Goal: Contribute content: Contribute content

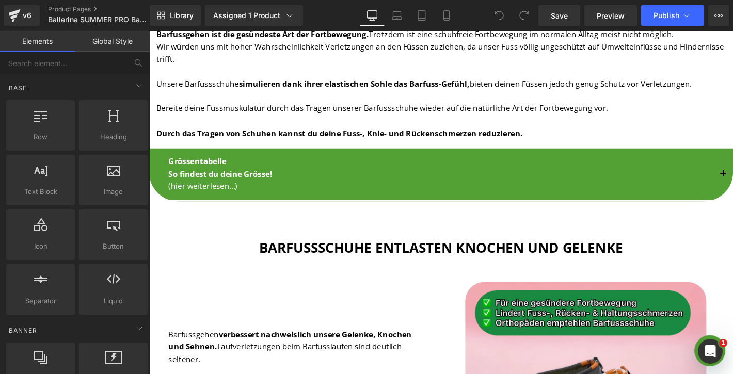
scroll to position [1290, 0]
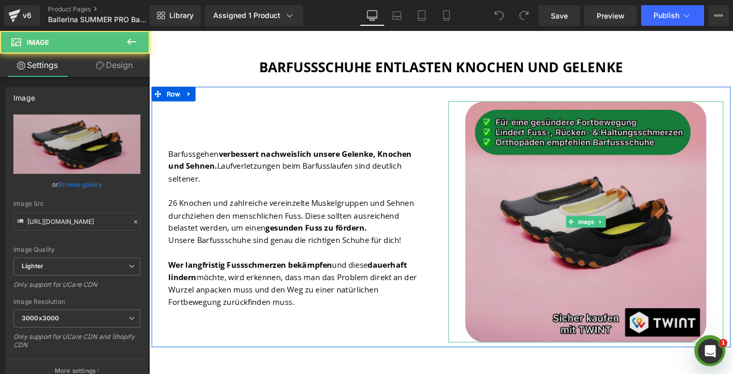
click at [550, 207] on img at bounding box center [617, 235] width 258 height 258
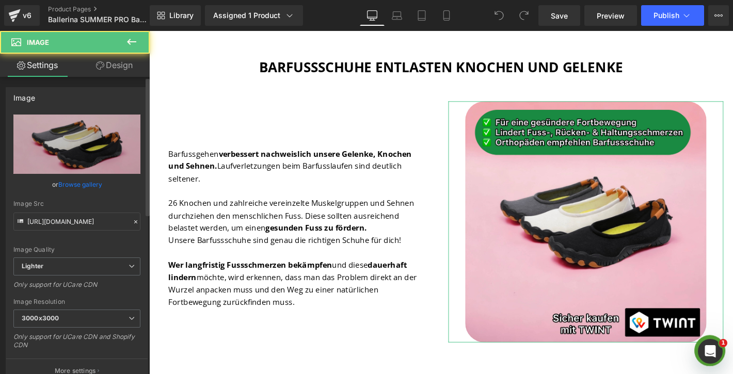
click at [86, 183] on link "Browse gallery" at bounding box center [80, 185] width 44 height 18
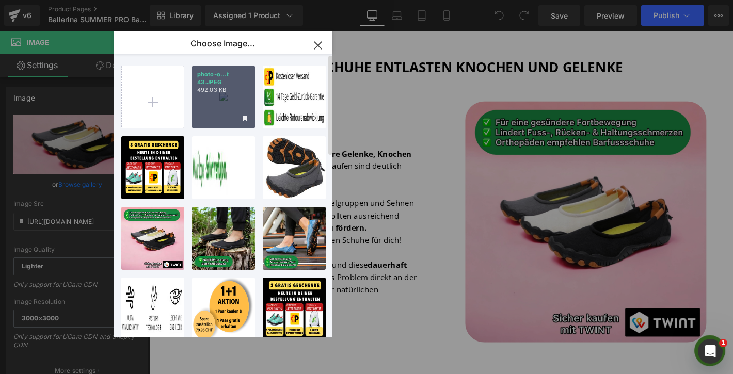
click at [228, 90] on p "492.03 KB" at bounding box center [223, 90] width 53 height 8
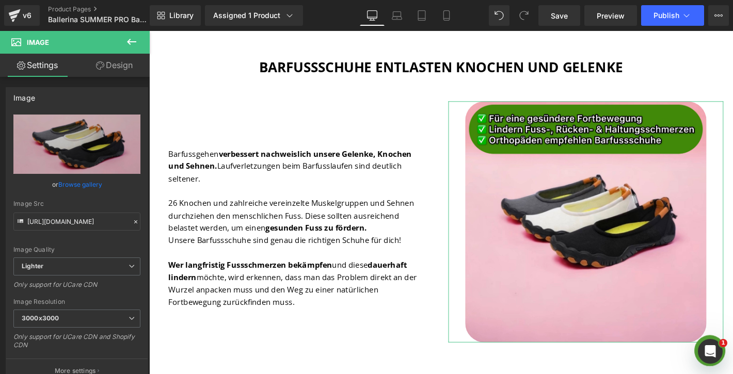
click at [78, 188] on link "Browse gallery" at bounding box center [80, 185] width 44 height 18
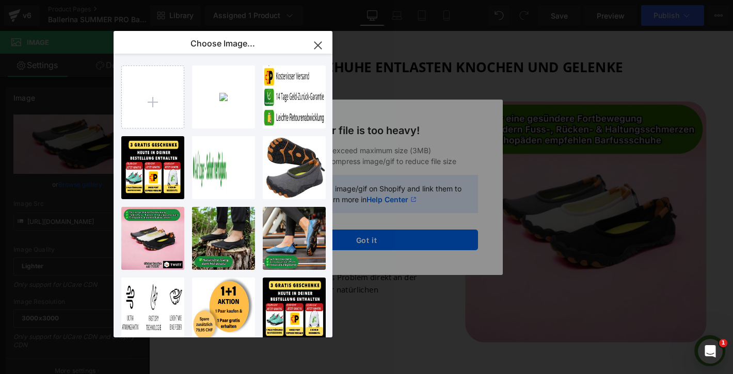
click at [400, 0] on div "Text Color Highlight Color #333333 Choose Image... Back to Library Insert photo…" at bounding box center [366, 0] width 733 height 0
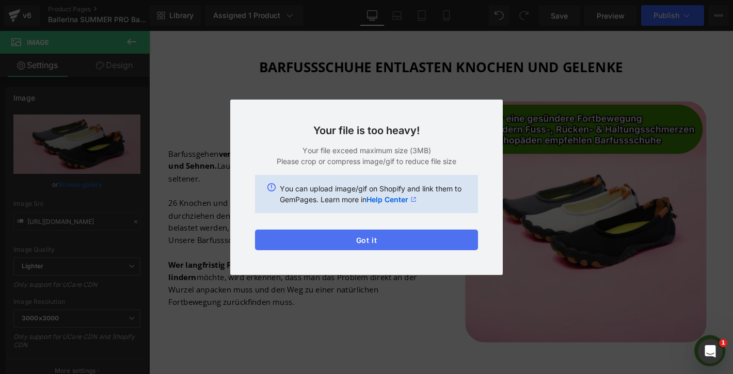
click at [380, 239] on button "Got it" at bounding box center [366, 240] width 223 height 21
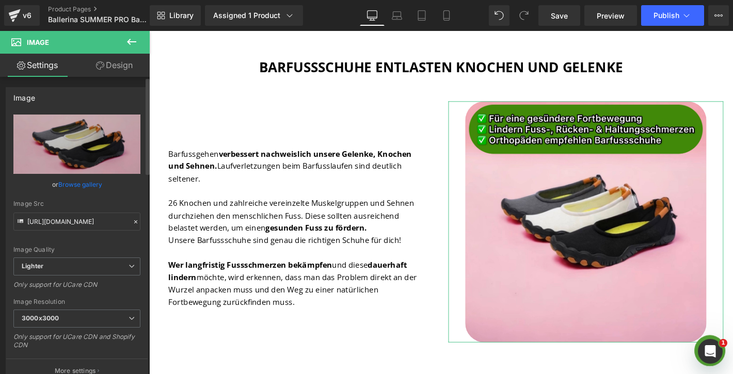
click at [79, 183] on link "Browse gallery" at bounding box center [80, 185] width 44 height 18
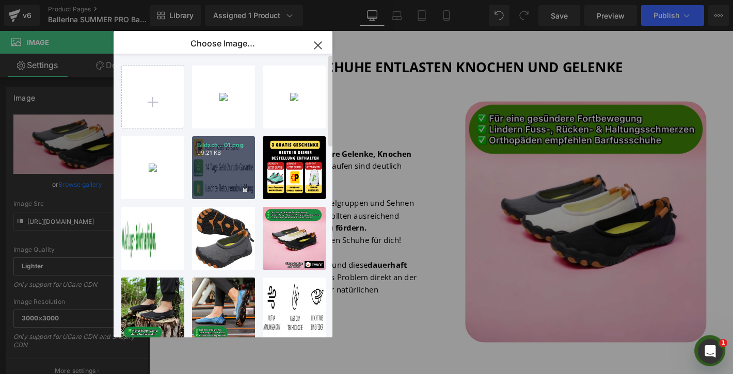
type input "C:\fakepath\photo-output 22-min.PNG"
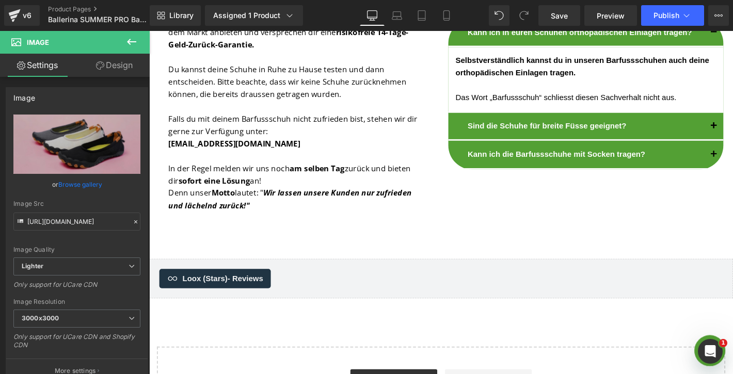
scroll to position [2805, 0]
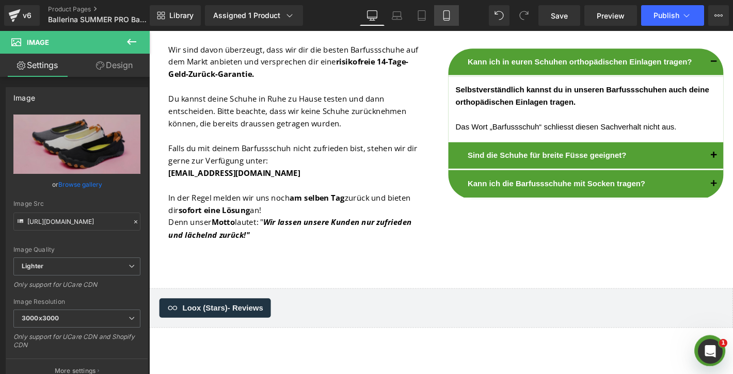
click at [446, 18] on icon at bounding box center [447, 15] width 10 height 10
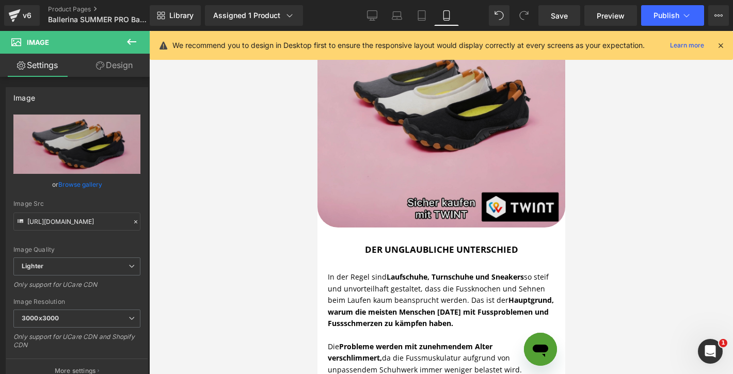
scroll to position [1804, 0]
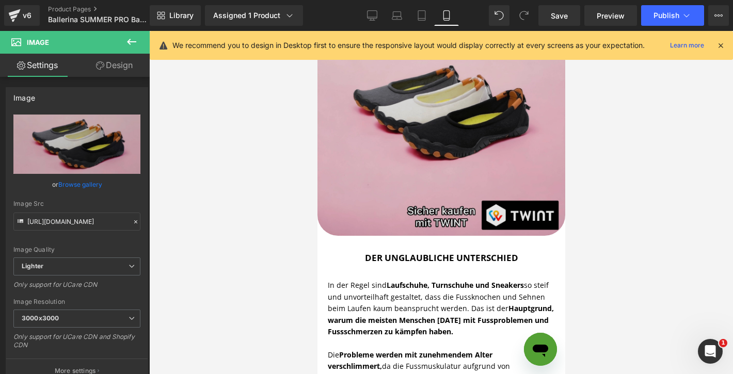
click at [366, 159] on img at bounding box center [441, 112] width 248 height 248
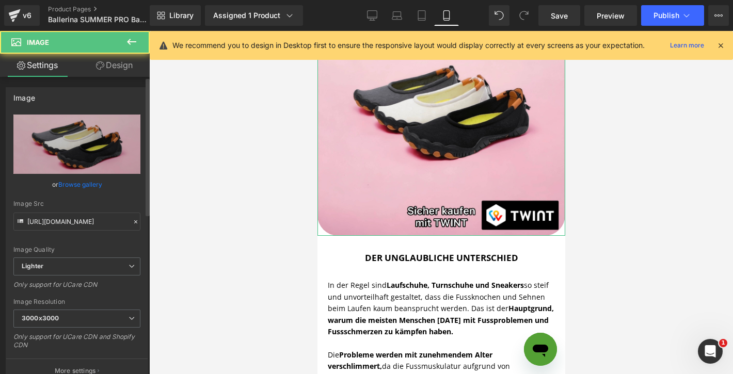
click at [76, 185] on link "Browse gallery" at bounding box center [80, 185] width 44 height 18
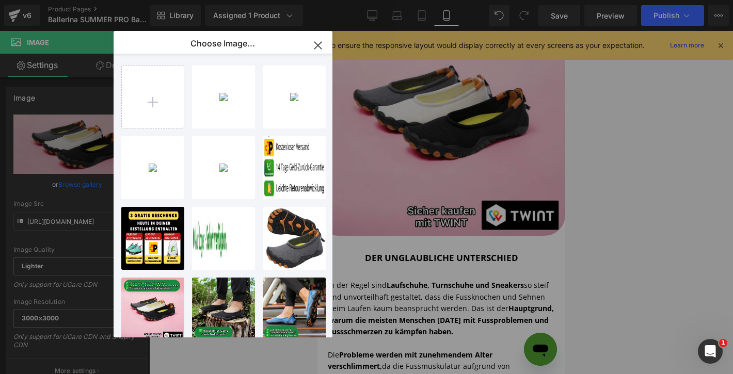
click at [0, 0] on div "photo-o...t 43.JPEG 492.03 KB" at bounding box center [0, 0] width 0 height 0
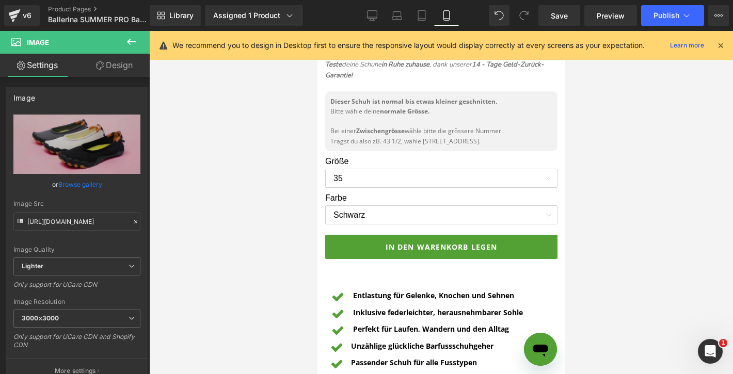
scroll to position [446, 0]
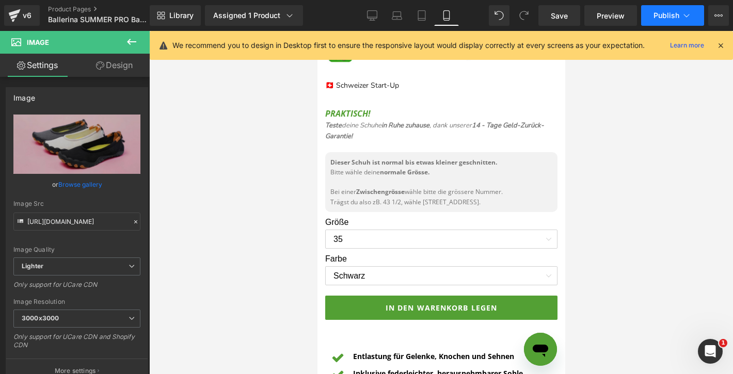
click at [669, 17] on span "Publish" at bounding box center [667, 15] width 26 height 8
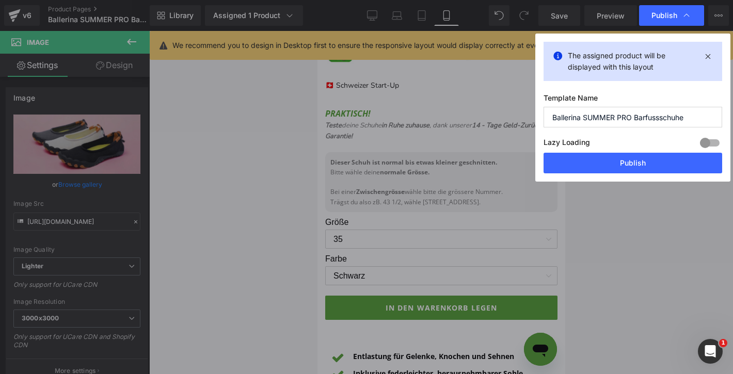
click at [617, 163] on button "Publish" at bounding box center [633, 163] width 179 height 21
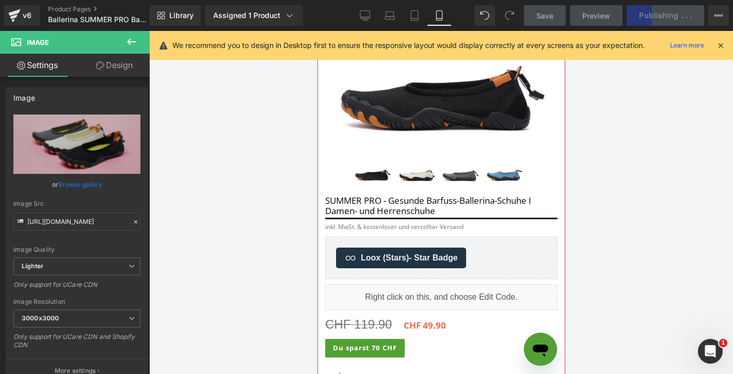
scroll to position [0, 0]
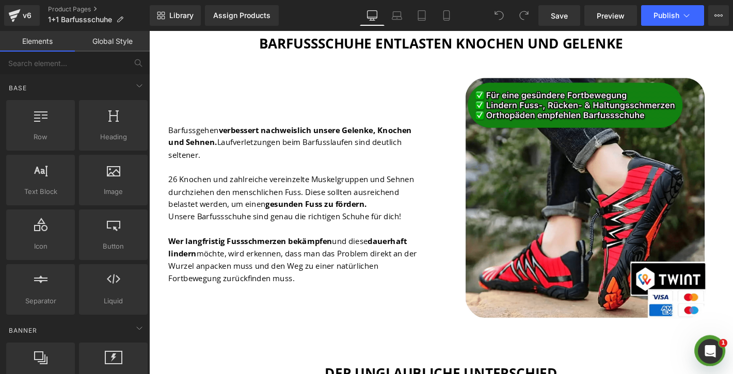
scroll to position [1616, 0]
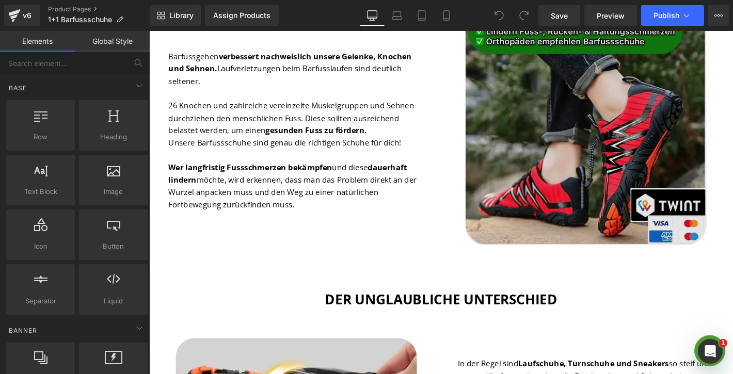
click at [623, 90] on img at bounding box center [617, 131] width 258 height 258
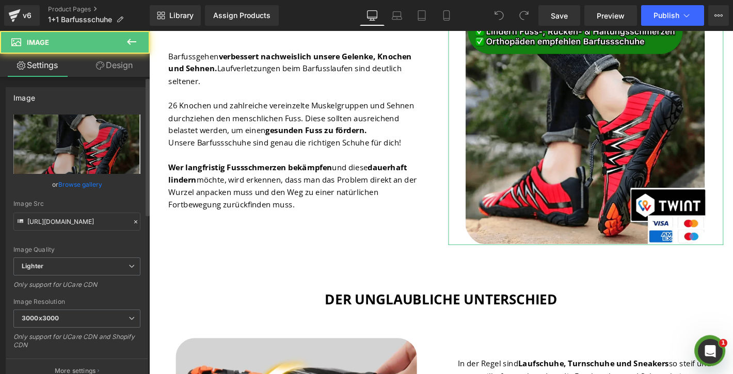
click at [94, 184] on link "Browse gallery" at bounding box center [80, 185] width 44 height 18
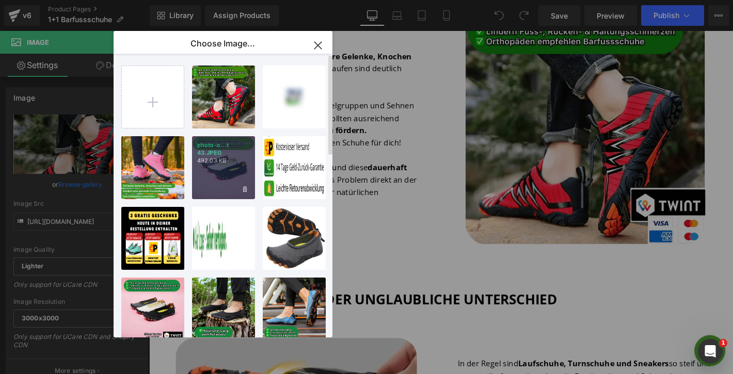
type input "C:\fakepath\Bildschirmfoto 2025-08-28 um 14.52.35-min.png"
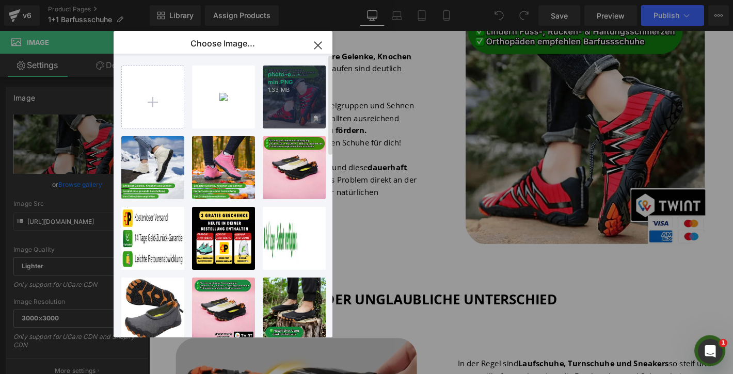
click at [316, 122] on icon at bounding box center [316, 119] width 4 height 7
click at [285, 117] on span "Yes" at bounding box center [281, 118] width 26 height 11
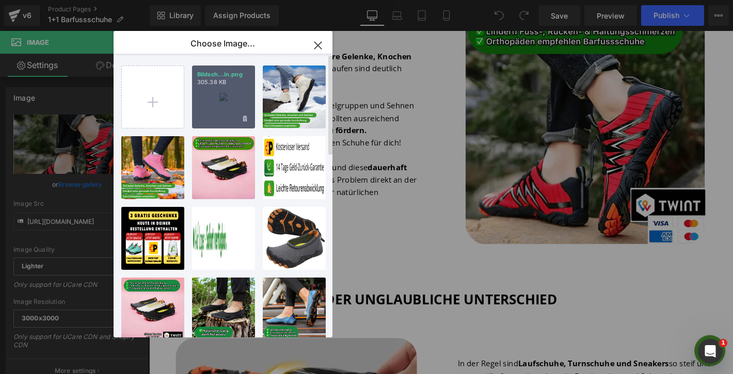
click at [220, 97] on div "Bildsch...in.png 305.38 KB" at bounding box center [223, 97] width 63 height 63
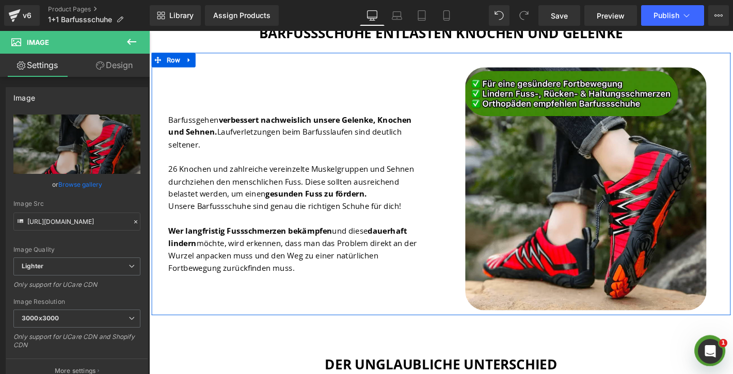
scroll to position [1549, 0]
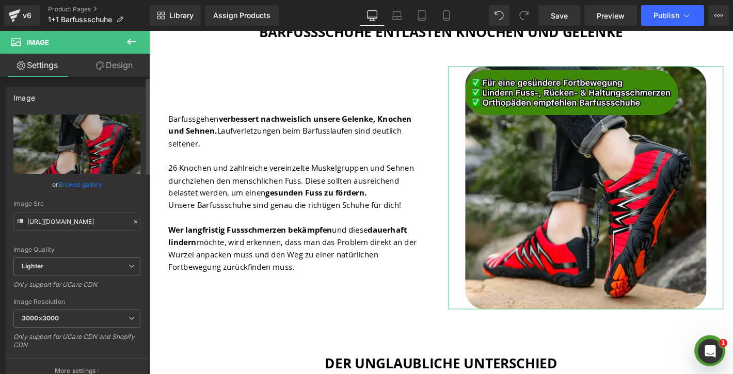
click at [84, 187] on link "Browse gallery" at bounding box center [80, 185] width 44 height 18
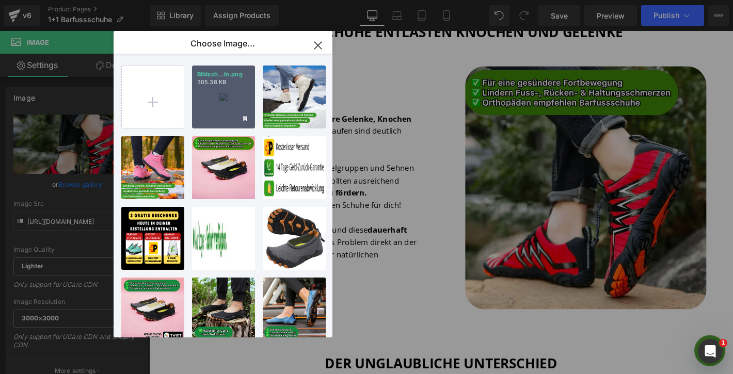
click at [244, 102] on div "Bildsch...in.png 305.38 KB" at bounding box center [223, 97] width 63 height 63
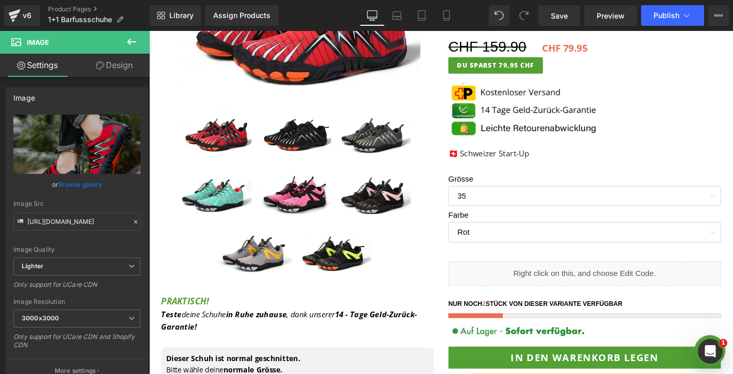
scroll to position [334, 0]
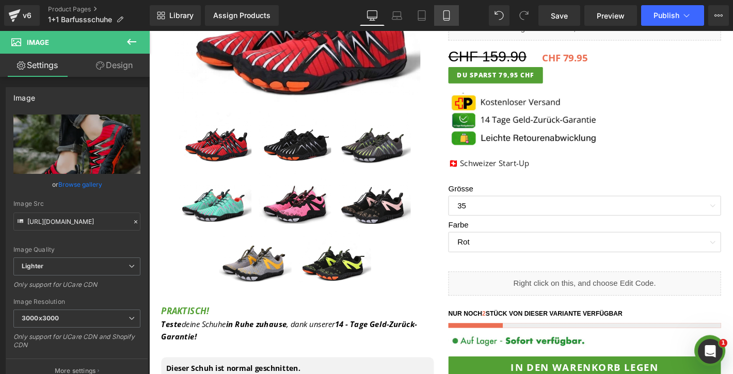
click at [447, 7] on link "Mobile" at bounding box center [446, 15] width 25 height 21
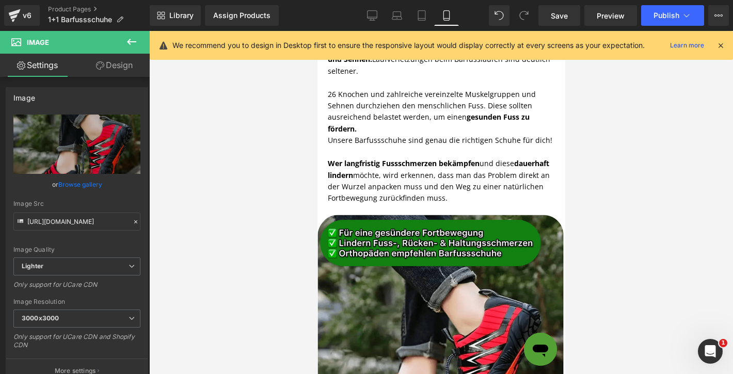
scroll to position [1938, 0]
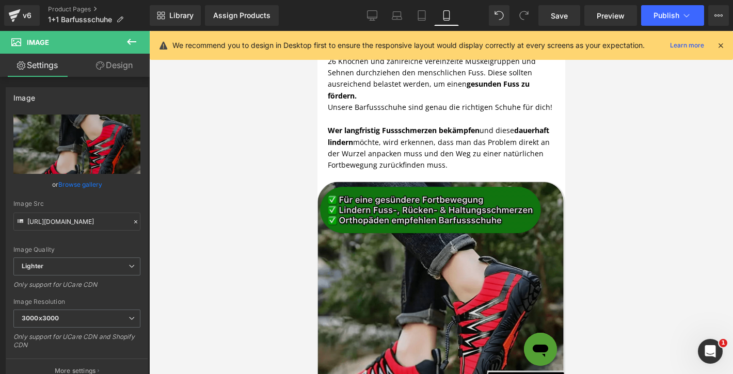
click at [385, 256] on img at bounding box center [441, 306] width 248 height 248
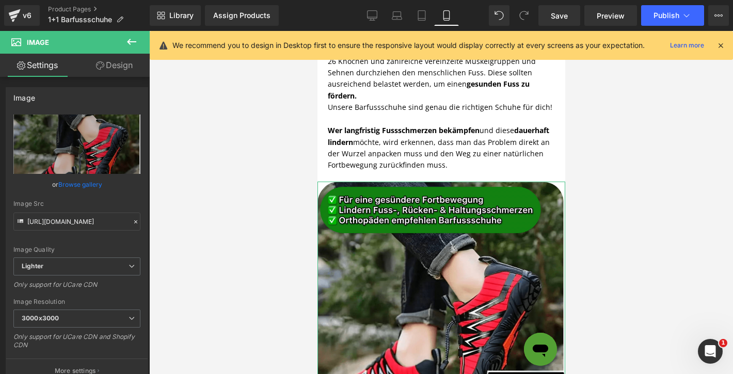
click at [75, 183] on link "Browse gallery" at bounding box center [80, 185] width 44 height 18
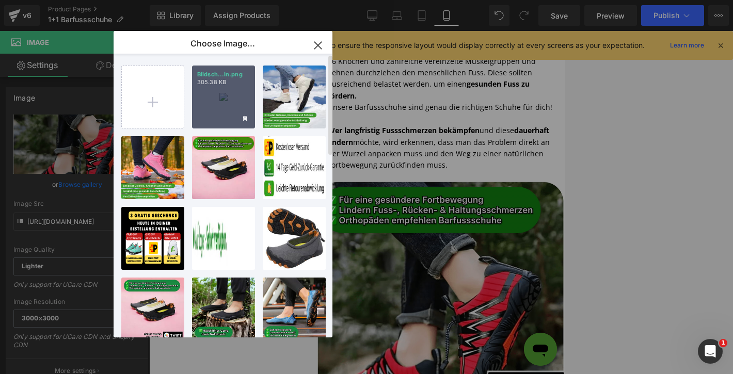
click at [239, 101] on div "Bildsch...in.png 305.38 KB" at bounding box center [223, 97] width 63 height 63
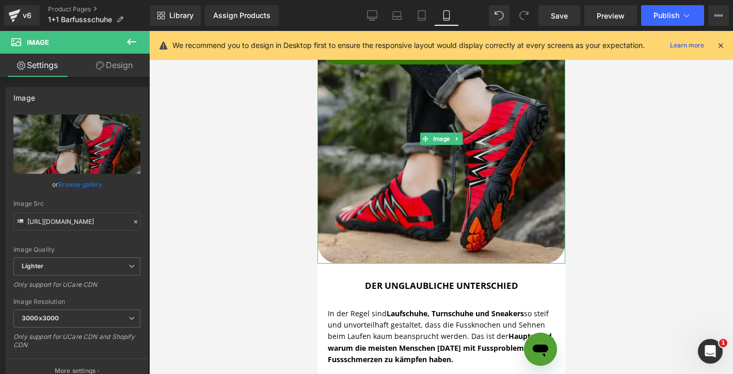
scroll to position [2222, 0]
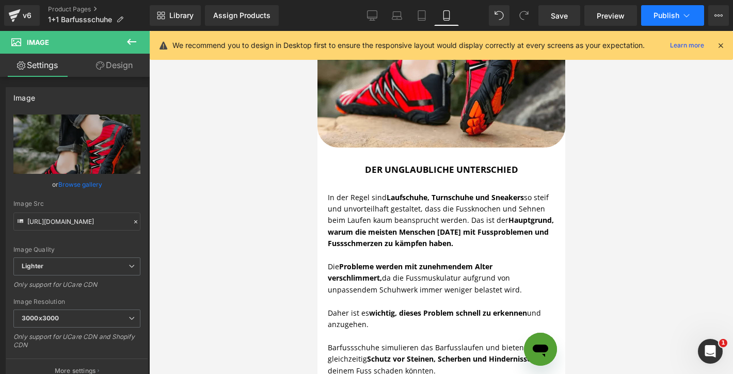
click at [674, 14] on span "Publish" at bounding box center [667, 15] width 26 height 8
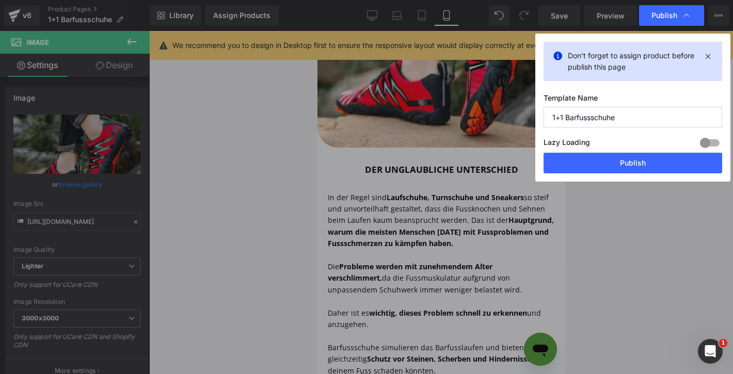
click at [610, 160] on button "Publish" at bounding box center [633, 163] width 179 height 21
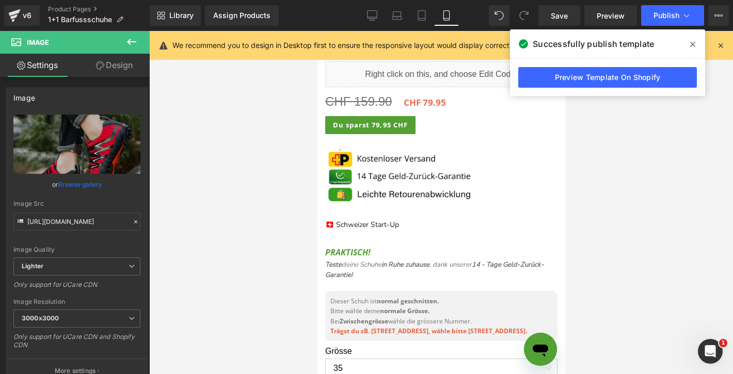
scroll to position [0, 0]
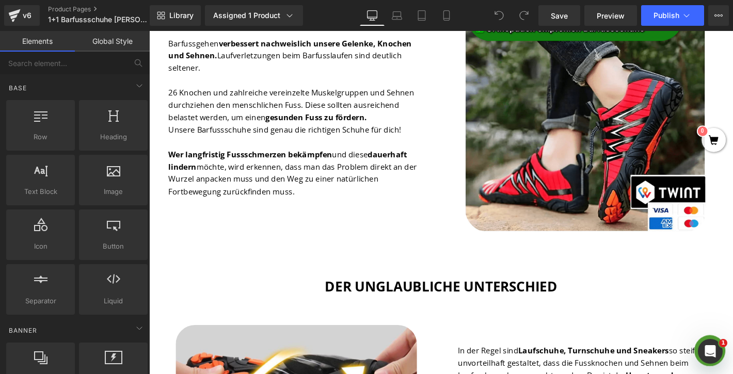
scroll to position [1649, 0]
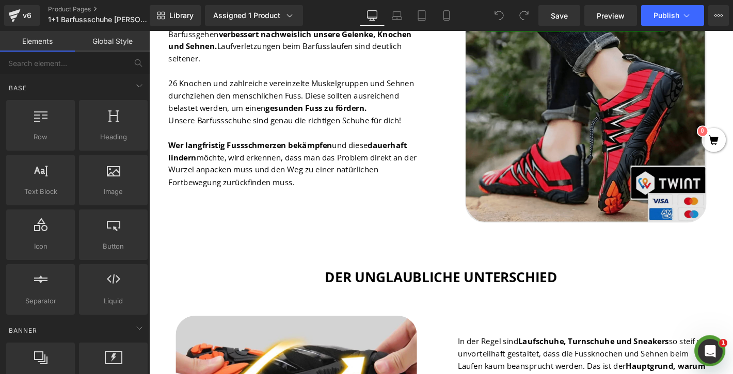
click at [529, 175] on img at bounding box center [617, 107] width 258 height 258
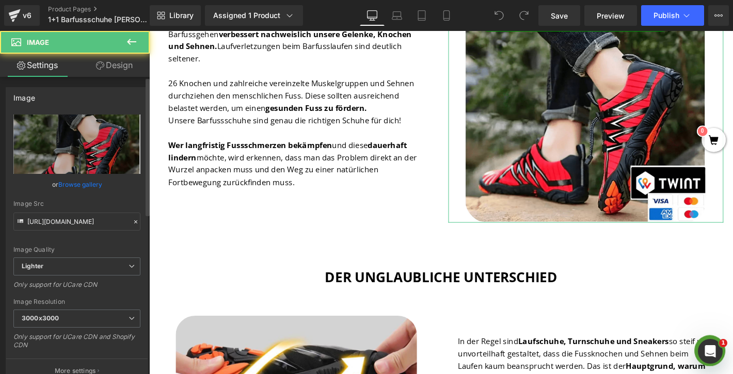
click at [80, 189] on link "Browse gallery" at bounding box center [80, 185] width 44 height 18
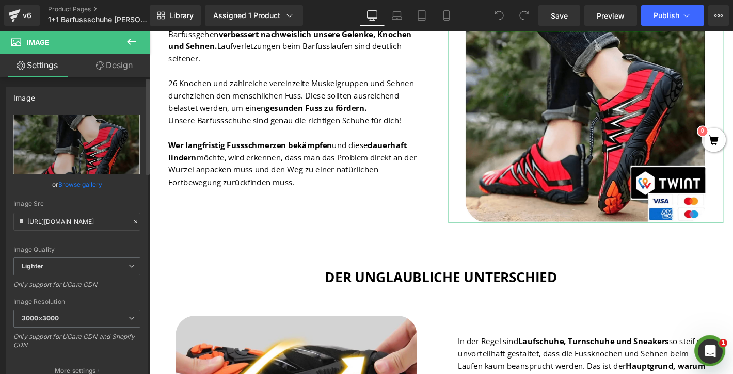
click at [84, 184] on link "Browse gallery" at bounding box center [80, 185] width 44 height 18
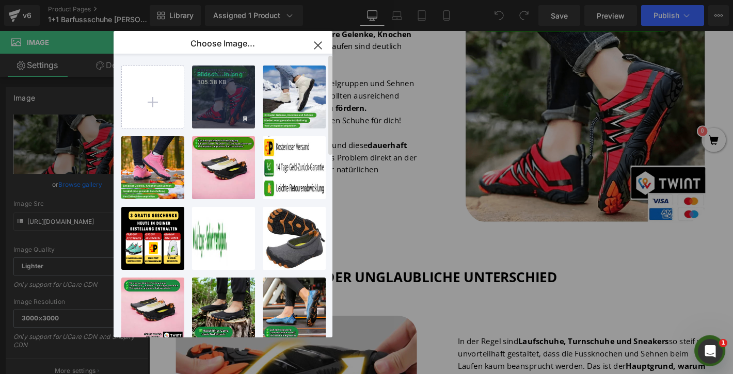
click at [230, 98] on div "Bildsch...in.png 305.38 KB" at bounding box center [223, 97] width 63 height 63
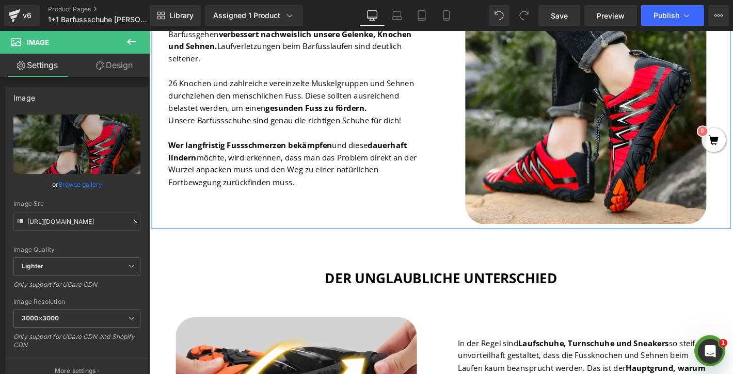
scroll to position [1578, 0]
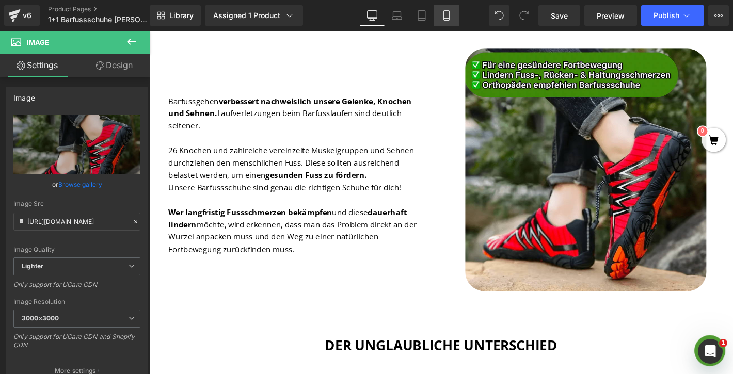
click at [449, 11] on icon at bounding box center [447, 15] width 10 height 10
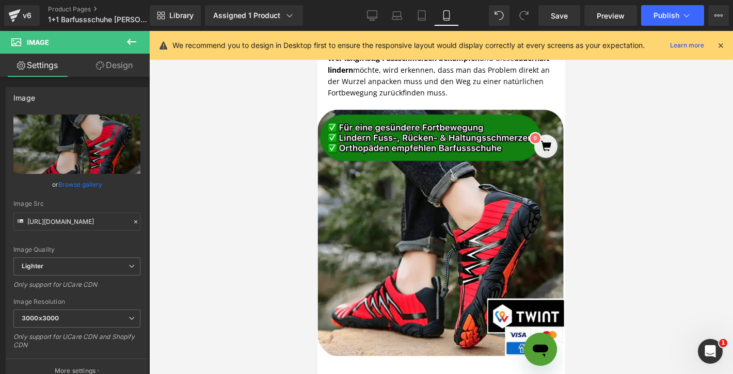
scroll to position [2074, 0]
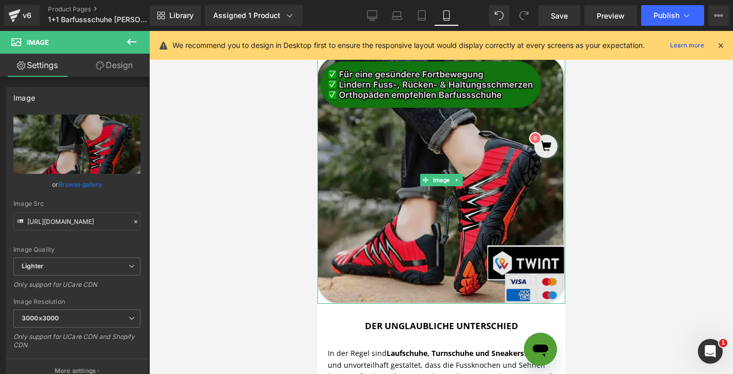
click at [454, 186] on img at bounding box center [441, 180] width 248 height 248
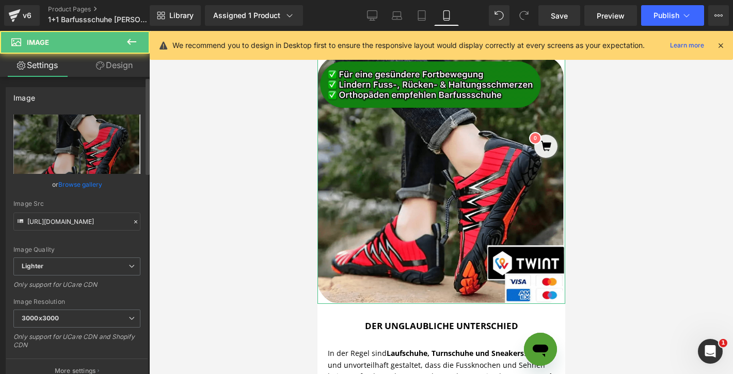
click at [79, 187] on link "Browse gallery" at bounding box center [80, 185] width 44 height 18
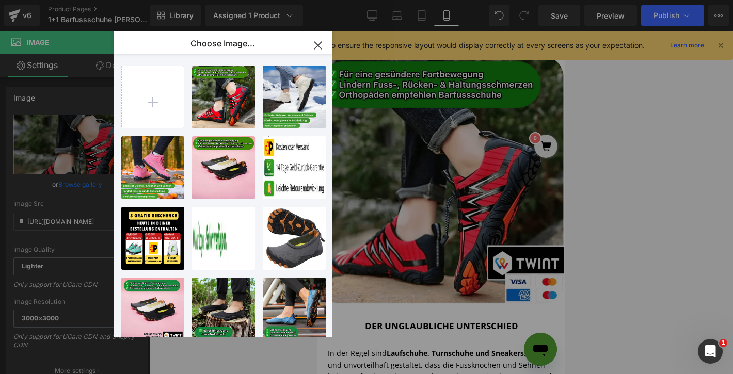
click at [0, 0] on div "Bildsch...in.png 305.38 KB" at bounding box center [0, 0] width 0 height 0
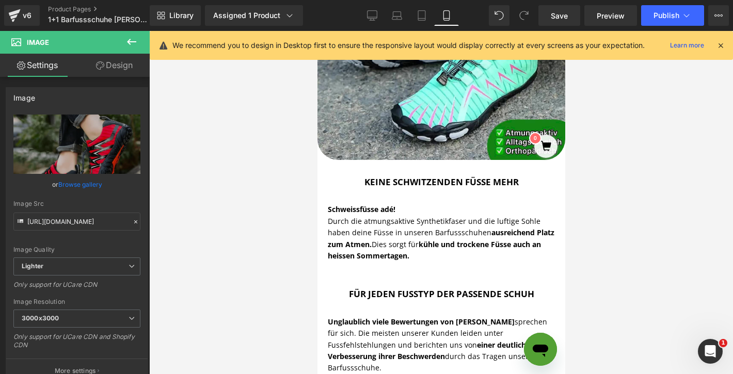
scroll to position [3152, 0]
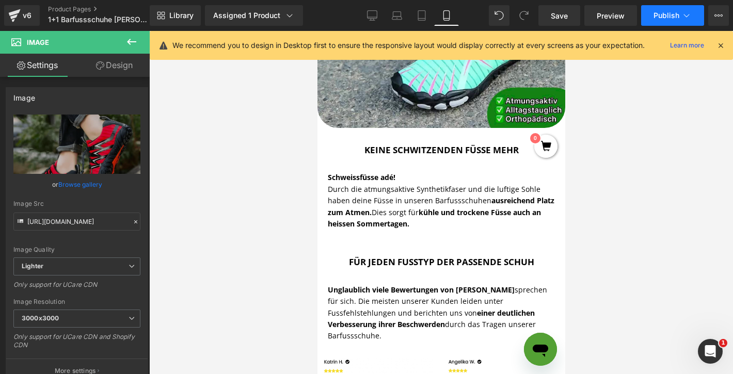
click at [692, 7] on button "Publish" at bounding box center [673, 15] width 63 height 21
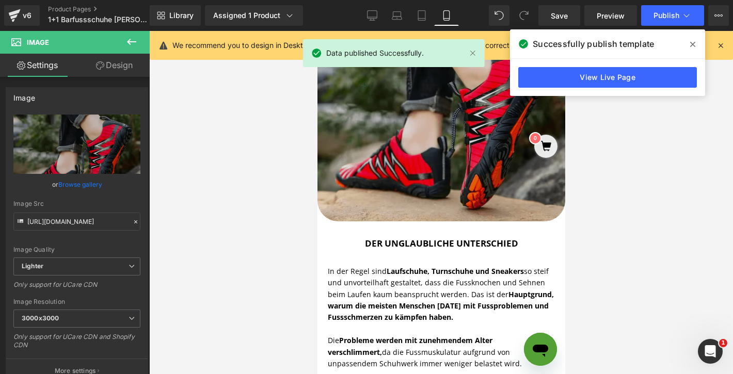
scroll to position [2168, 0]
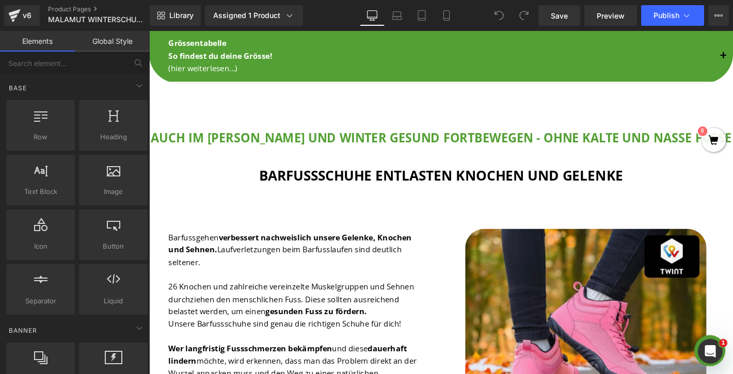
scroll to position [1415, 0]
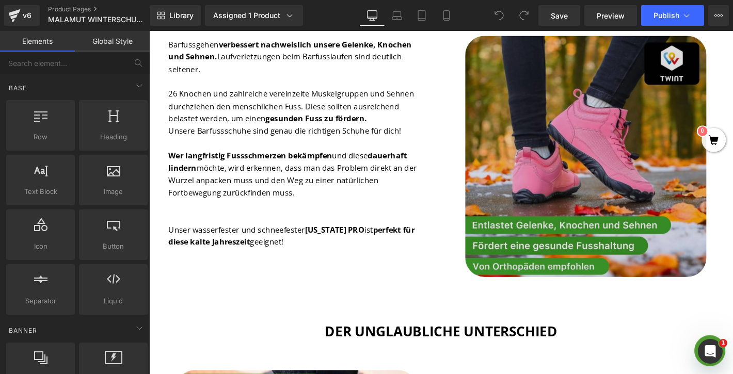
click at [567, 126] on img at bounding box center [617, 165] width 258 height 258
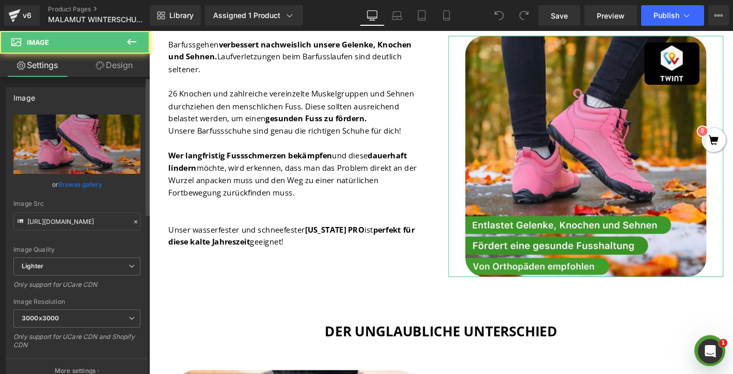
click at [85, 183] on link "Browse gallery" at bounding box center [80, 185] width 44 height 18
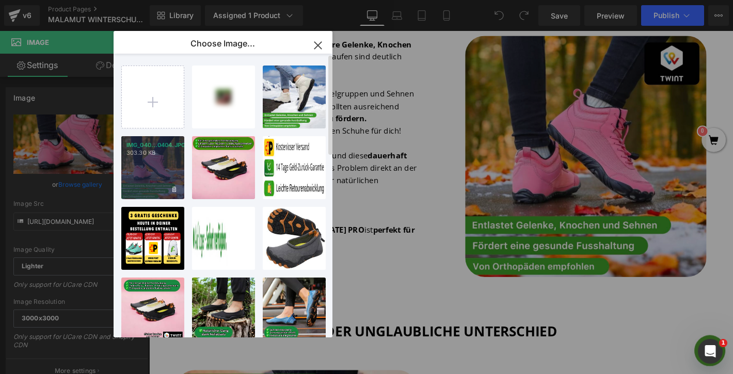
click at [0, 0] on div "IMG_040...0404.JPG 303.30 KB" at bounding box center [0, 0] width 0 height 0
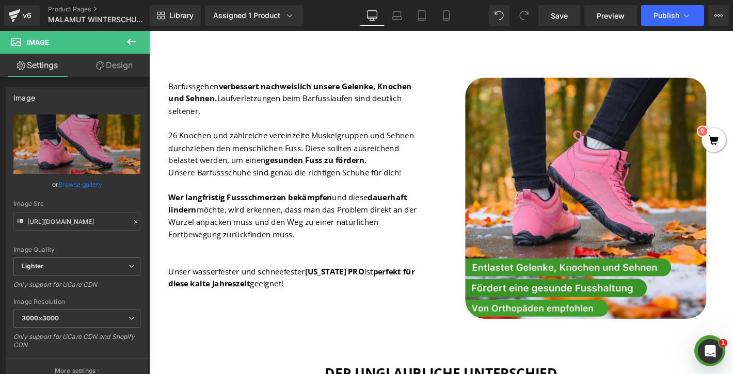
scroll to position [1368, 0]
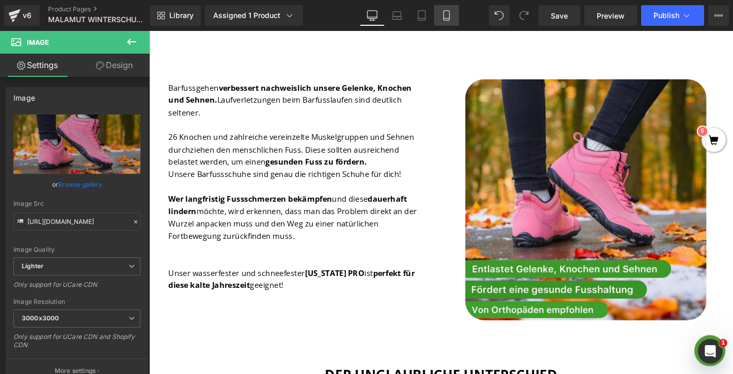
click at [448, 14] on icon at bounding box center [447, 15] width 10 height 10
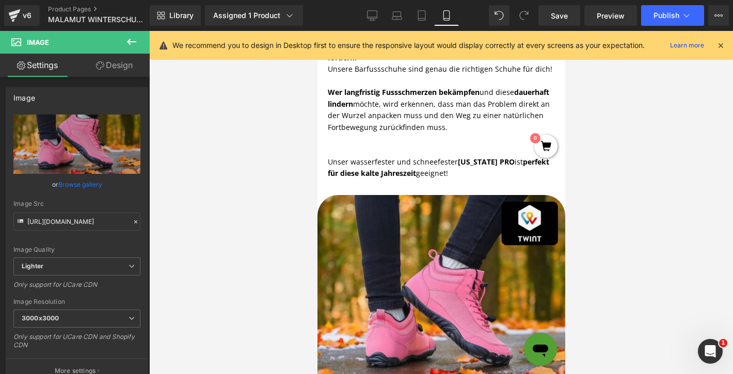
scroll to position [1862, 0]
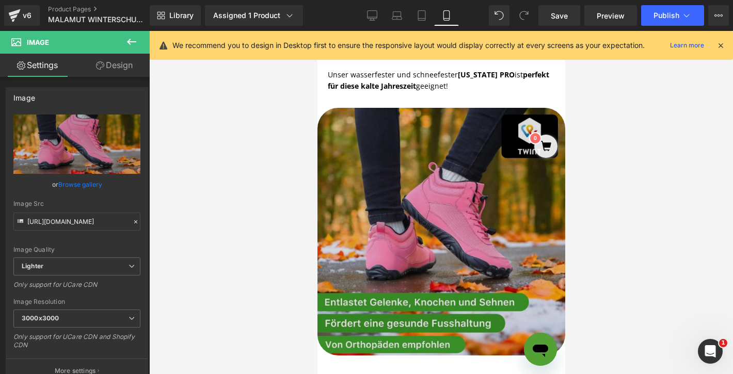
click at [380, 232] on img at bounding box center [441, 232] width 248 height 248
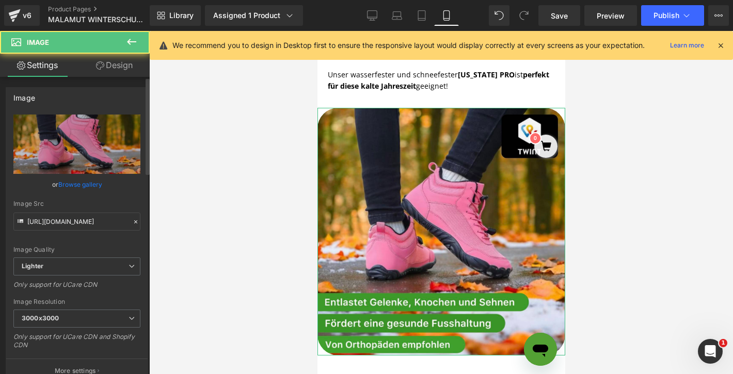
click at [61, 188] on link "Browse gallery" at bounding box center [80, 185] width 44 height 18
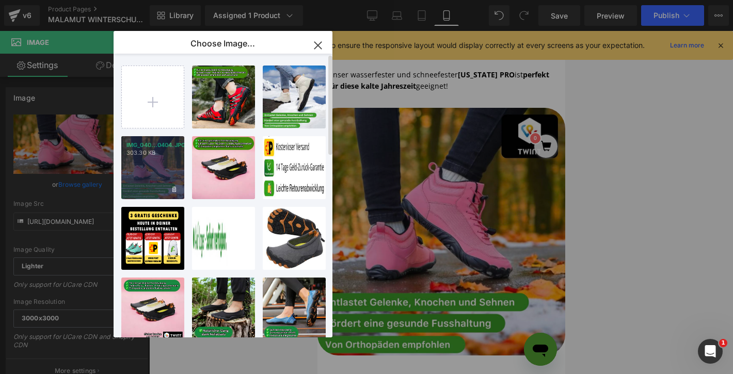
click at [0, 0] on div "IMG_040...0404.JPG 303.30 KB" at bounding box center [0, 0] width 0 height 0
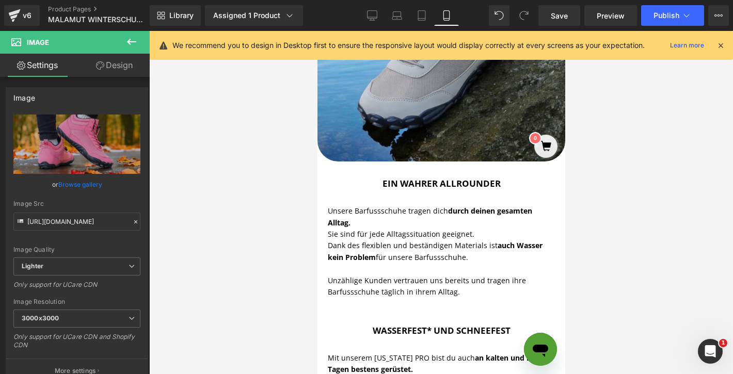
scroll to position [2614, 0]
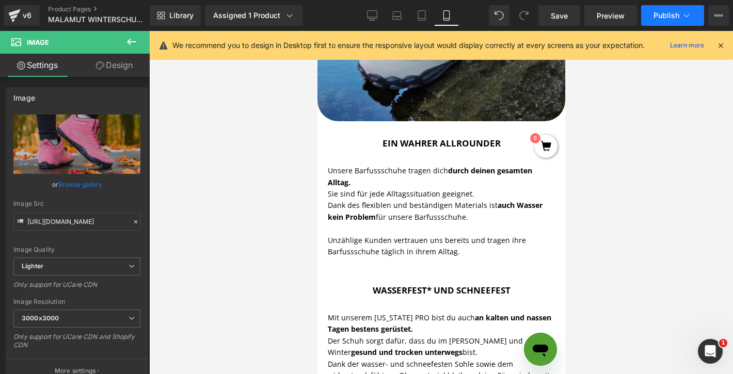
click at [676, 20] on button "Publish" at bounding box center [673, 15] width 63 height 21
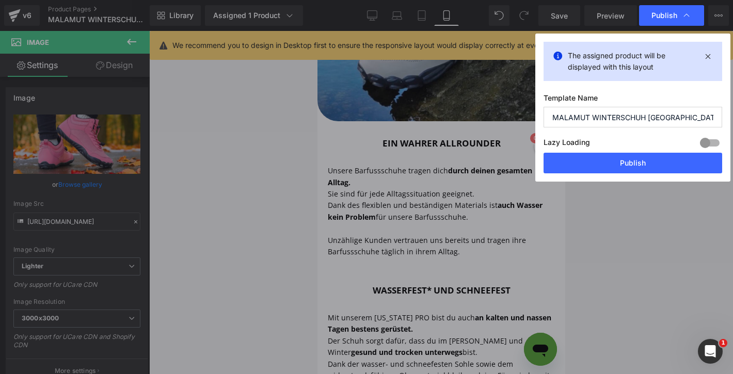
click at [0, 0] on button "Publish" at bounding box center [0, 0] width 0 height 0
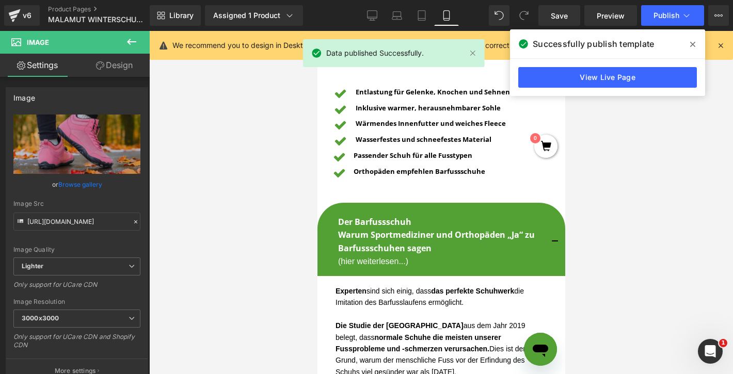
scroll to position [850, 0]
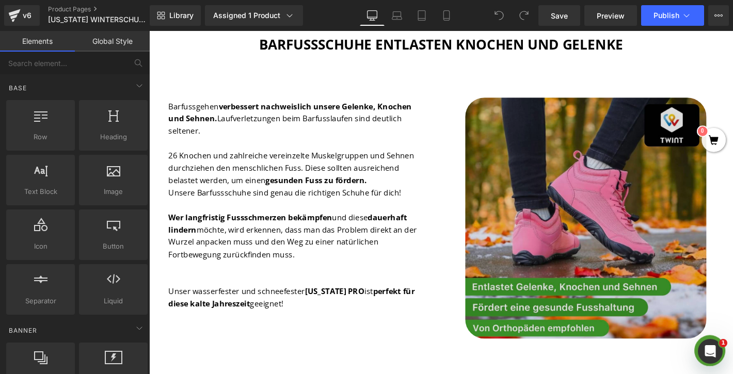
scroll to position [1335, 0]
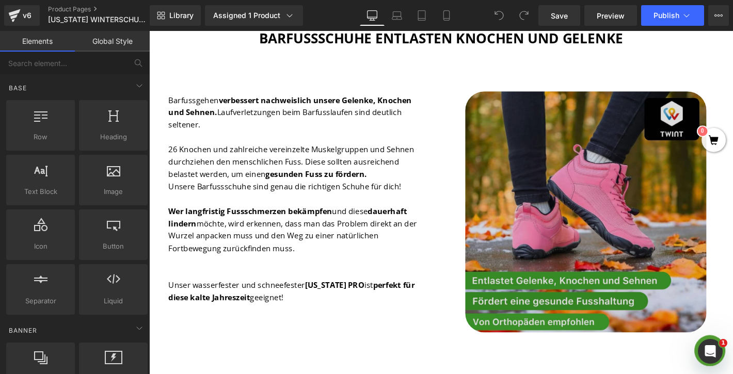
click at [581, 238] on img at bounding box center [617, 225] width 258 height 258
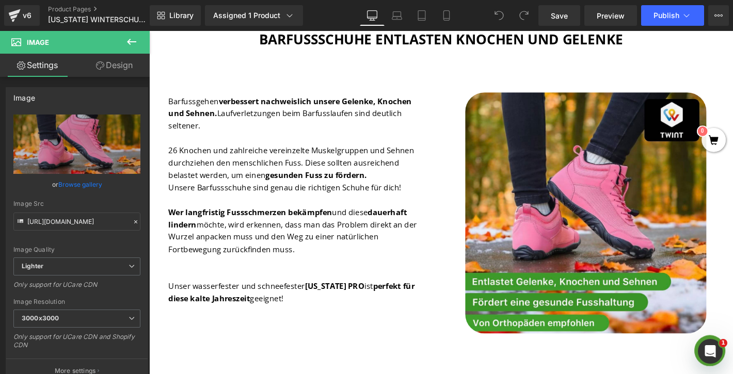
scroll to position [1355, 0]
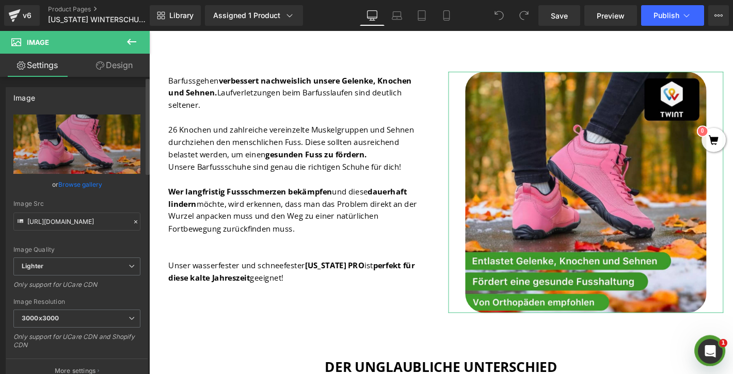
click at [97, 188] on link "Browse gallery" at bounding box center [80, 185] width 44 height 18
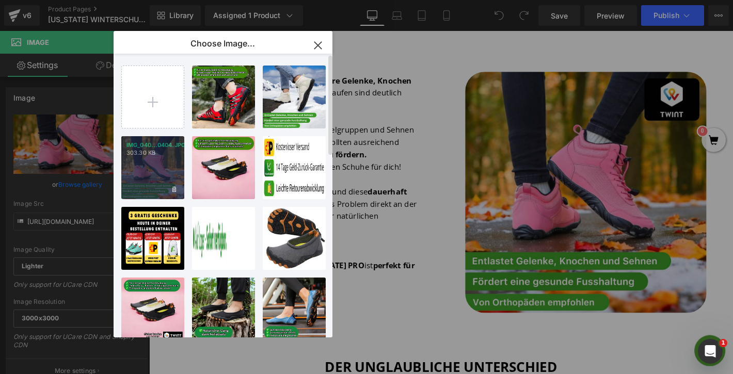
drag, startPoint x: 160, startPoint y: 159, endPoint x: 11, endPoint y: 137, distance: 150.4
click at [0, 0] on div "IMG_040...0404.JPG 303.30 KB" at bounding box center [0, 0] width 0 height 0
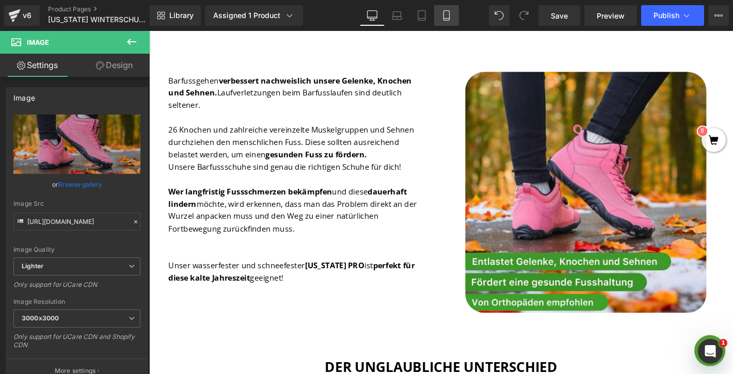
click at [444, 17] on icon at bounding box center [447, 15] width 10 height 10
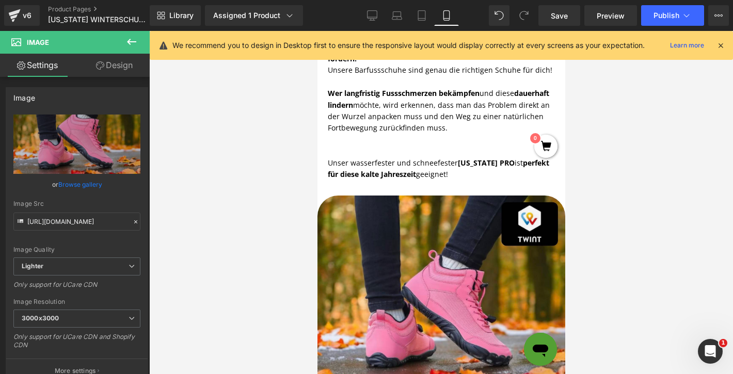
scroll to position [1912, 0]
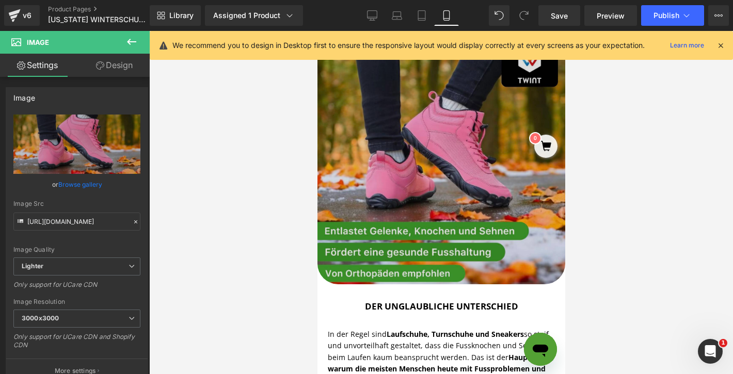
click at [421, 169] on img at bounding box center [441, 161] width 248 height 248
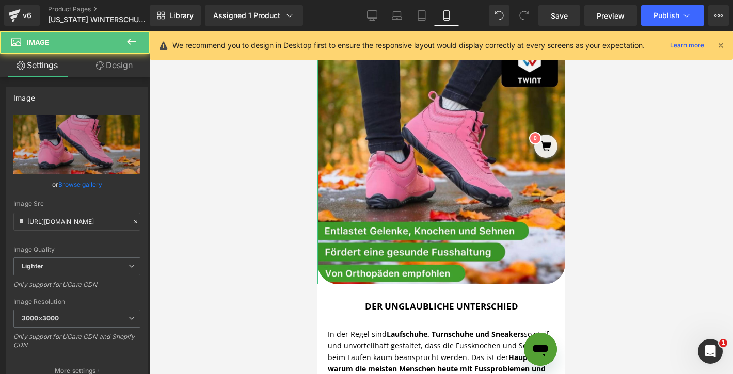
click at [93, 185] on link "Browse gallery" at bounding box center [80, 185] width 44 height 18
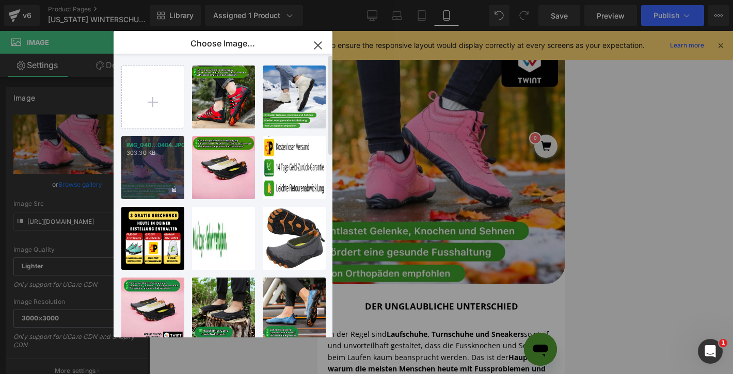
click at [0, 0] on div "IMG_040...0404.JPG 303.30 KB" at bounding box center [0, 0] width 0 height 0
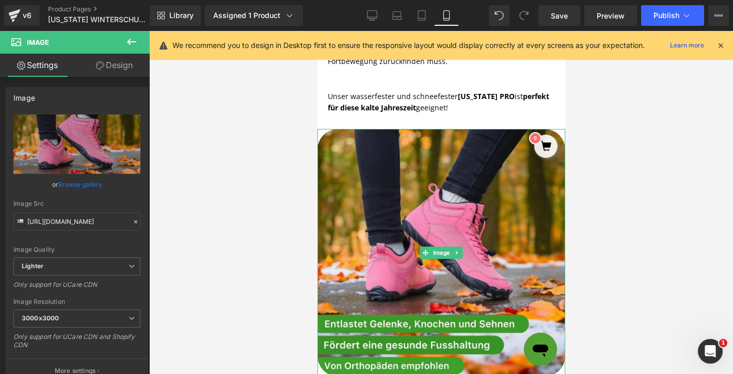
scroll to position [1776, 0]
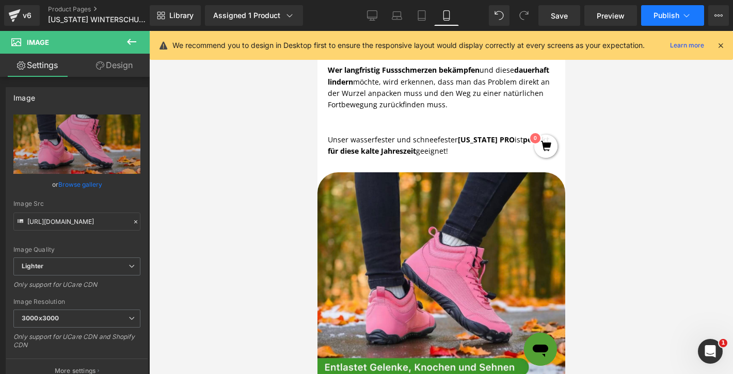
click at [691, 20] on icon at bounding box center [687, 15] width 10 height 10
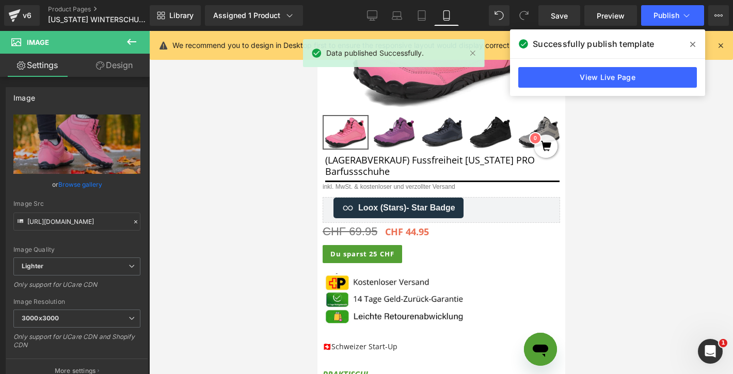
scroll to position [0, 0]
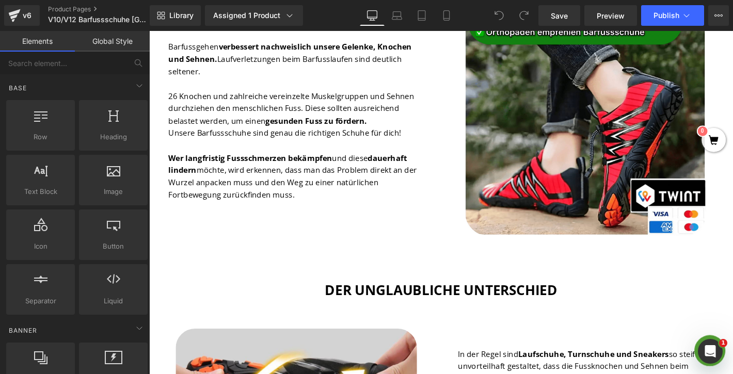
scroll to position [1418, 0]
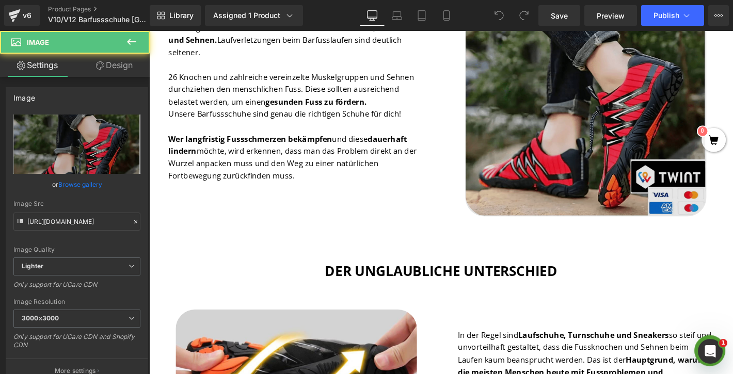
click at [588, 119] on img at bounding box center [617, 101] width 258 height 258
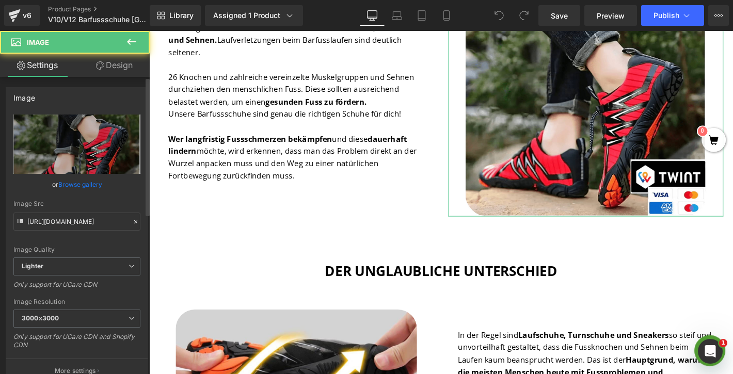
click at [72, 184] on link "Browse gallery" at bounding box center [80, 185] width 44 height 18
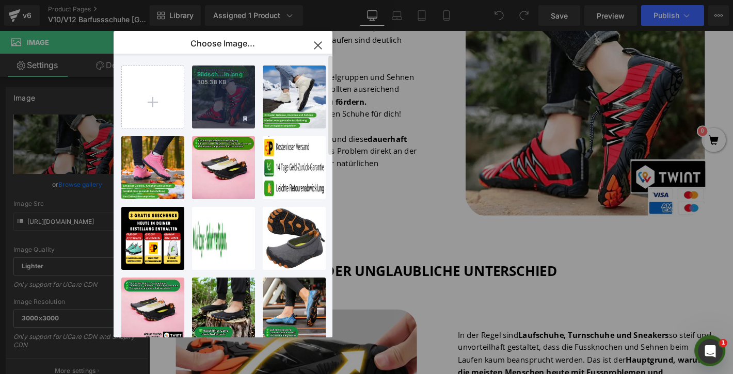
click at [0, 0] on div "Bildsch...in.png 305.38 KB" at bounding box center [0, 0] width 0 height 0
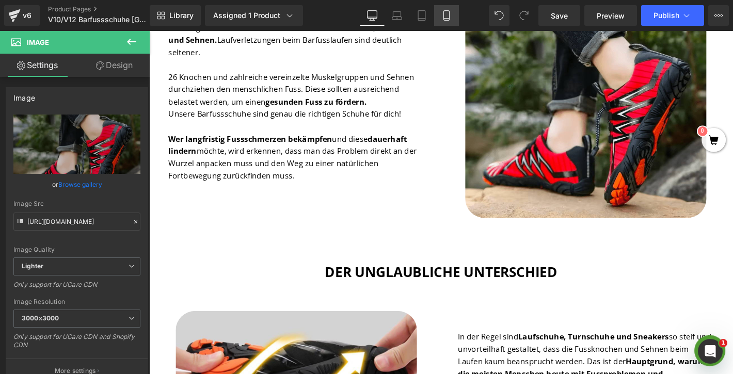
click at [443, 21] on link "Mobile" at bounding box center [446, 15] width 25 height 21
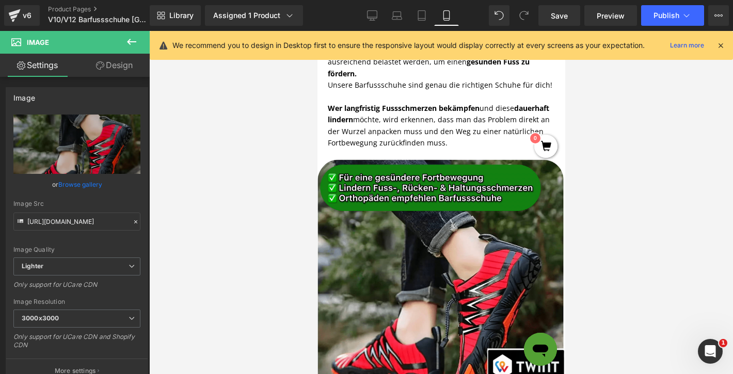
scroll to position [1821, 0]
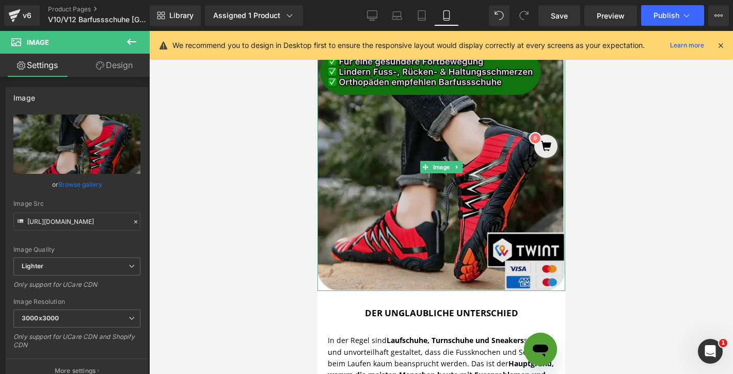
click at [415, 225] on img at bounding box center [441, 167] width 248 height 248
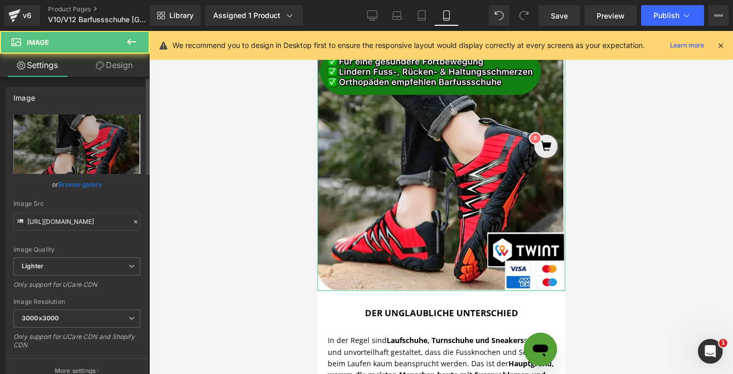
click at [80, 185] on link "Browse gallery" at bounding box center [80, 185] width 44 height 18
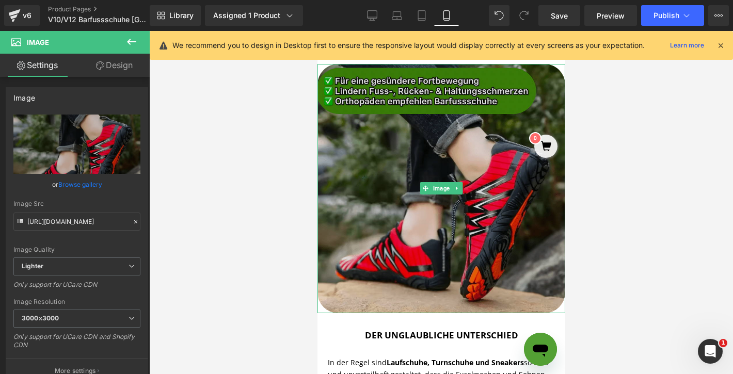
scroll to position [1756, 0]
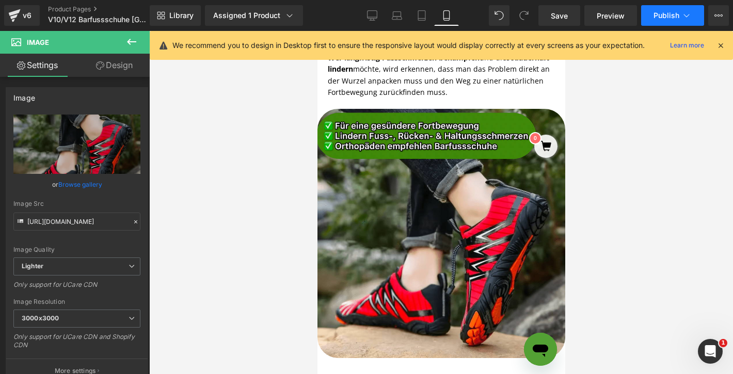
click at [678, 21] on button "Publish" at bounding box center [673, 15] width 63 height 21
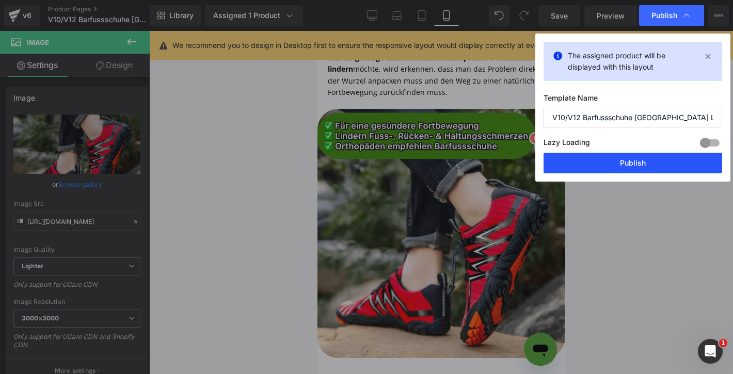
click at [0, 0] on button "Publish" at bounding box center [0, 0] width 0 height 0
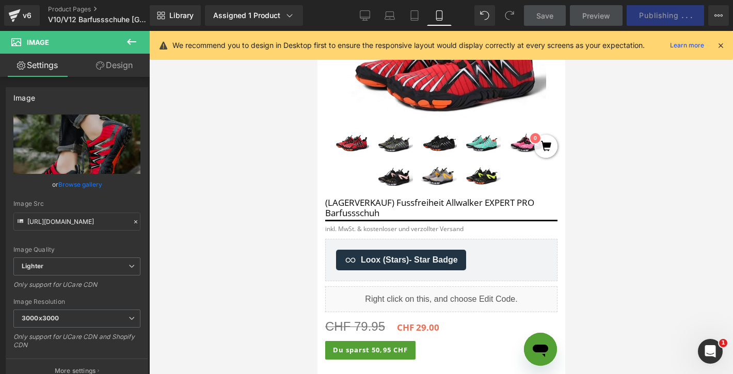
scroll to position [0, 0]
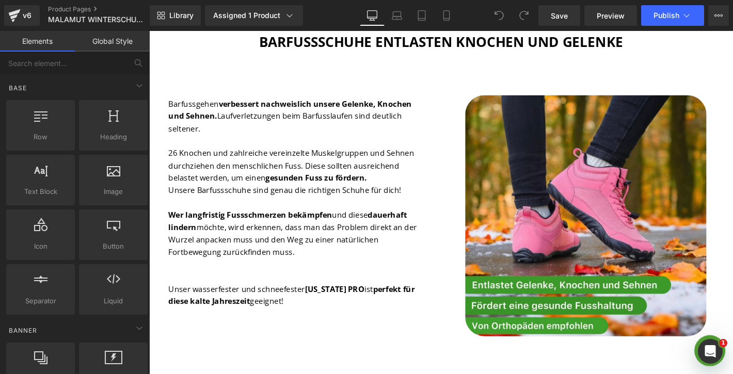
scroll to position [1355, 0]
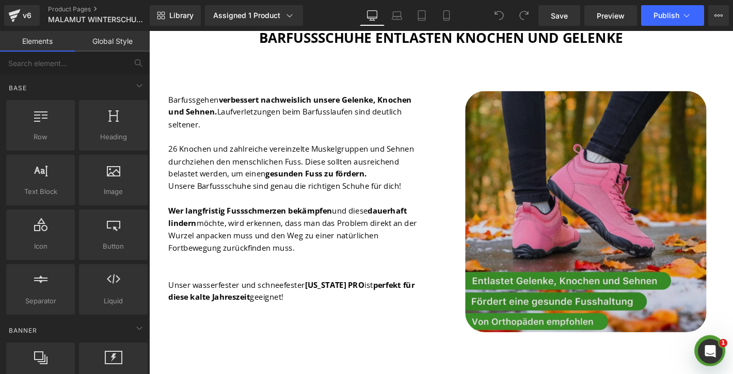
click at [644, 133] on img at bounding box center [617, 225] width 258 height 258
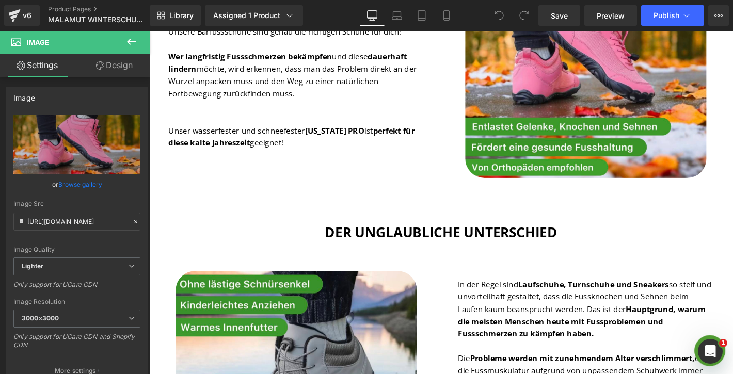
scroll to position [1519, 0]
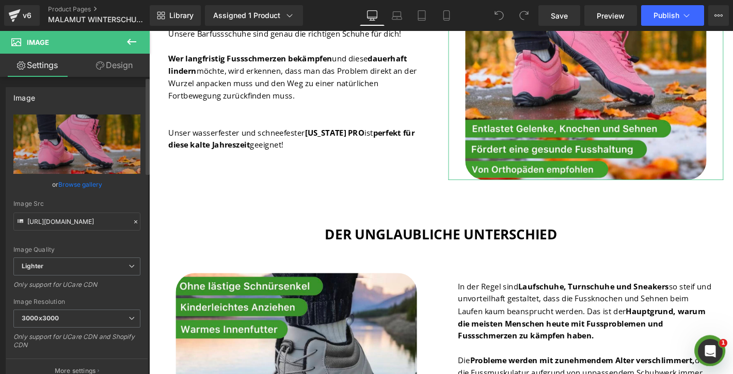
click at [77, 189] on link "Browse gallery" at bounding box center [80, 185] width 44 height 18
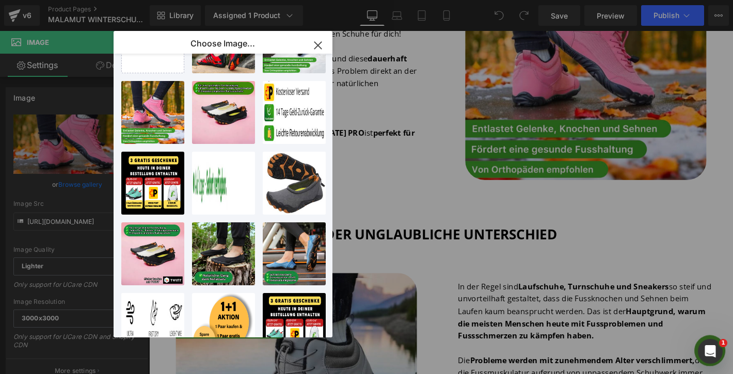
scroll to position [0, 0]
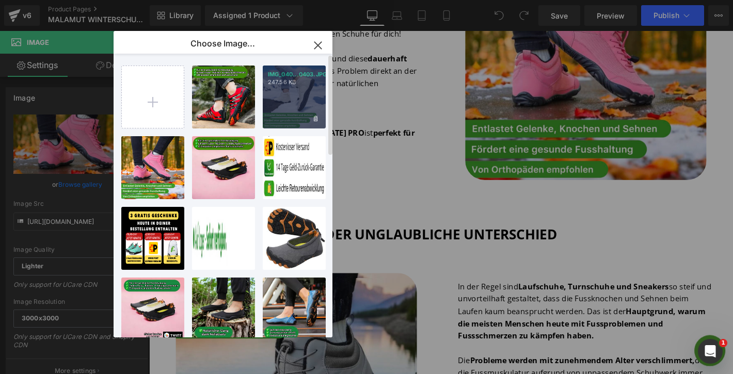
click at [288, 104] on div "IMG_040...0403.JPG 247.56 KB" at bounding box center [294, 97] width 63 height 63
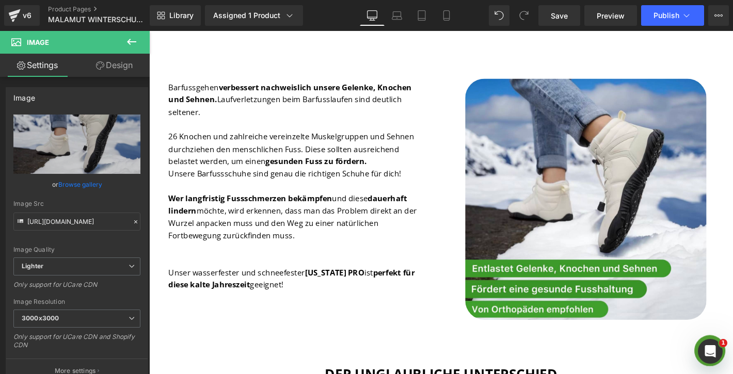
scroll to position [1338, 0]
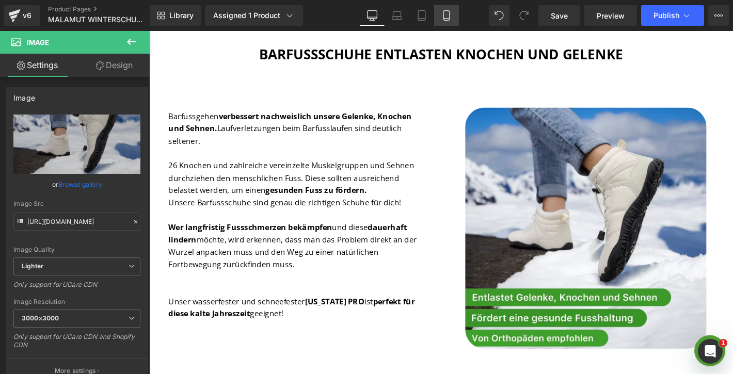
click at [447, 19] on icon at bounding box center [447, 15] width 10 height 10
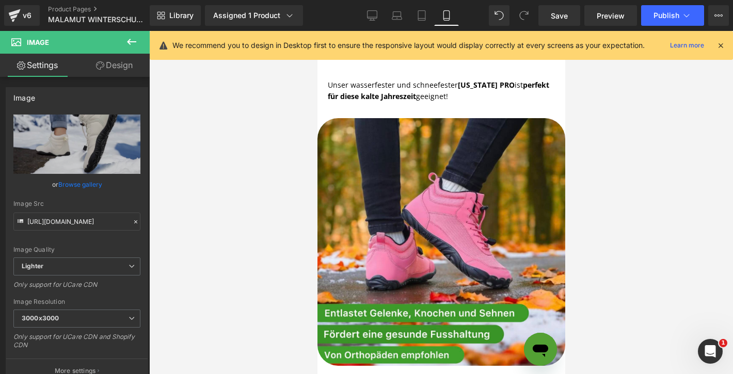
scroll to position [1915, 0]
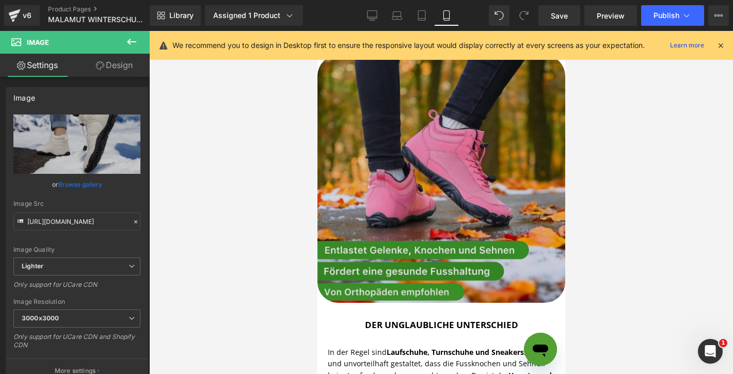
click at [455, 180] on img at bounding box center [441, 179] width 248 height 248
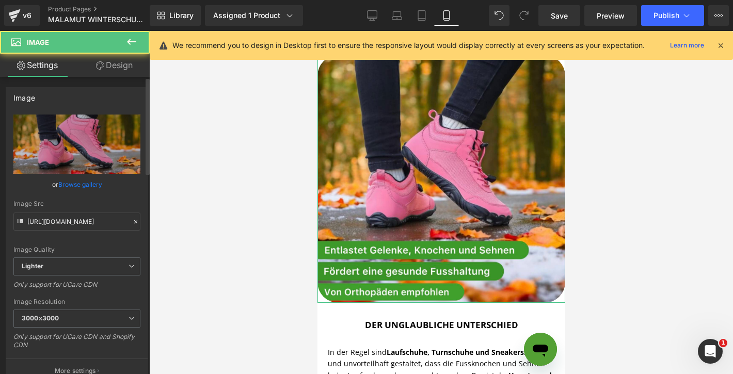
click at [76, 185] on link "Browse gallery" at bounding box center [80, 185] width 44 height 18
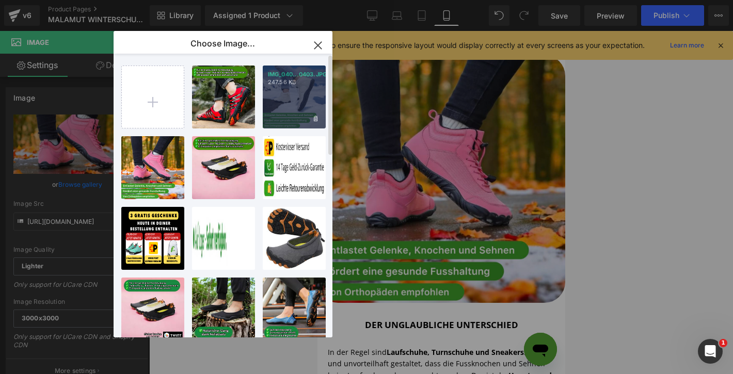
click at [282, 98] on div "IMG_040...0403.JPG 247.56 KB" at bounding box center [294, 97] width 63 height 63
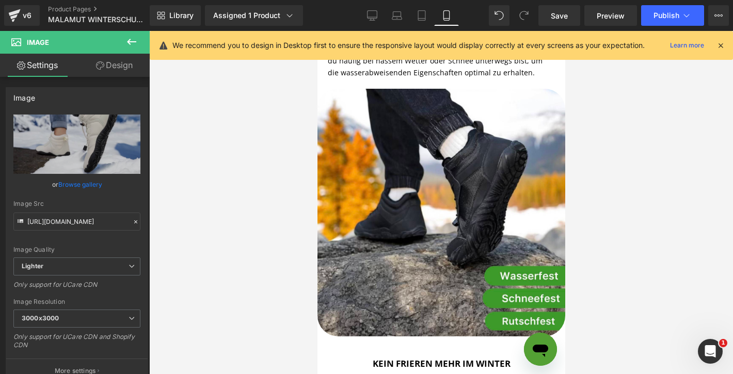
scroll to position [3003, 0]
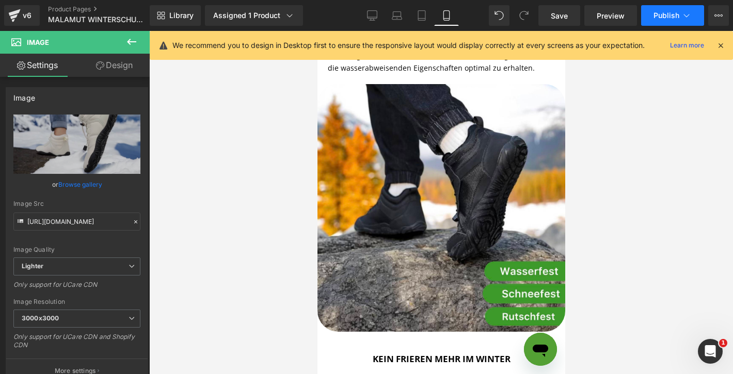
click at [679, 20] on span "Publish" at bounding box center [667, 15] width 26 height 8
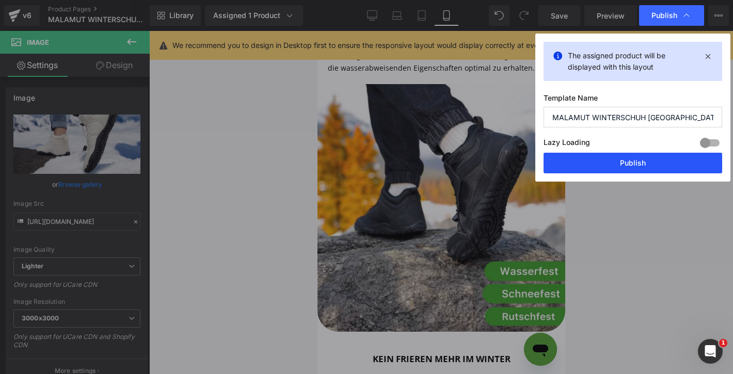
click at [643, 161] on button "Publish" at bounding box center [633, 163] width 179 height 21
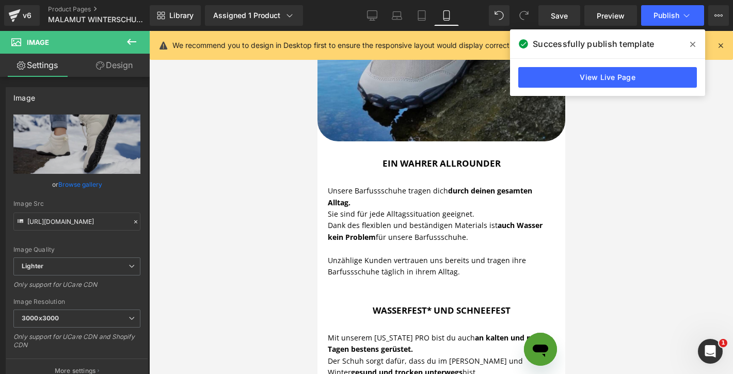
scroll to position [2399, 0]
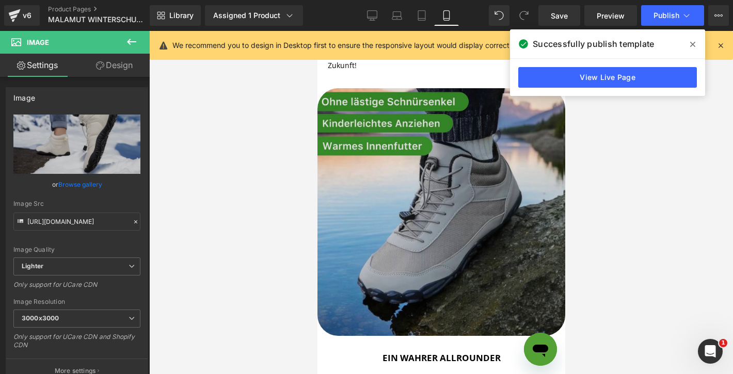
click at [435, 197] on div "Image" at bounding box center [441, 212] width 248 height 248
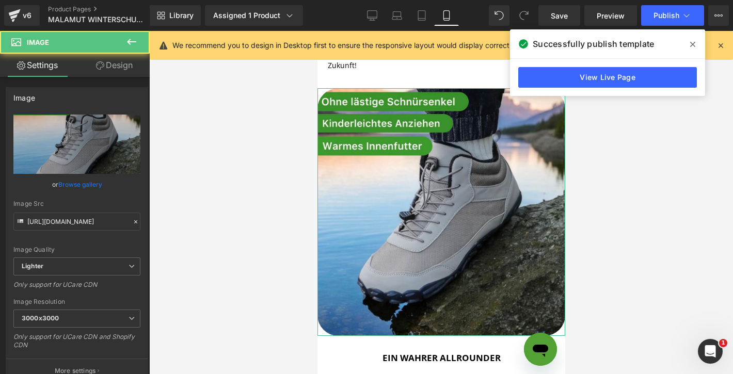
click at [78, 190] on link "Browse gallery" at bounding box center [80, 185] width 44 height 18
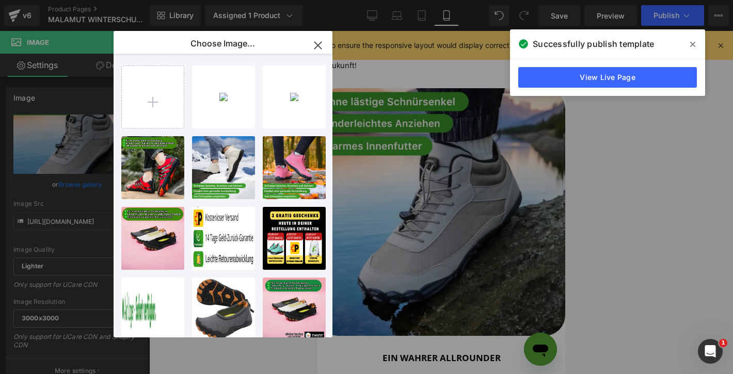
click at [0, 0] on div "Bildsch...37.png 1.98 MB" at bounding box center [0, 0] width 0 height 0
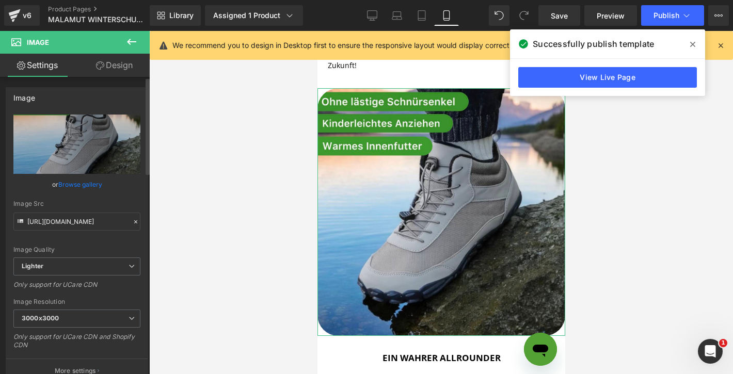
click at [82, 183] on link "Browse gallery" at bounding box center [80, 185] width 44 height 18
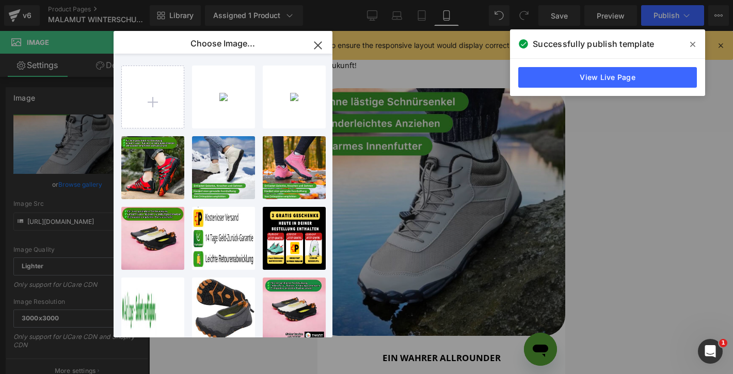
click at [0, 0] on div "Bildsch...37.png 1.98 MB" at bounding box center [0, 0] width 0 height 0
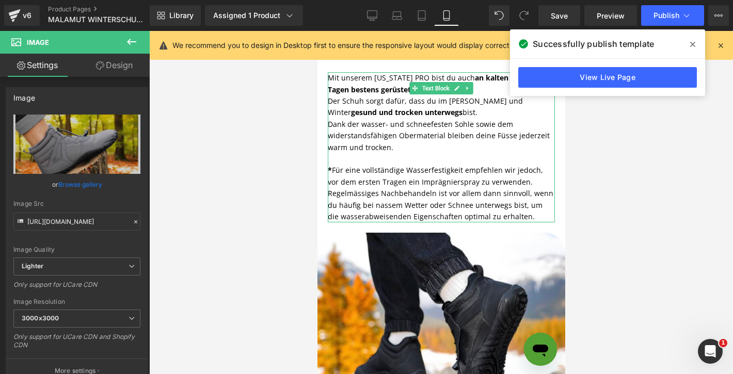
scroll to position [2895, 0]
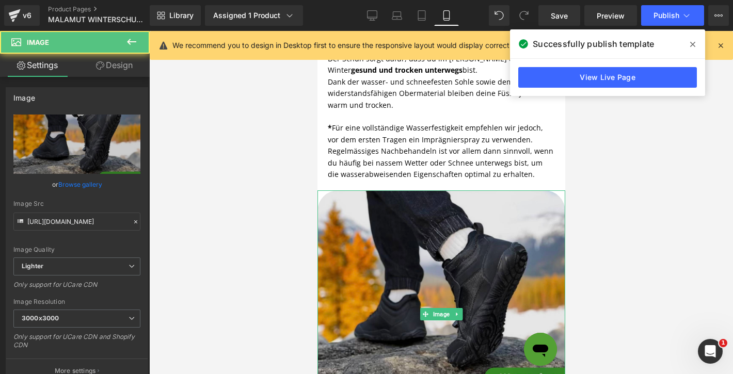
click at [384, 204] on img at bounding box center [441, 315] width 248 height 248
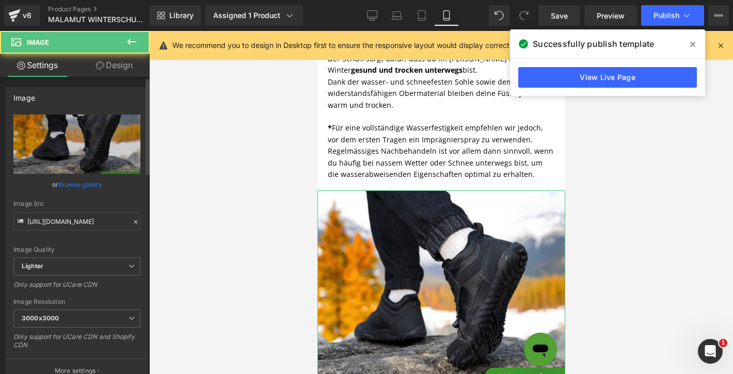
click at [66, 184] on link "Browse gallery" at bounding box center [80, 185] width 44 height 18
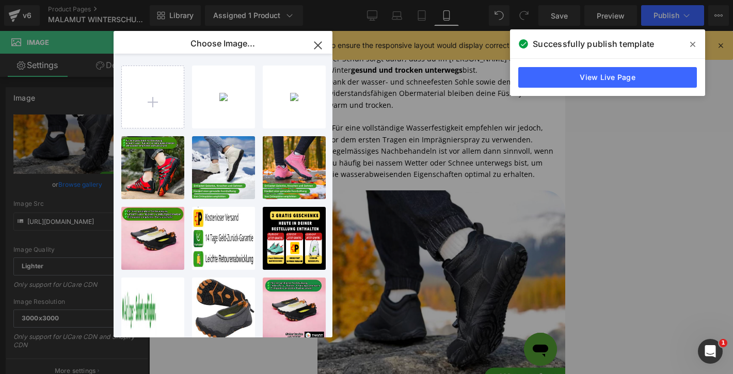
click at [0, 0] on div "Bildsch...46.png 1.71 MB" at bounding box center [0, 0] width 0 height 0
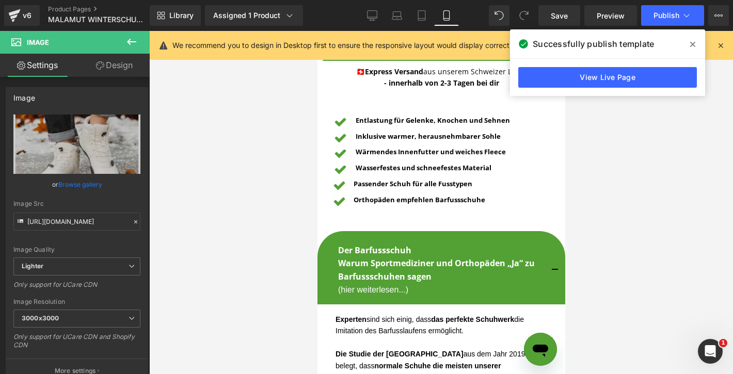
scroll to position [416, 0]
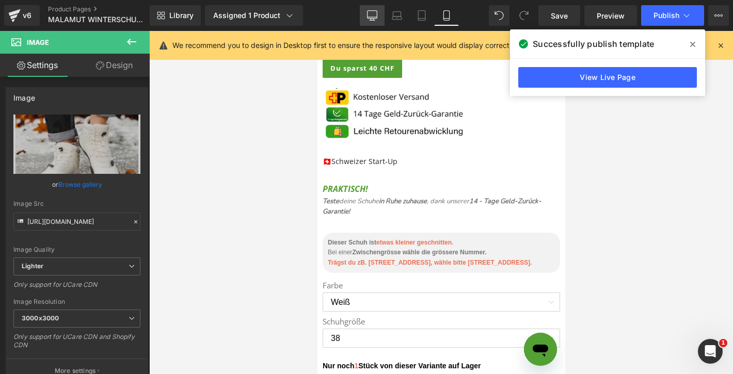
click at [372, 18] on icon at bounding box center [372, 15] width 10 height 10
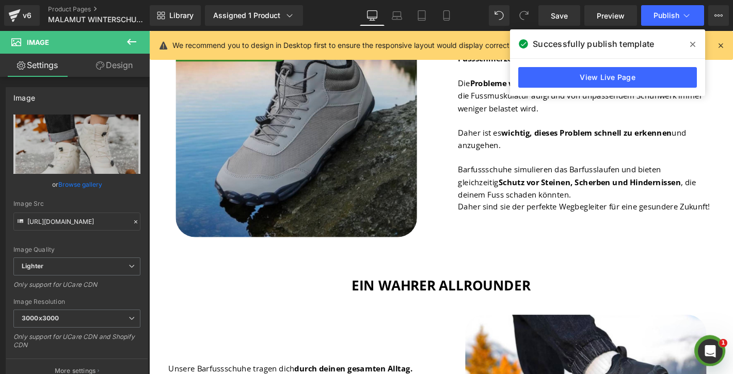
scroll to position [1852, 0]
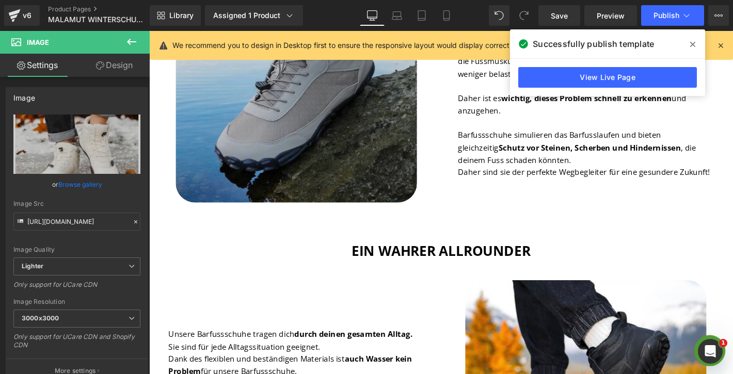
click at [298, 134] on img at bounding box center [307, 86] width 258 height 258
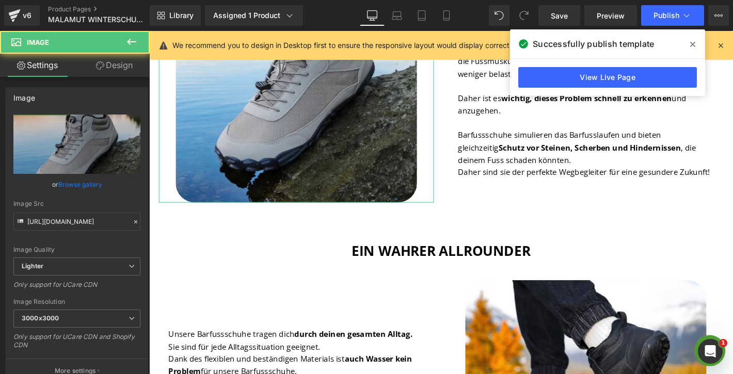
click at [90, 183] on link "Browse gallery" at bounding box center [80, 185] width 44 height 18
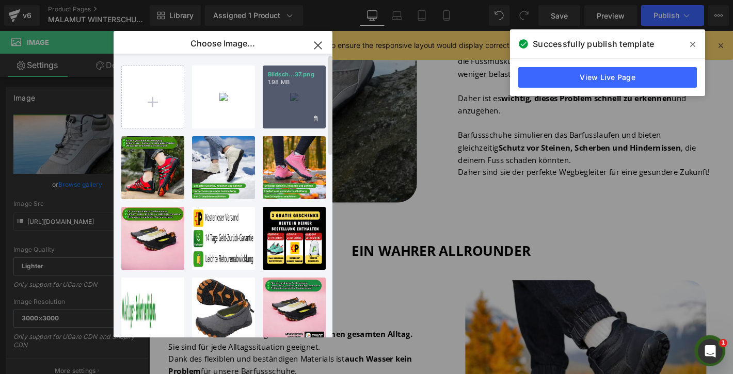
click at [285, 113] on div "Bildsch...37.png 1.98 MB" at bounding box center [294, 97] width 63 height 63
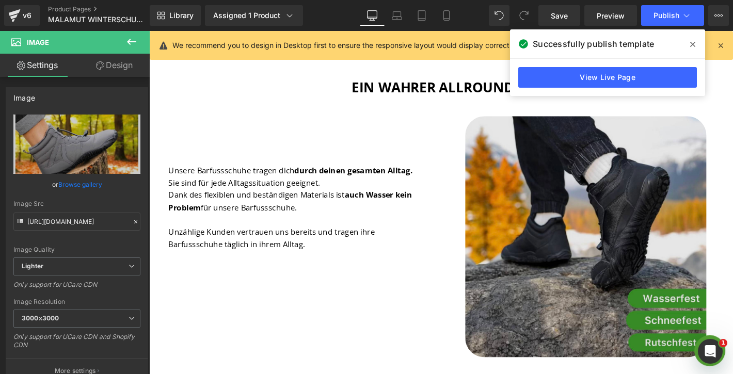
scroll to position [2064, 0]
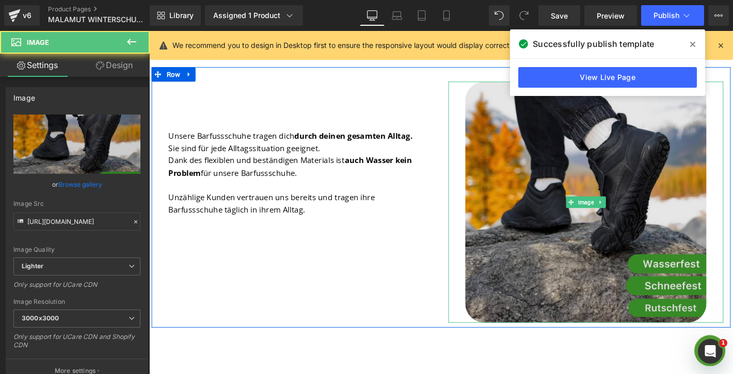
click at [576, 192] on img at bounding box center [617, 214] width 258 height 258
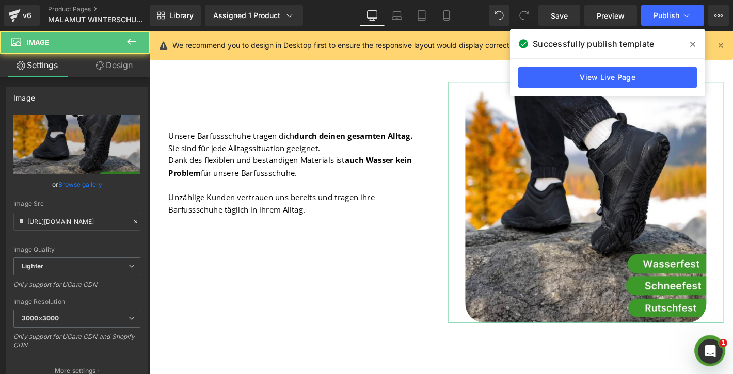
click at [89, 191] on link "Browse gallery" at bounding box center [80, 185] width 44 height 18
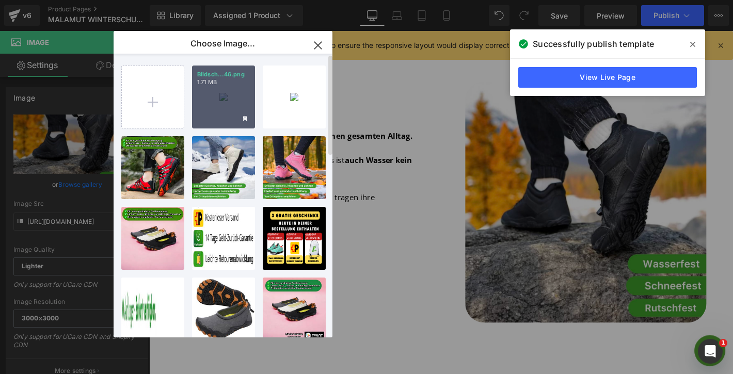
click at [224, 116] on div "Bildsch...46.png 1.71 MB" at bounding box center [223, 97] width 63 height 63
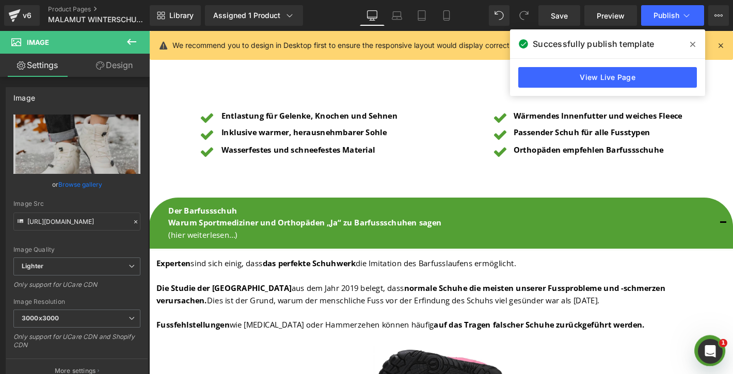
scroll to position [880, 0]
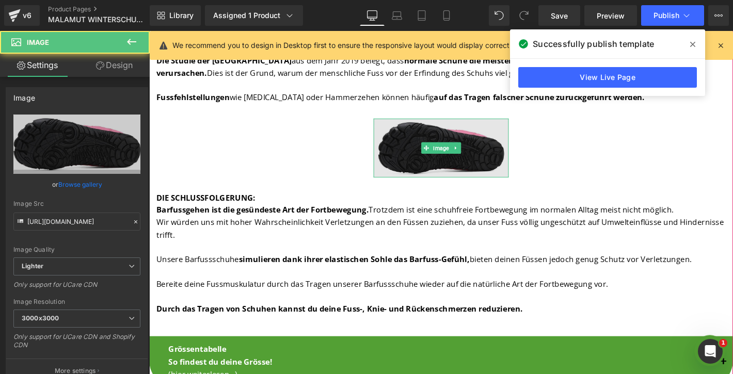
click at [457, 181] on img at bounding box center [461, 156] width 145 height 63
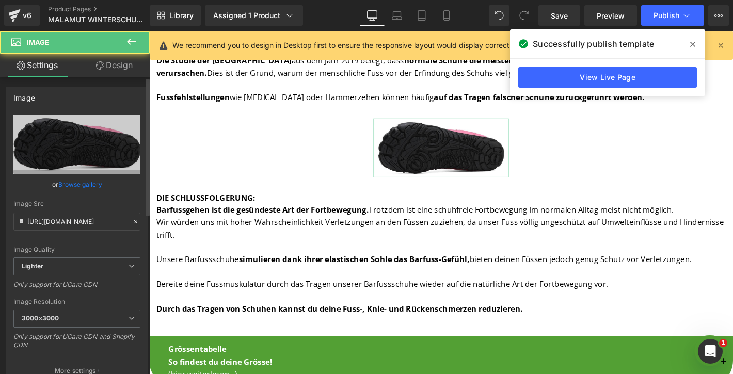
click at [90, 182] on link "Browse gallery" at bounding box center [80, 185] width 44 height 18
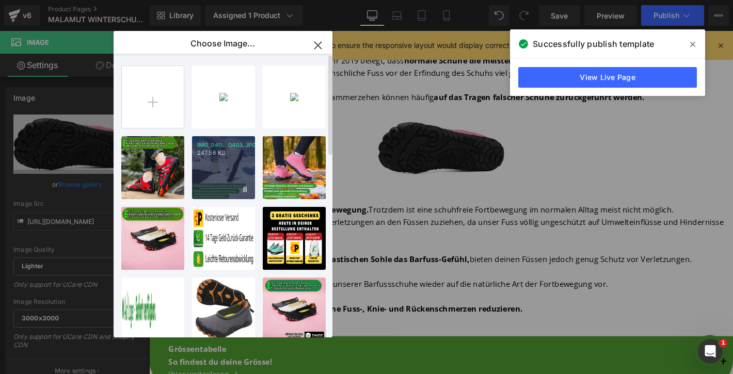
type input "C:\fakepath\Bildschirmfoto 2025-08-28 um 14.58.25.png"
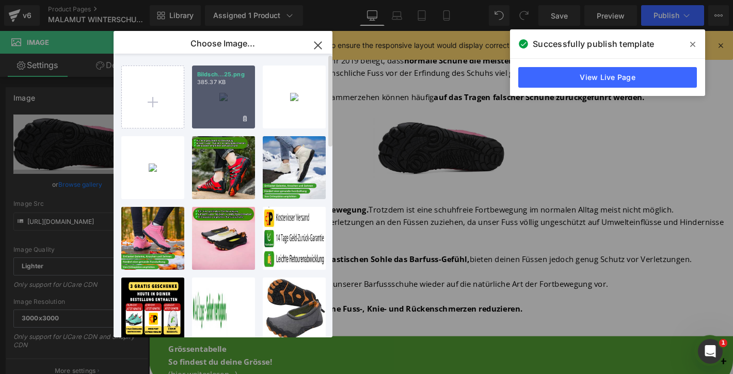
click at [0, 0] on div "Bildsch...25.png 385.37 KB" at bounding box center [0, 0] width 0 height 0
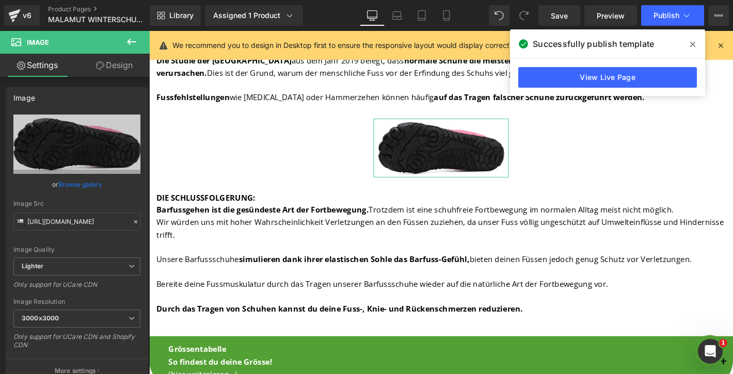
click at [88, 193] on link "Browse gallery" at bounding box center [80, 185] width 44 height 18
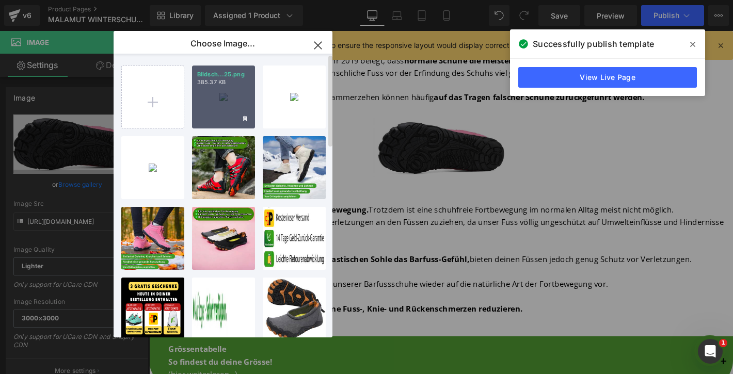
click at [0, 0] on div "Bildsch...25.png 385.37 KB" at bounding box center [0, 0] width 0 height 0
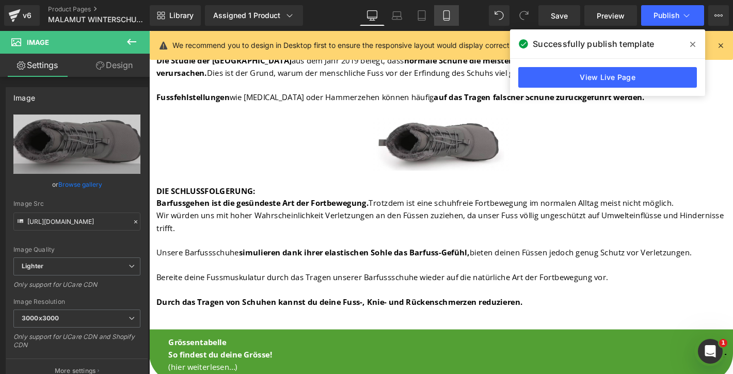
click at [446, 19] on icon at bounding box center [447, 15] width 10 height 10
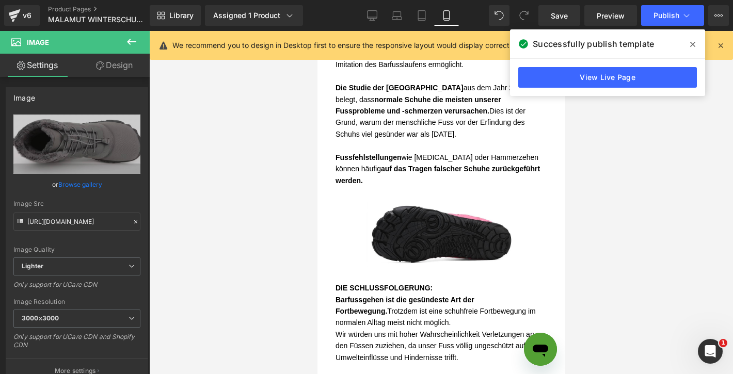
scroll to position [1081, 0]
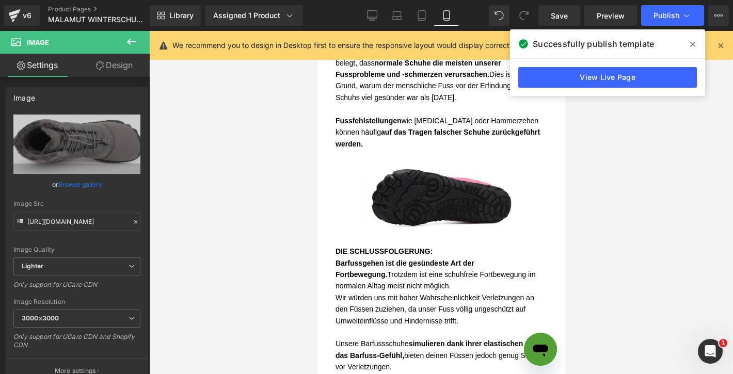
click at [426, 199] on div "Image" at bounding box center [441, 197] width 150 height 65
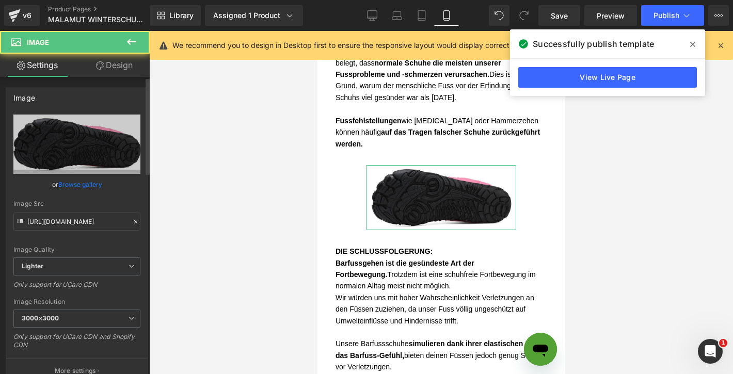
click at [92, 186] on link "Browse gallery" at bounding box center [80, 185] width 44 height 18
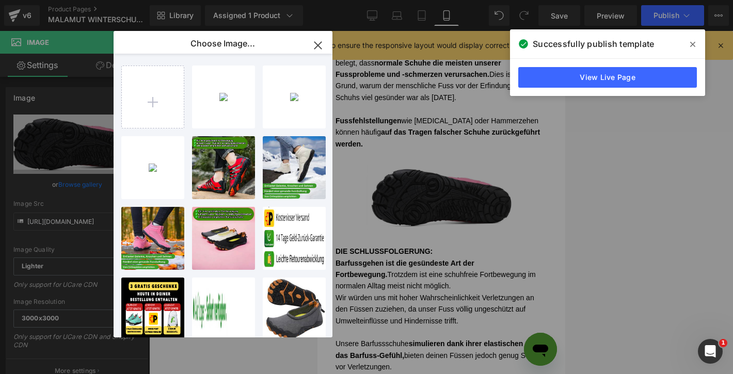
click at [0, 0] on div "Bildsch...25.png 385.37 KB" at bounding box center [0, 0] width 0 height 0
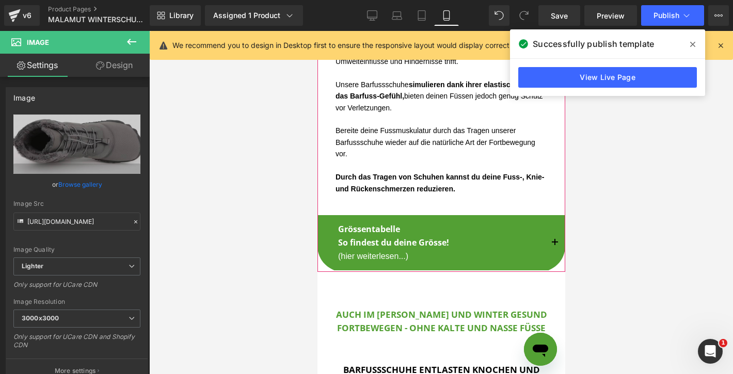
scroll to position [1389, 0]
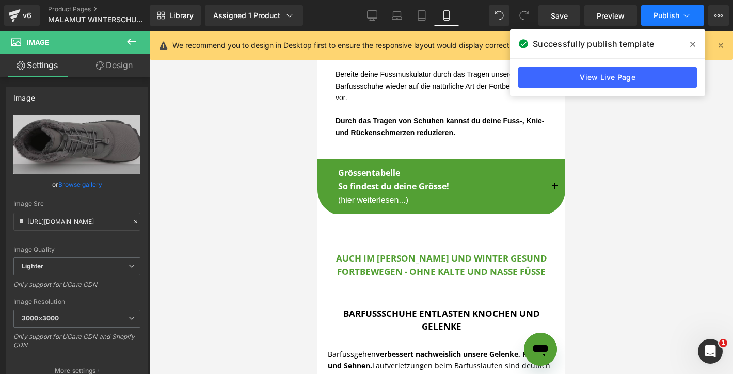
click at [677, 14] on span "Publish" at bounding box center [667, 15] width 26 height 8
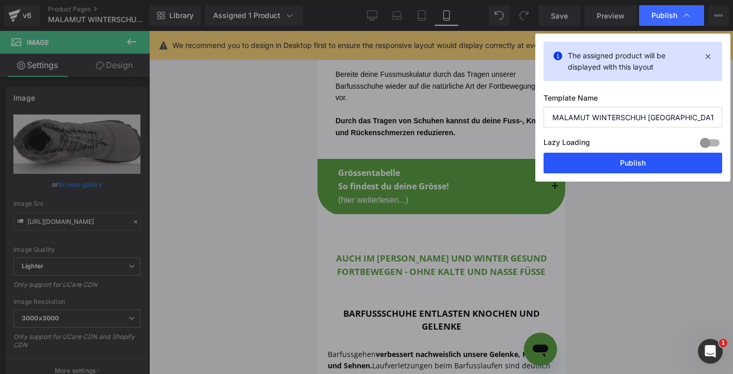
click at [0, 0] on button "Publish" at bounding box center [0, 0] width 0 height 0
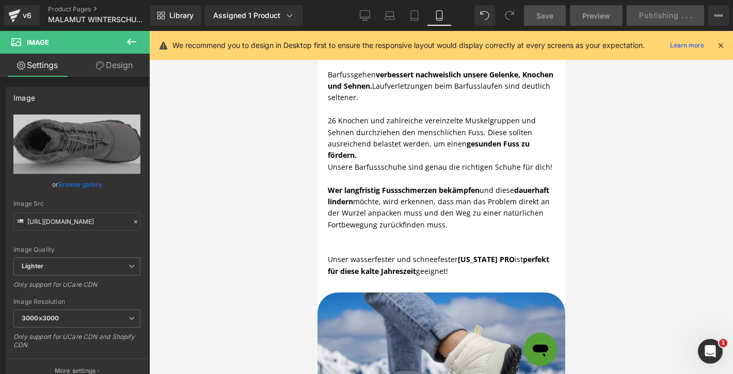
scroll to position [1713, 0]
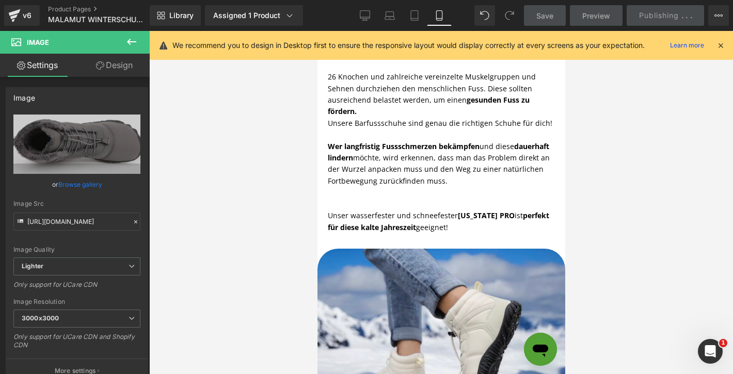
click at [465, 218] on p "Unser wasserfester und schneefester ALASKA PRO ist perfekt für diese kalte Jahr…" at bounding box center [440, 210] width 227 height 46
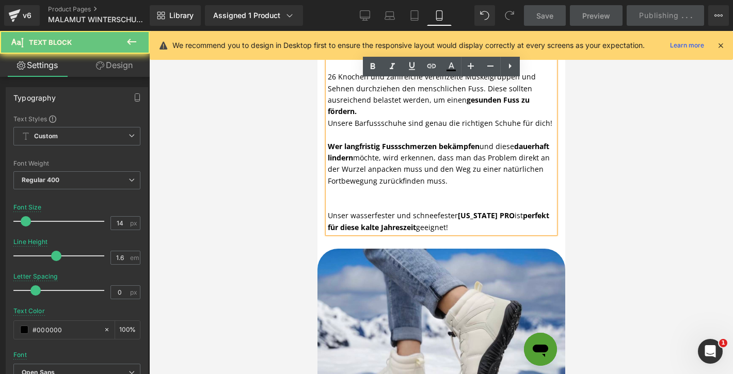
click at [468, 211] on span "[US_STATE] PRO" at bounding box center [486, 216] width 57 height 10
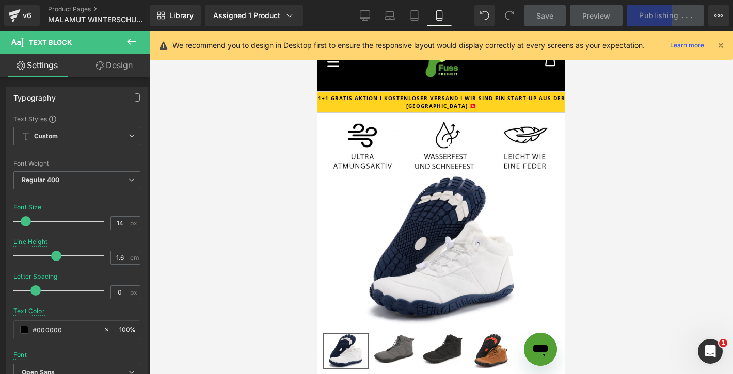
scroll to position [2710, 0]
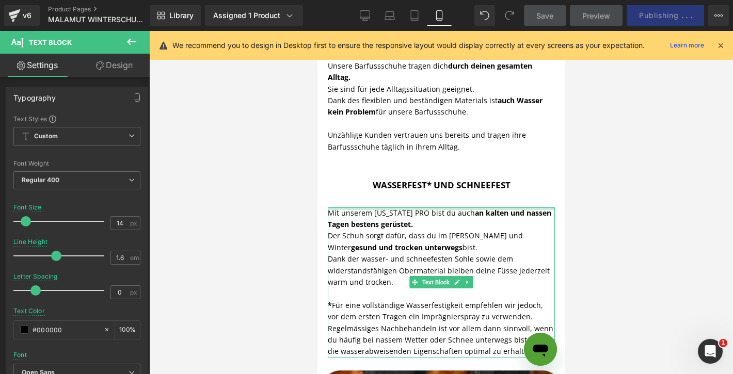
click at [383, 208] on div at bounding box center [440, 209] width 227 height 3
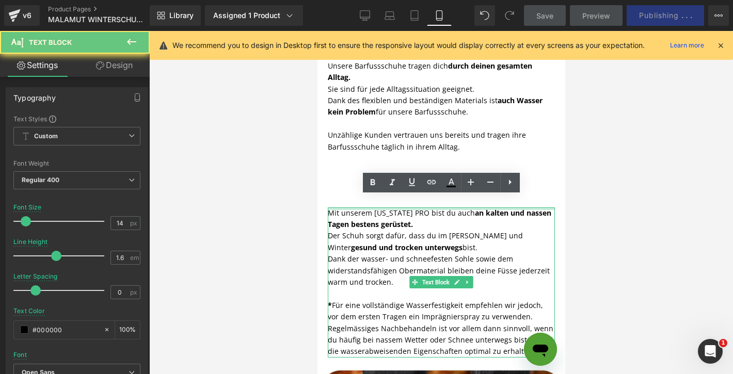
click at [383, 208] on p "Mit unserem ALASKA PRO bist du auch an kalten und nassen Tagen bestens gerüstet." at bounding box center [440, 219] width 227 height 23
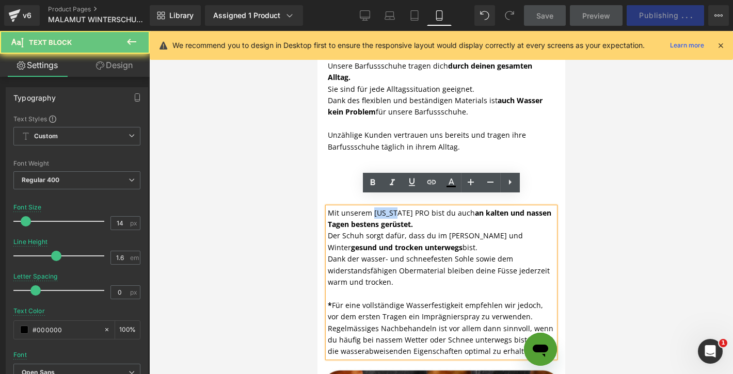
paste div
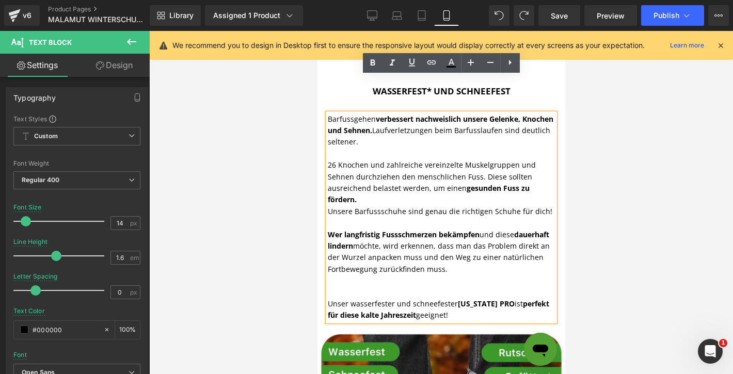
scroll to position [2830, 0]
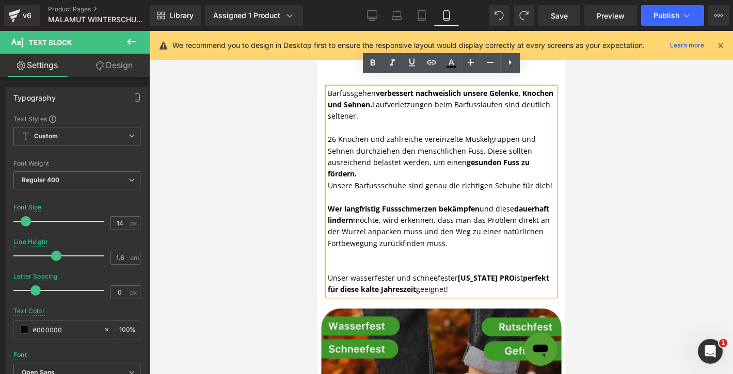
click at [466, 273] on span "[US_STATE] PRO" at bounding box center [486, 278] width 57 height 10
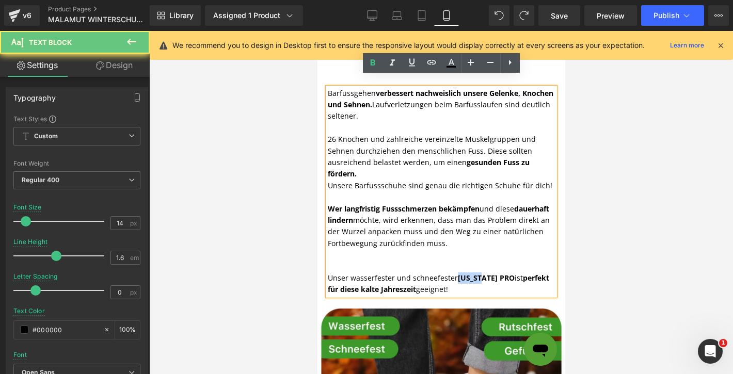
click at [466, 273] on span "[US_STATE] PRO" at bounding box center [486, 278] width 57 height 10
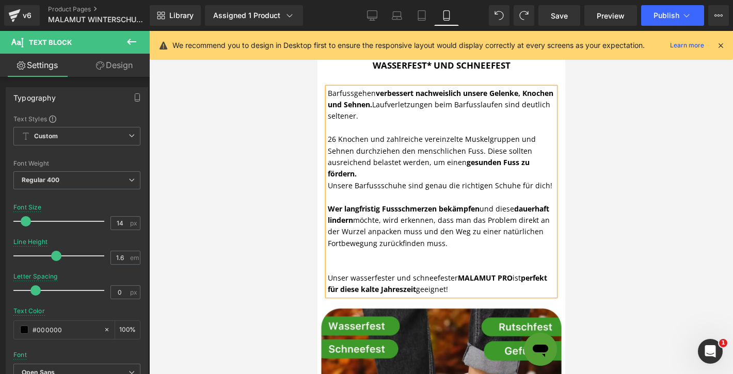
click at [477, 273] on span "MALAMUT PRO" at bounding box center [485, 278] width 55 height 10
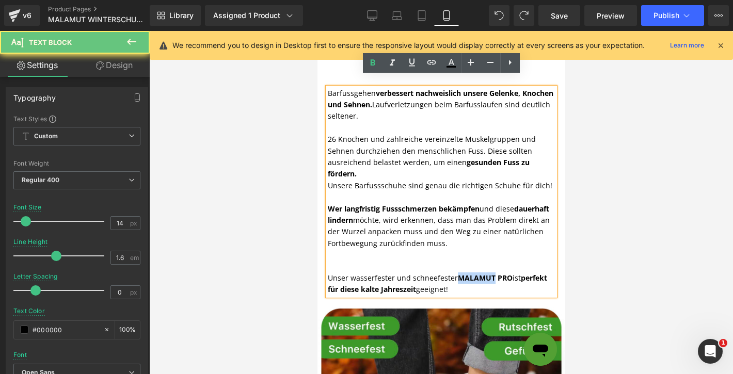
click at [476, 273] on span "MALAMUT PRO" at bounding box center [485, 278] width 55 height 10
copy span "MALAMUT"
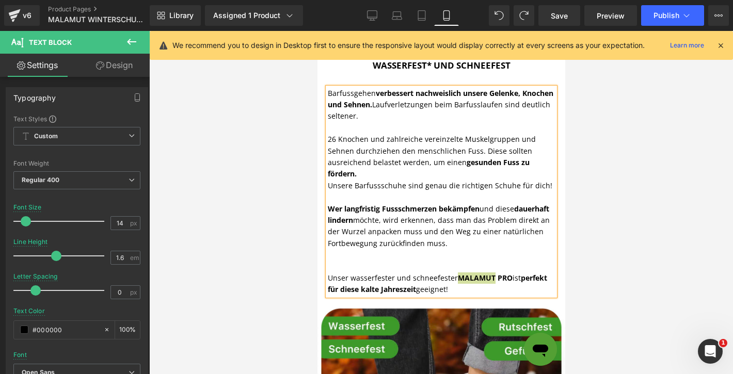
scroll to position [3224, 0]
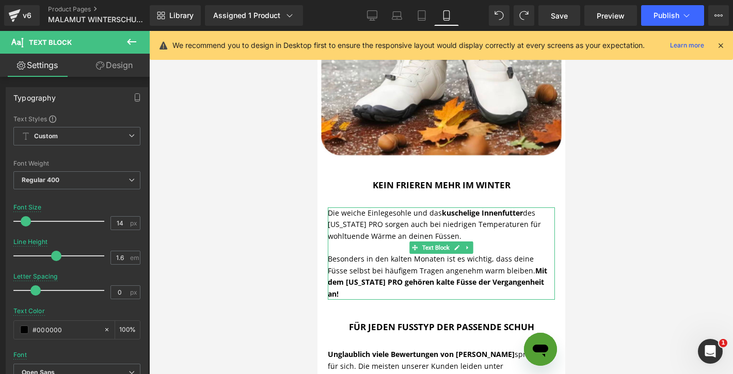
click at [339, 208] on p "Die weiche Einlegesohle und das kuschelige Innenfutter des ALASKA PRO sorgen au…" at bounding box center [440, 225] width 227 height 35
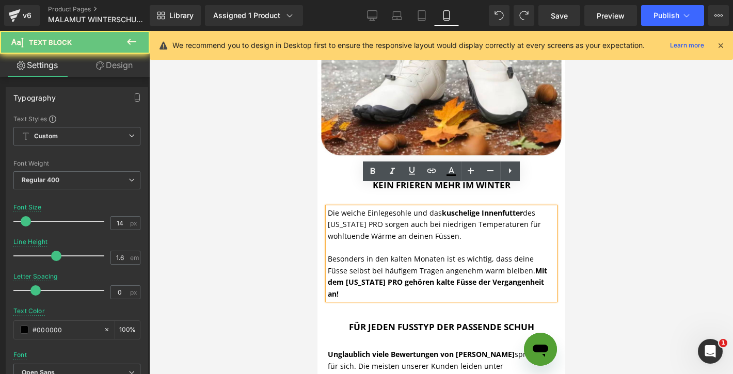
click at [339, 208] on p "Die weiche Einlegesohle und das kuschelige Innenfutter des ALASKA PRO sorgen au…" at bounding box center [440, 225] width 227 height 35
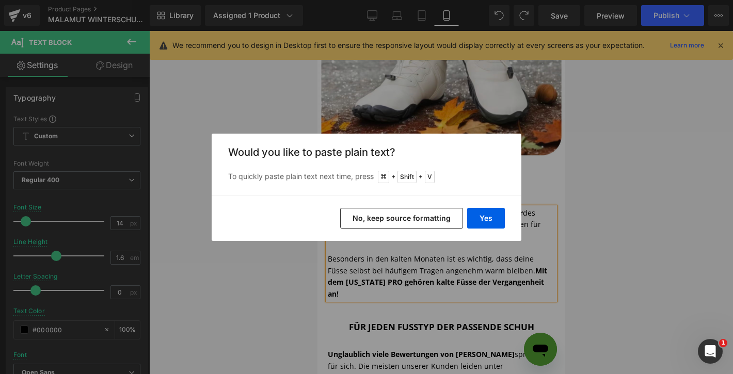
click at [432, 225] on button "No, keep source formatting" at bounding box center [401, 218] width 123 height 21
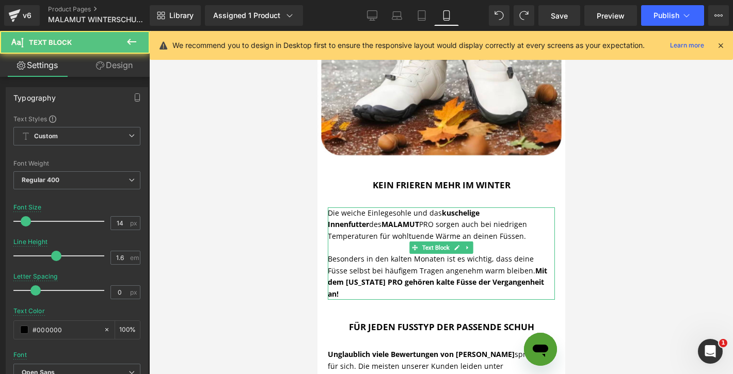
click at [337, 266] on strong "Mit dem [US_STATE] PRO gehören kalte Füsse der Vergangenheit an!" at bounding box center [437, 282] width 220 height 33
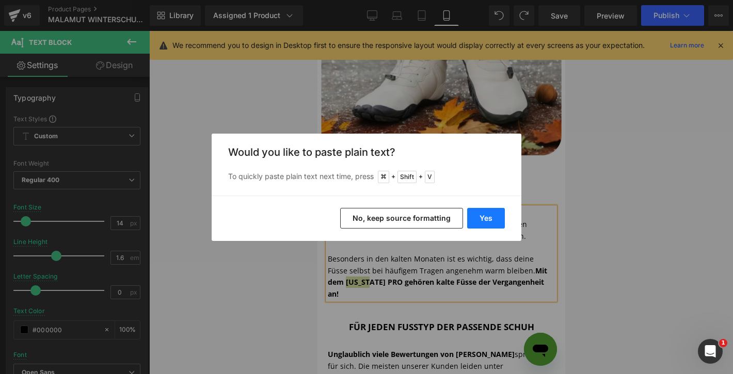
click at [491, 218] on button "Yes" at bounding box center [486, 218] width 38 height 21
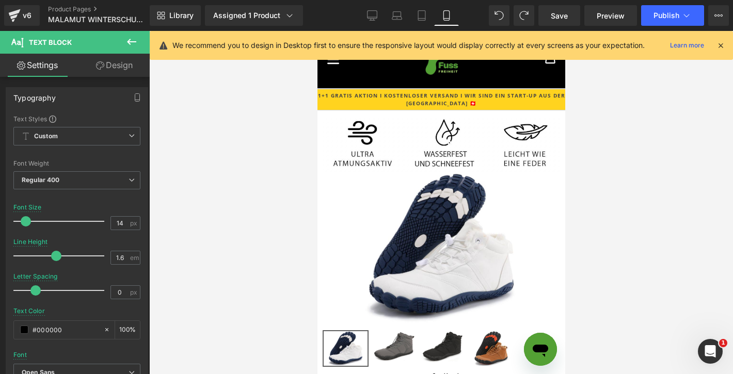
scroll to position [0, 0]
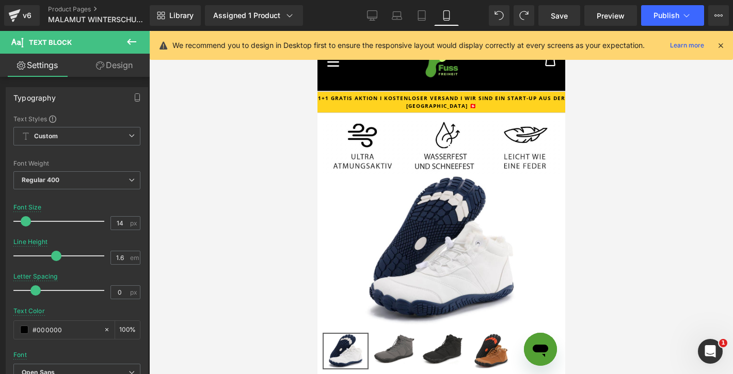
click at [726, 47] on div "We recommend you to design in Desktop first to ensure the responsive layout wou…" at bounding box center [442, 45] width 584 height 29
click at [721, 46] on icon at bounding box center [720, 45] width 9 height 9
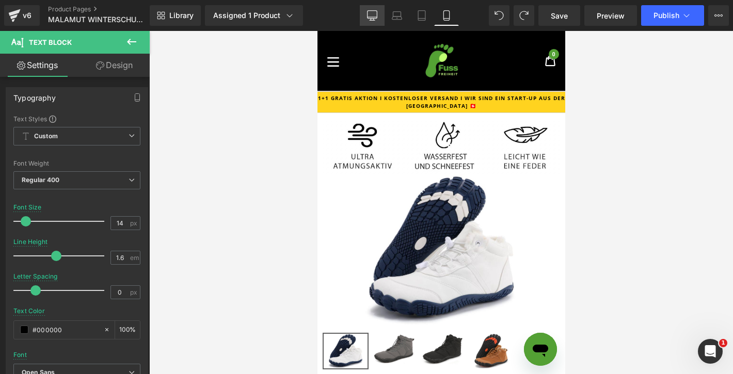
click at [368, 9] on link "Desktop" at bounding box center [372, 15] width 25 height 21
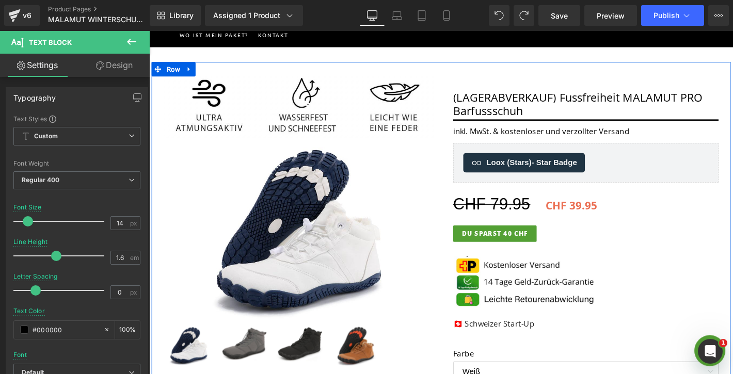
scroll to position [107, 0]
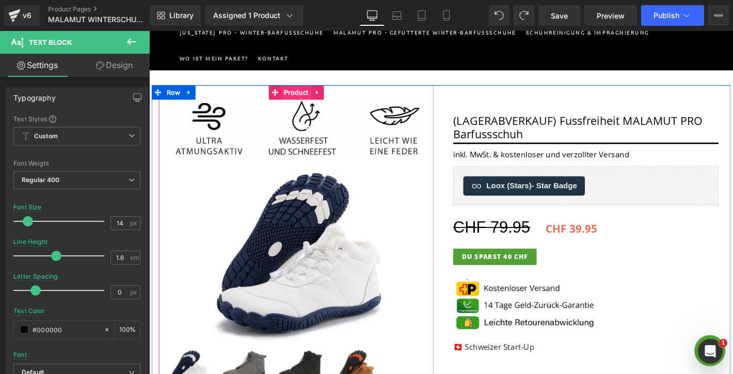
click at [303, 97] on span "Product" at bounding box center [307, 96] width 32 height 15
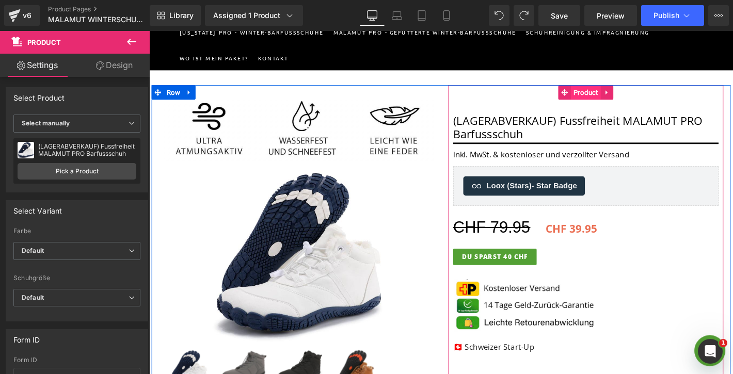
click at [610, 95] on span "Product" at bounding box center [617, 96] width 32 height 15
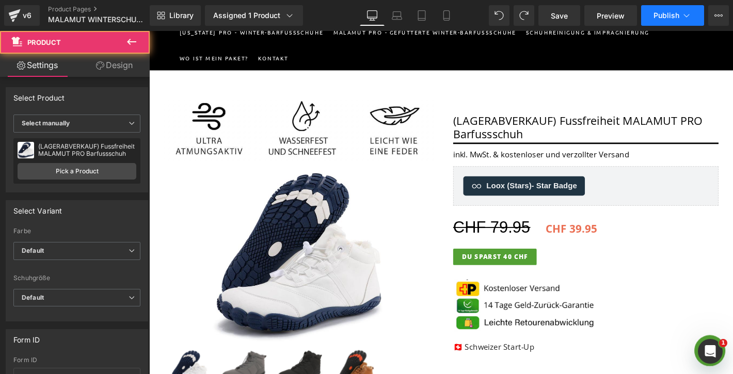
click at [679, 22] on button "Publish" at bounding box center [673, 15] width 63 height 21
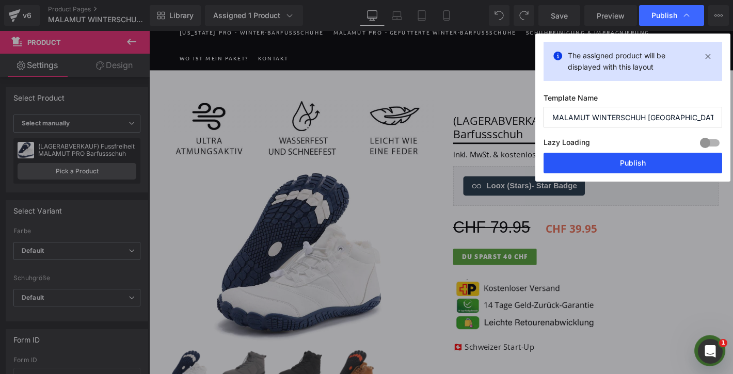
click at [606, 163] on button "Publish" at bounding box center [633, 163] width 179 height 21
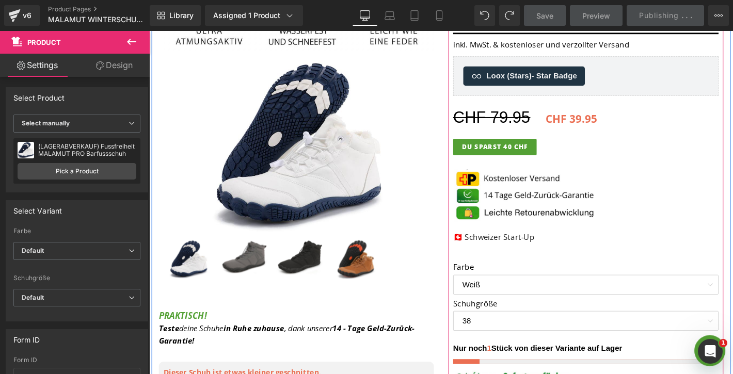
scroll to position [226, 0]
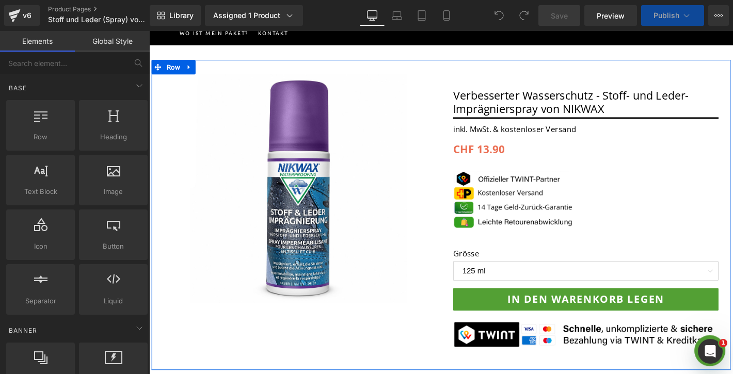
scroll to position [202, 0]
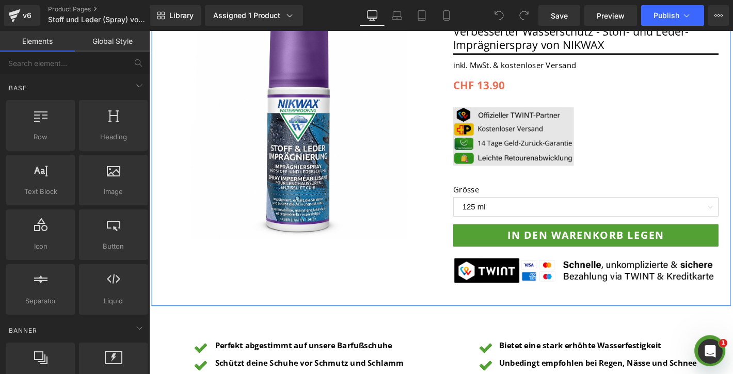
click at [526, 173] on div "Image" at bounding box center [539, 144] width 129 height 63
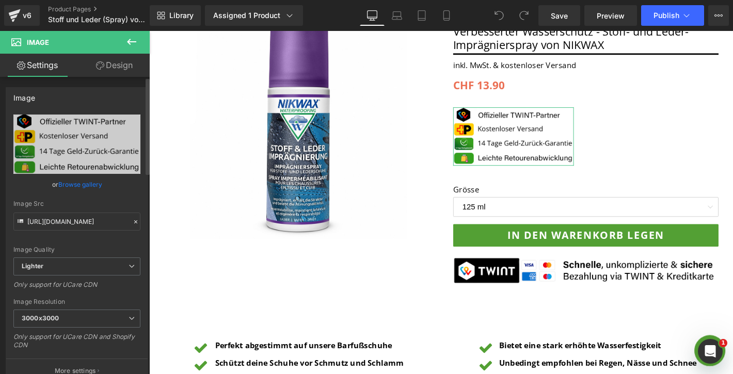
click at [86, 186] on link "Browse gallery" at bounding box center [80, 185] width 44 height 18
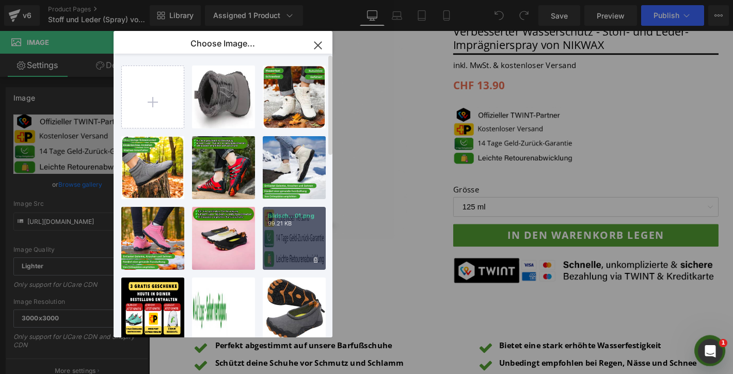
click at [305, 227] on p "99.21 KB" at bounding box center [294, 224] width 53 height 8
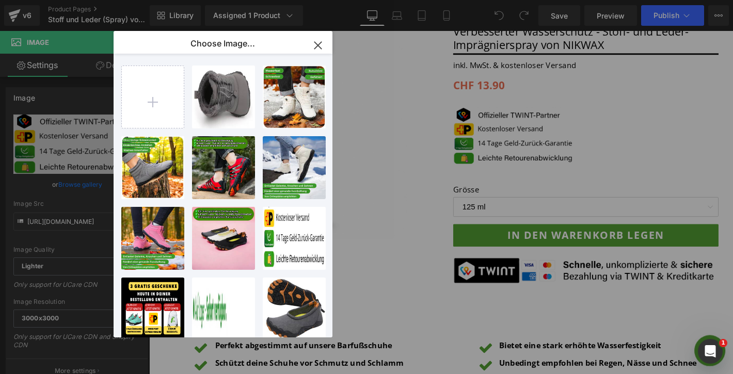
type input "[URL][DOMAIN_NAME]"
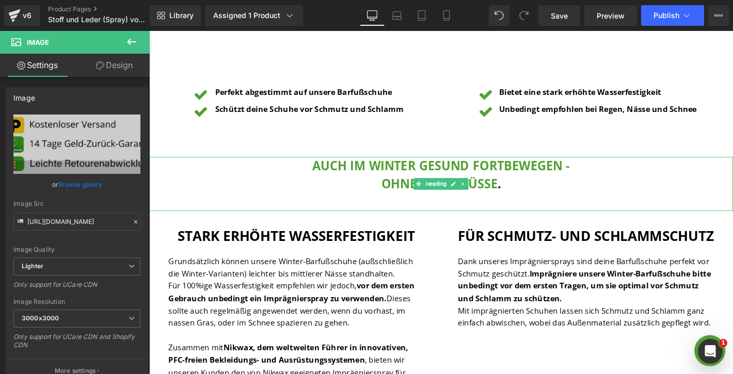
scroll to position [255, 0]
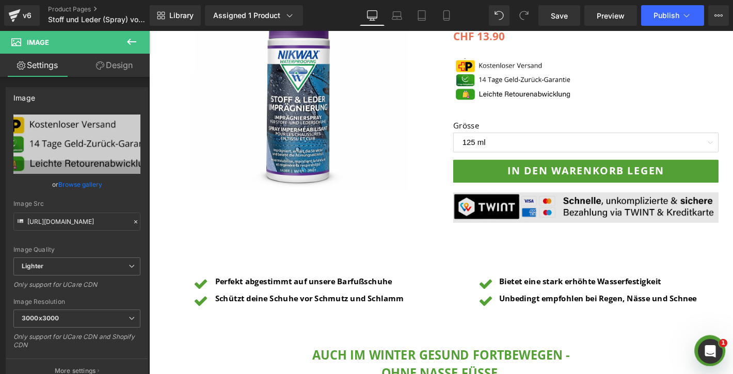
click at [612, 211] on img at bounding box center [617, 220] width 284 height 33
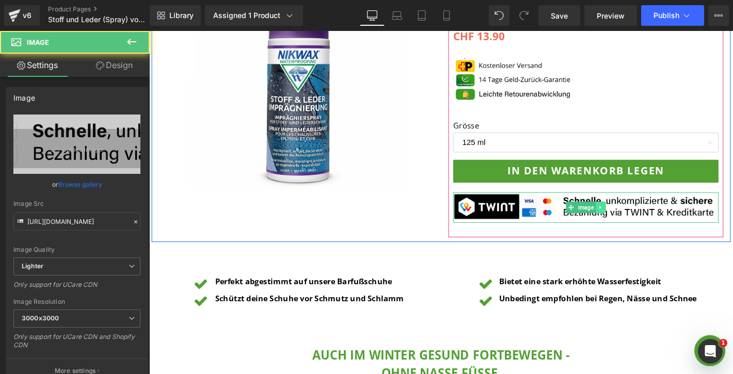
click at [635, 219] on icon at bounding box center [633, 220] width 6 height 6
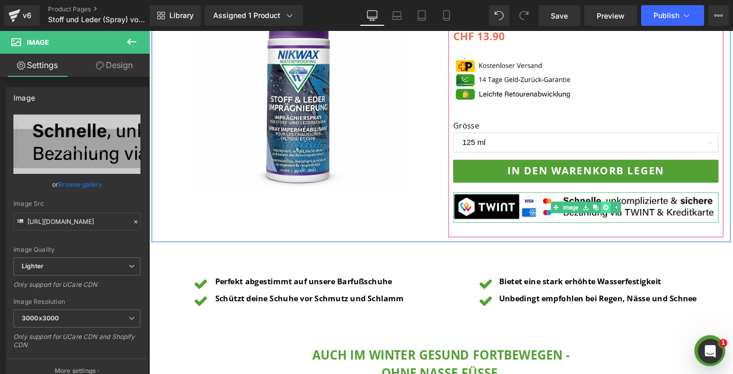
click at [634, 221] on link at bounding box center [638, 220] width 11 height 12
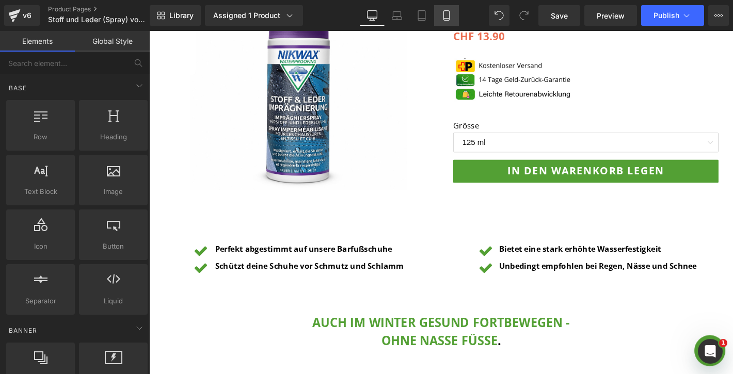
click at [453, 21] on link "Mobile" at bounding box center [446, 15] width 25 height 21
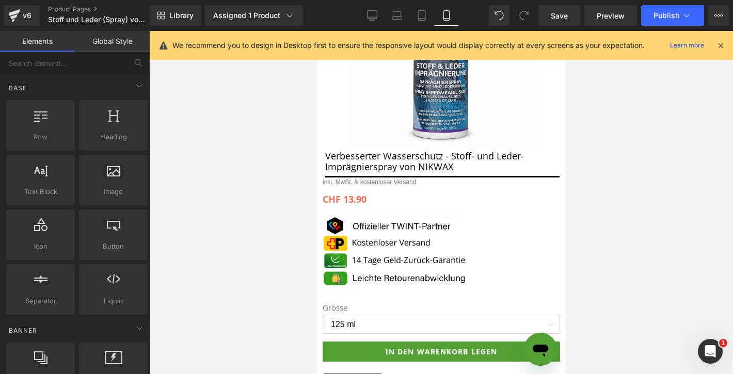
scroll to position [335, 0]
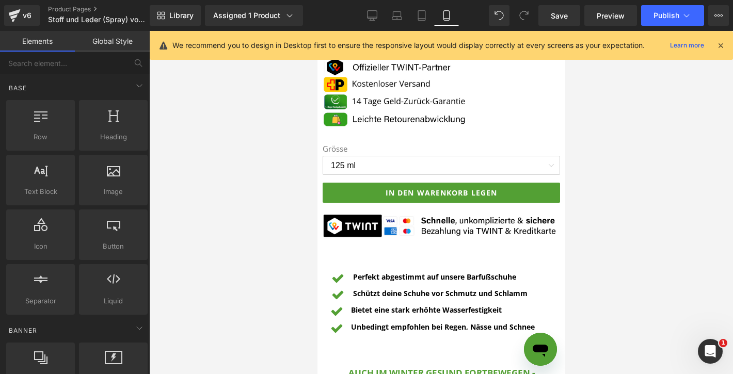
click at [405, 95] on link at bounding box center [410, 93] width 11 height 12
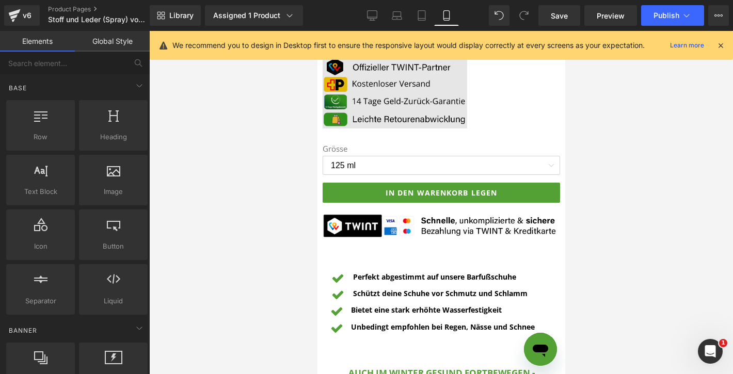
click at [419, 83] on img at bounding box center [394, 93] width 145 height 70
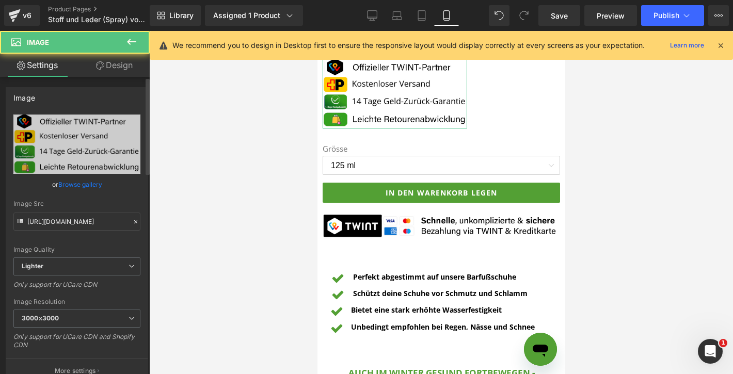
click at [80, 183] on link "Browse gallery" at bounding box center [80, 185] width 44 height 18
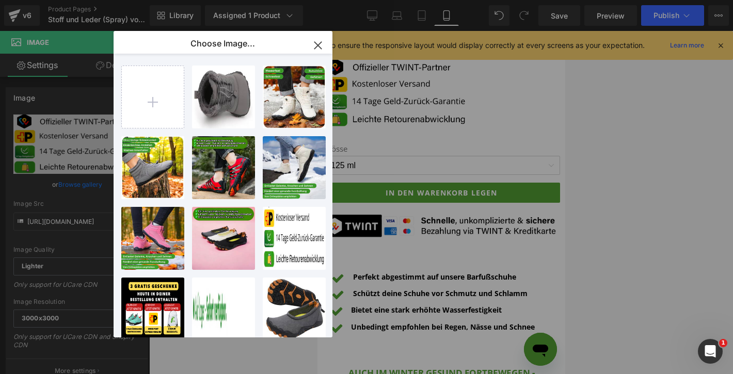
click at [0, 0] on p "99.21 KB" at bounding box center [0, 0] width 0 height 0
type input "[URL][DOMAIN_NAME]"
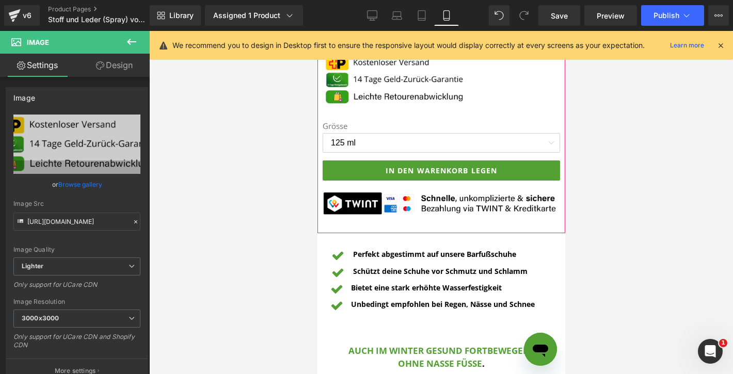
scroll to position [369, 0]
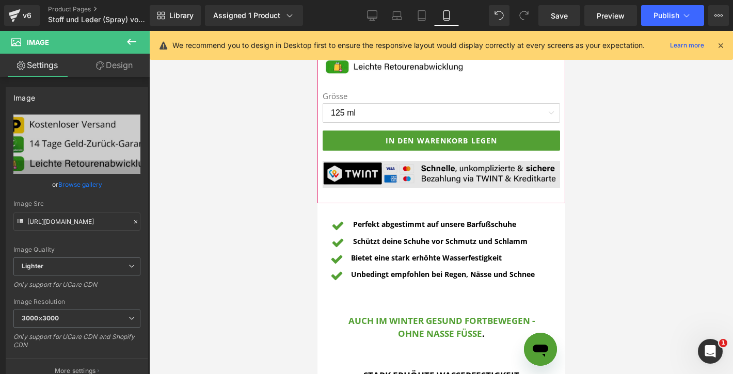
click at [382, 179] on img at bounding box center [441, 174] width 238 height 27
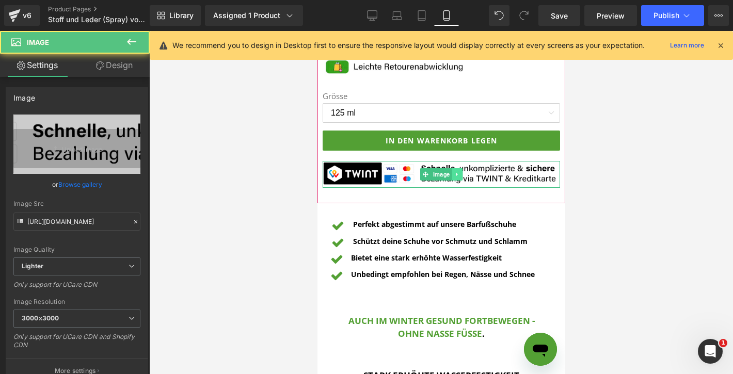
click at [452, 177] on link at bounding box center [456, 174] width 11 height 12
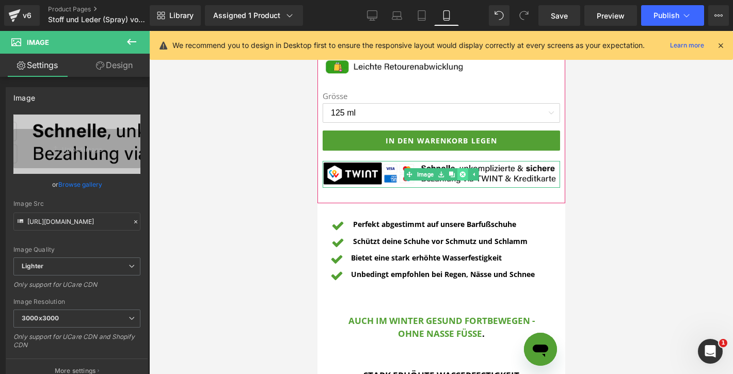
click at [467, 177] on link at bounding box center [462, 174] width 11 height 12
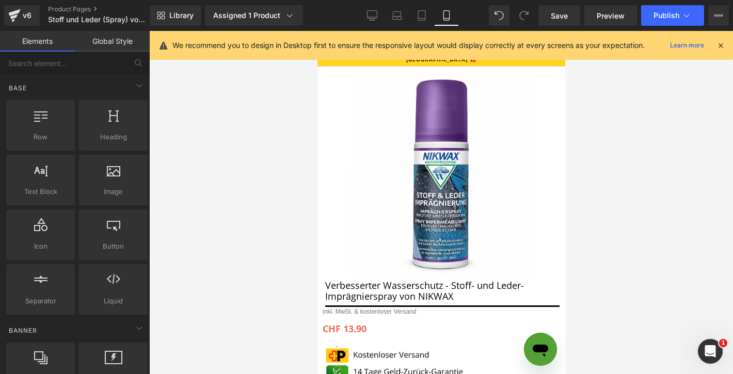
scroll to position [0, 0]
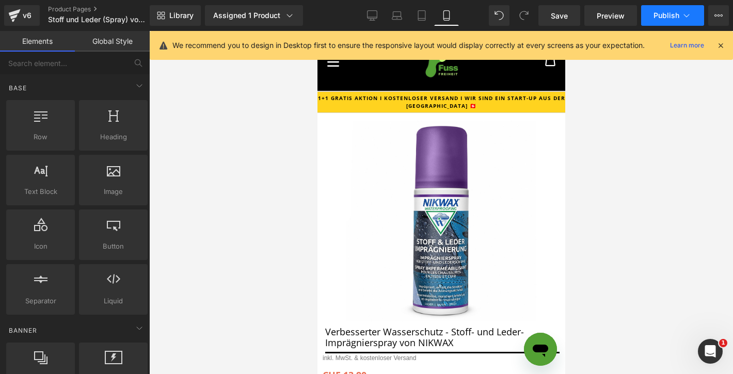
click at [688, 13] on icon at bounding box center [687, 15] width 10 height 10
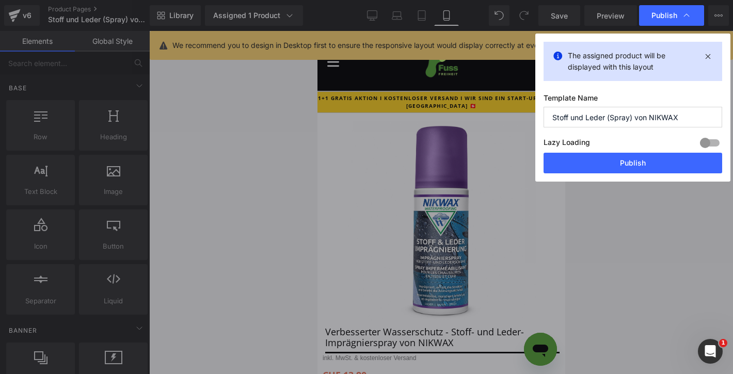
click at [614, 164] on button "Publish" at bounding box center [633, 163] width 179 height 21
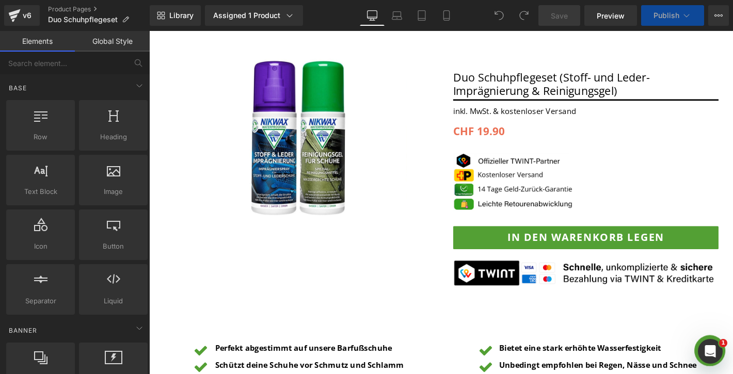
scroll to position [187, 0]
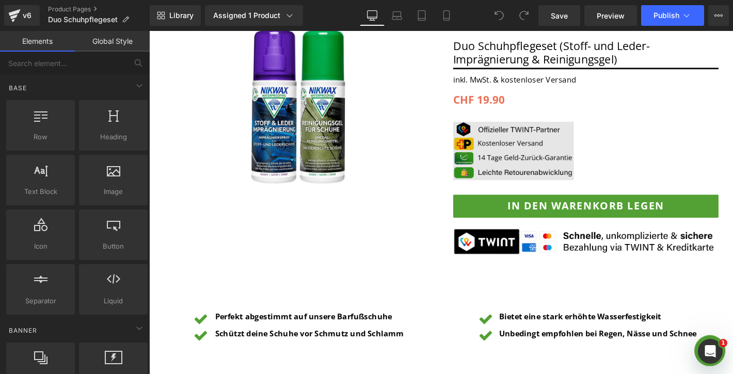
click at [526, 168] on img at bounding box center [539, 159] width 129 height 63
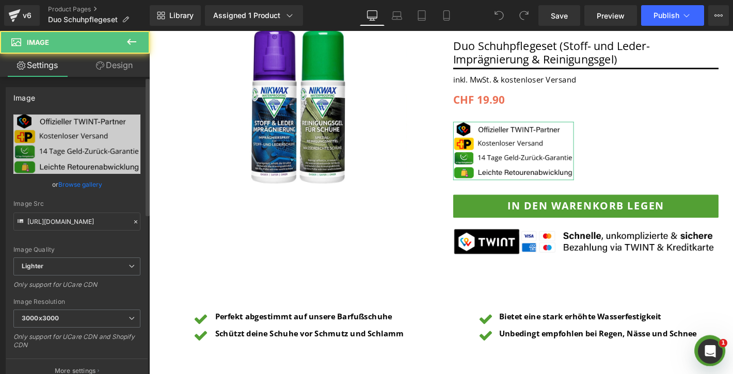
click at [88, 186] on link "Browse gallery" at bounding box center [80, 185] width 44 height 18
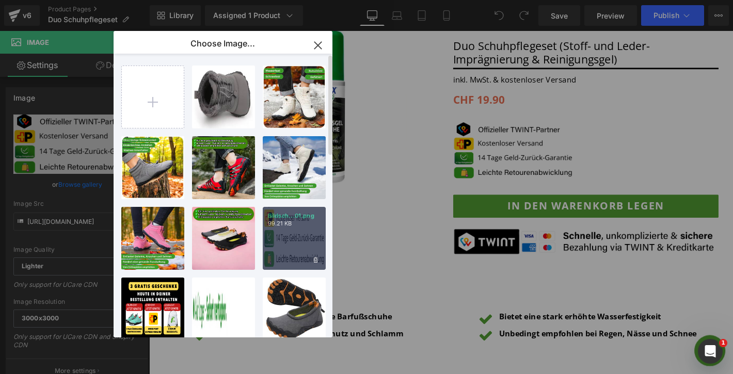
click at [286, 238] on div "Bildsch...01.png 99.21 KB" at bounding box center [294, 238] width 63 height 63
type input "[URL][DOMAIN_NAME]"
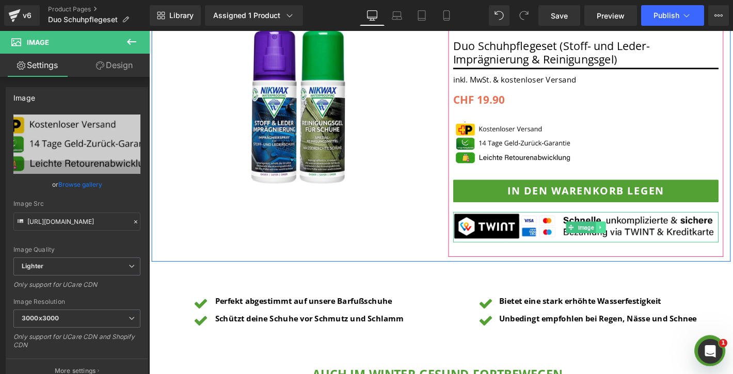
click at [632, 240] on icon at bounding box center [633, 241] width 6 height 6
click at [635, 241] on icon at bounding box center [638, 241] width 6 height 6
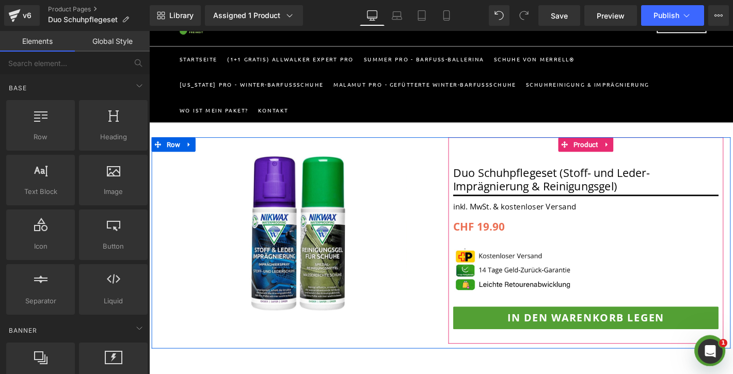
scroll to position [146, 0]
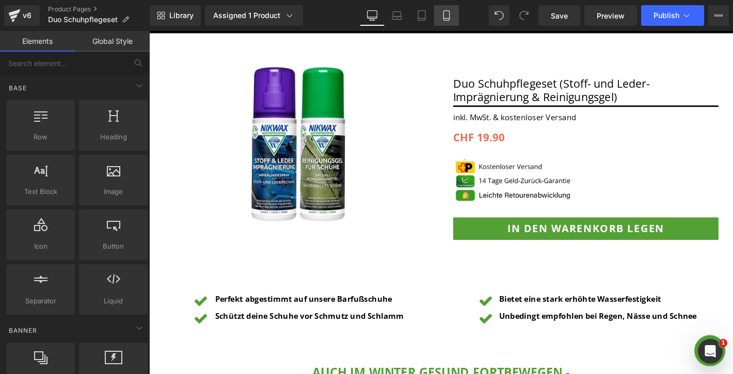
click at [444, 18] on icon at bounding box center [447, 15] width 10 height 10
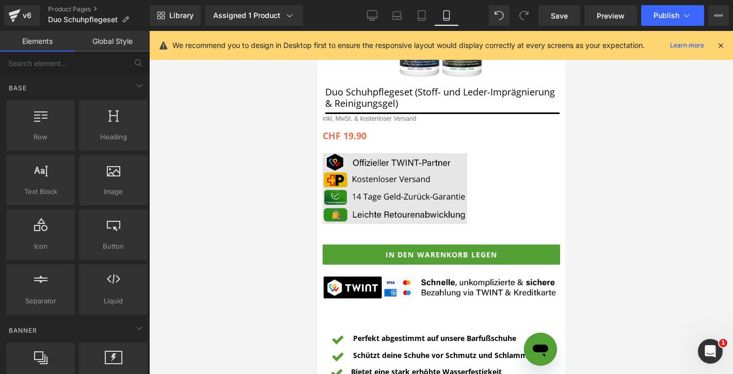
scroll to position [191, 0]
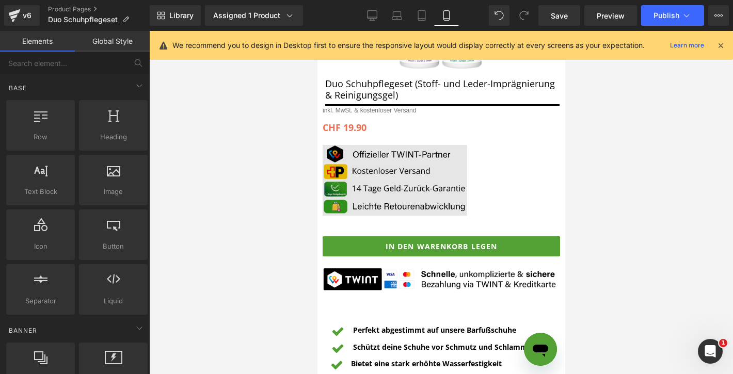
click at [388, 191] on img at bounding box center [394, 180] width 145 height 70
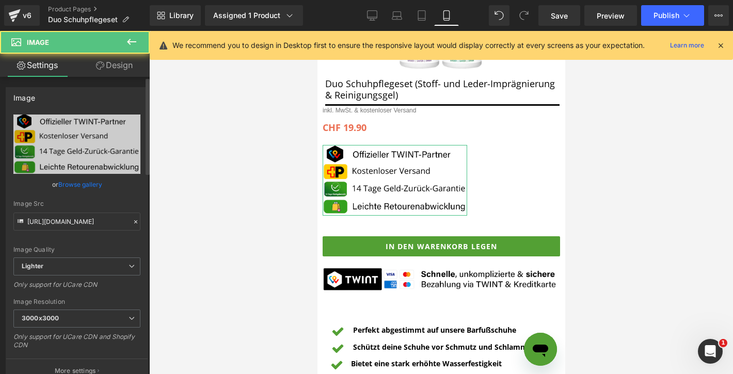
click at [97, 192] on link "Browse gallery" at bounding box center [80, 185] width 44 height 18
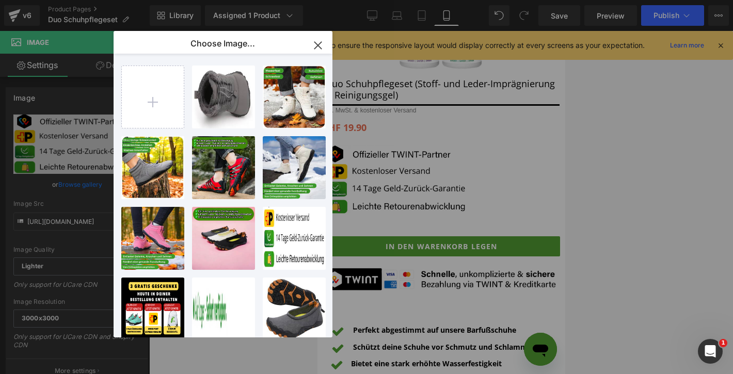
click at [0, 0] on p "99.21 KB" at bounding box center [0, 0] width 0 height 0
type input "[URL][DOMAIN_NAME]"
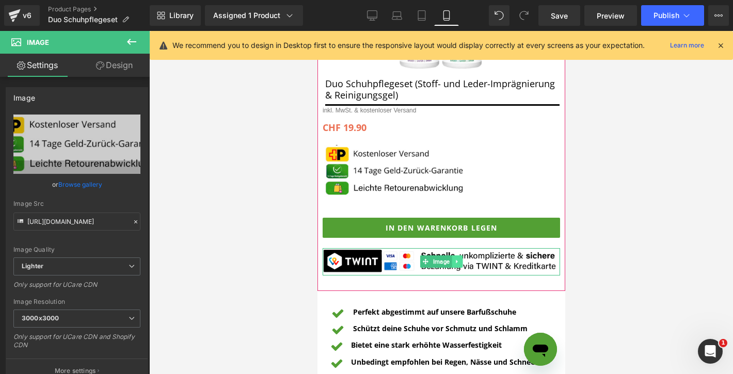
click at [457, 262] on icon at bounding box center [457, 262] width 6 height 6
click at [463, 263] on icon at bounding box center [462, 262] width 6 height 6
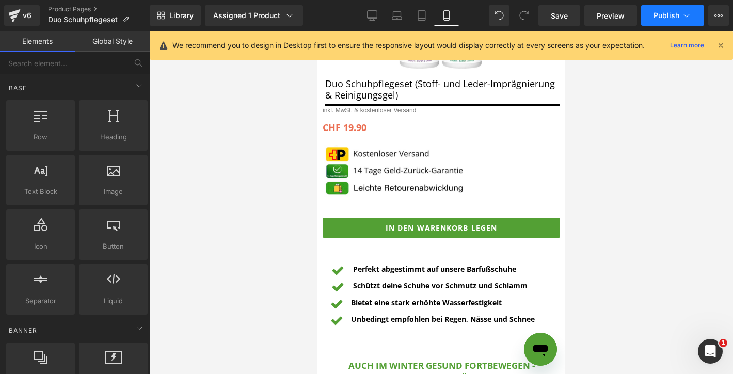
click at [669, 21] on button "Publish" at bounding box center [673, 15] width 63 height 21
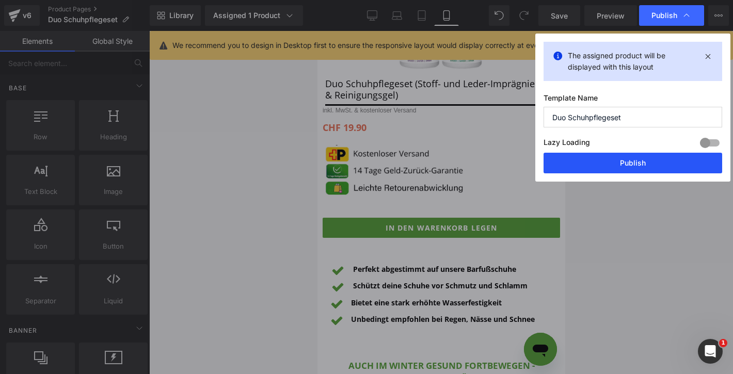
click at [616, 163] on button "Publish" at bounding box center [633, 163] width 179 height 21
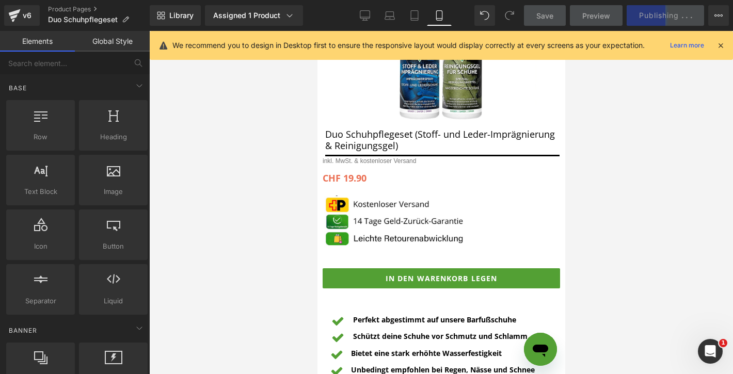
scroll to position [125, 0]
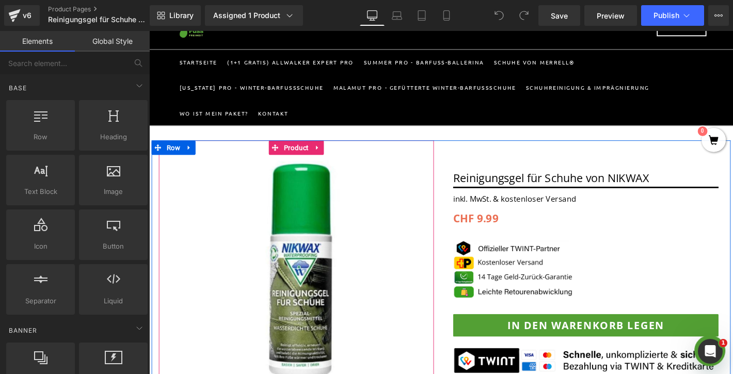
scroll to position [234, 0]
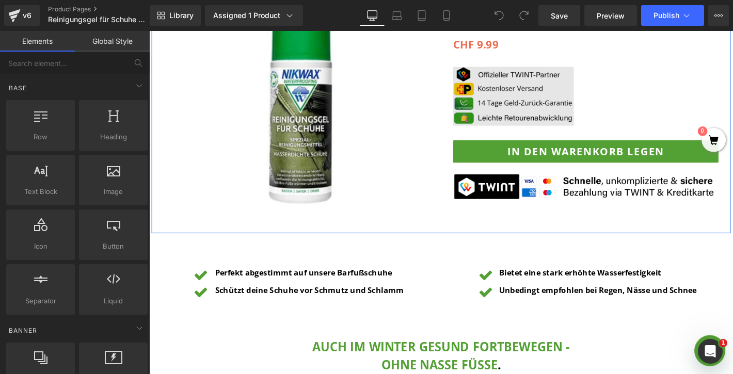
click at [551, 116] on img at bounding box center [539, 100] width 129 height 63
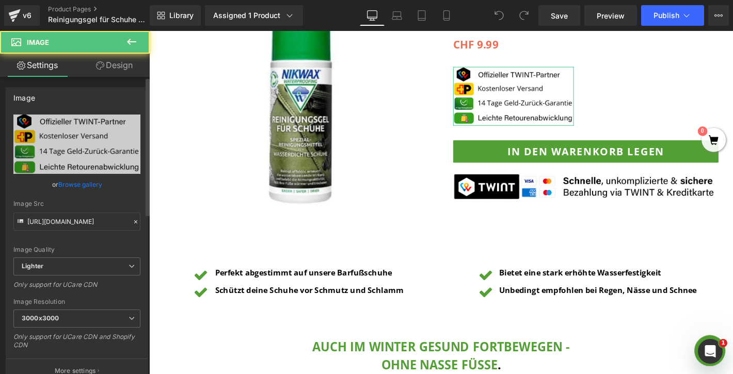
click at [87, 187] on link "Browse gallery" at bounding box center [80, 185] width 44 height 18
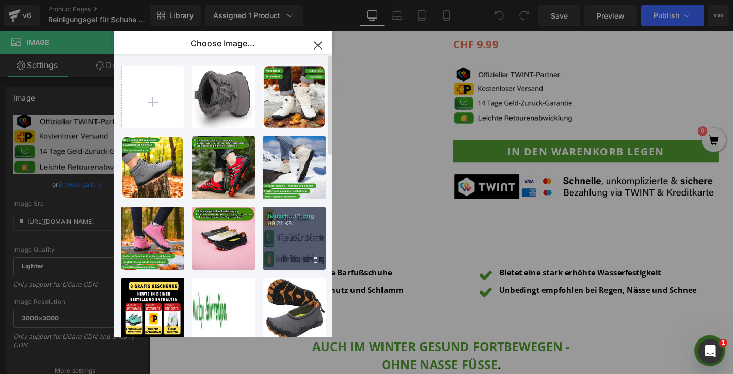
click at [294, 253] on div "Bildsch...01.png 99.21 KB" at bounding box center [294, 238] width 63 height 63
type input "[URL][DOMAIN_NAME]"
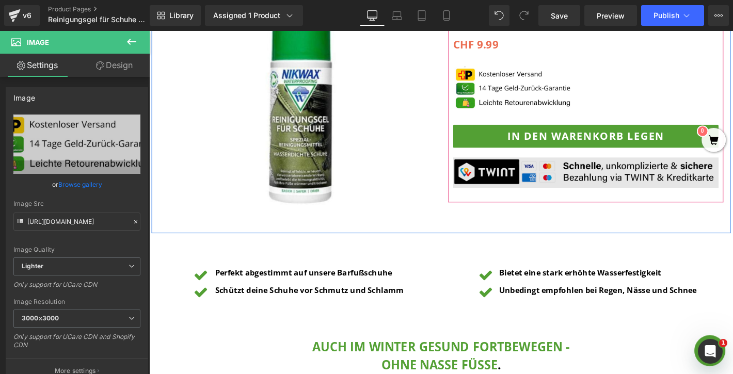
click at [659, 186] on img at bounding box center [617, 182] width 284 height 33
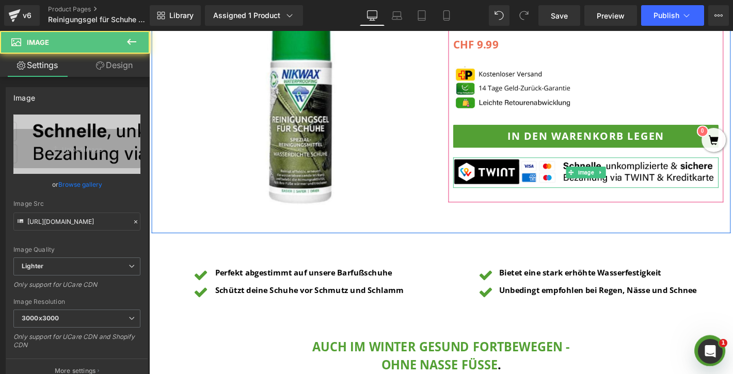
click at [632, 184] on icon at bounding box center [633, 182] width 6 height 6
click at [633, 185] on link at bounding box center [638, 182] width 11 height 12
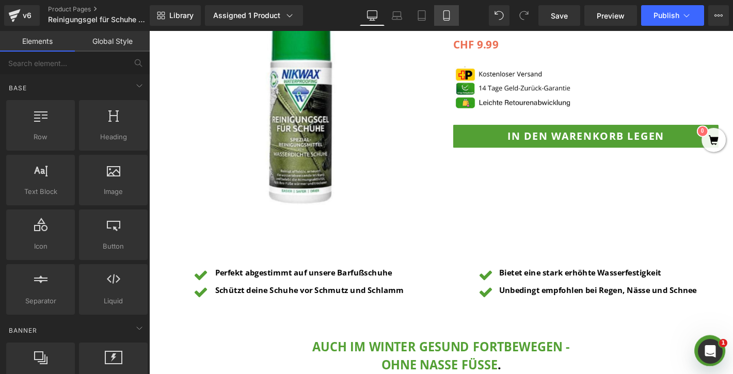
click at [448, 19] on icon at bounding box center [447, 19] width 6 height 0
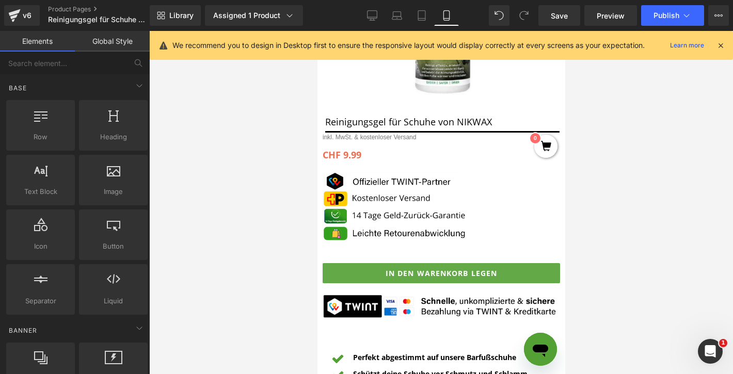
scroll to position [315, 0]
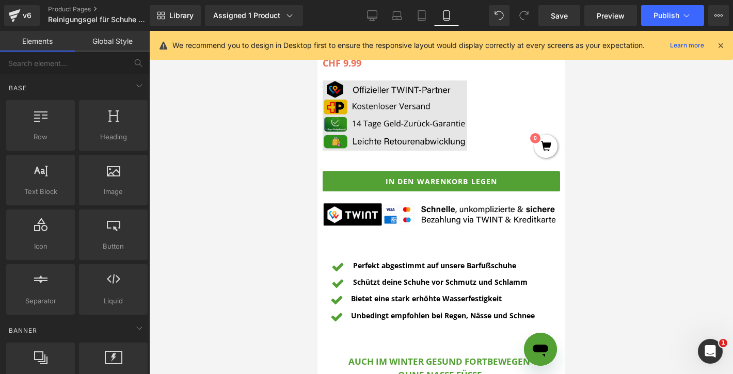
click at [403, 141] on img at bounding box center [394, 116] width 145 height 70
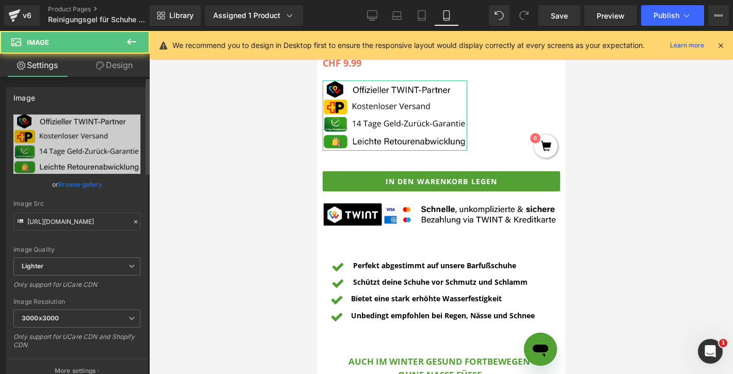
click at [83, 185] on link "Browse gallery" at bounding box center [80, 185] width 44 height 18
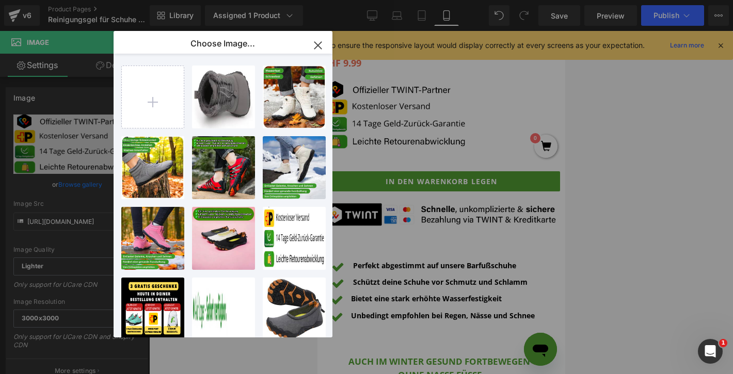
click at [0, 0] on p "Bildsch...01.png" at bounding box center [0, 0] width 0 height 0
type input "[URL][DOMAIN_NAME]"
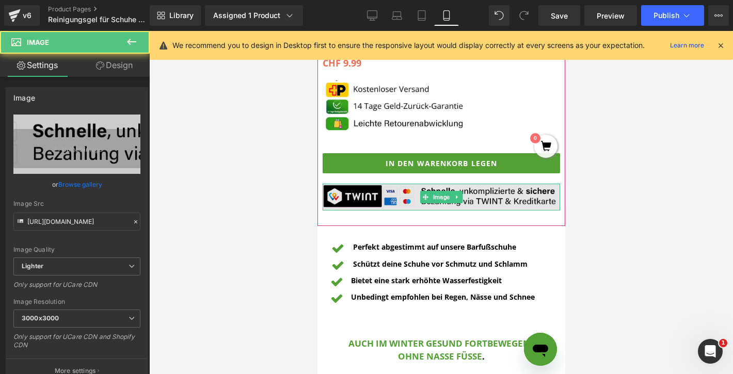
click at [477, 201] on img at bounding box center [441, 197] width 238 height 27
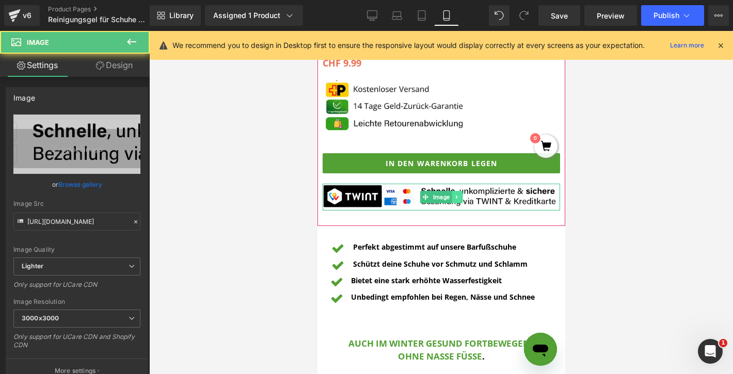
click at [455, 200] on icon at bounding box center [457, 197] width 6 height 6
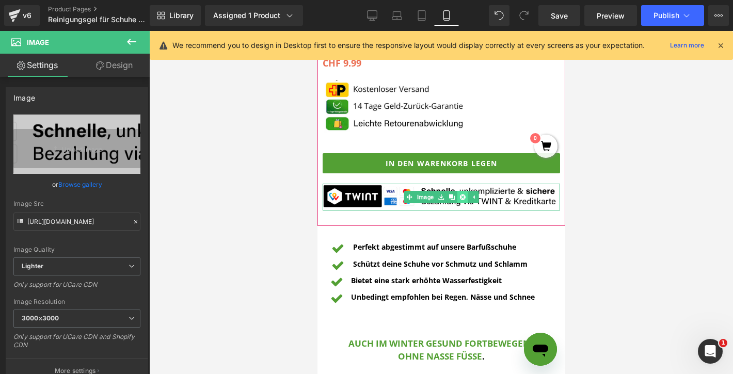
click at [461, 199] on icon at bounding box center [462, 197] width 6 height 6
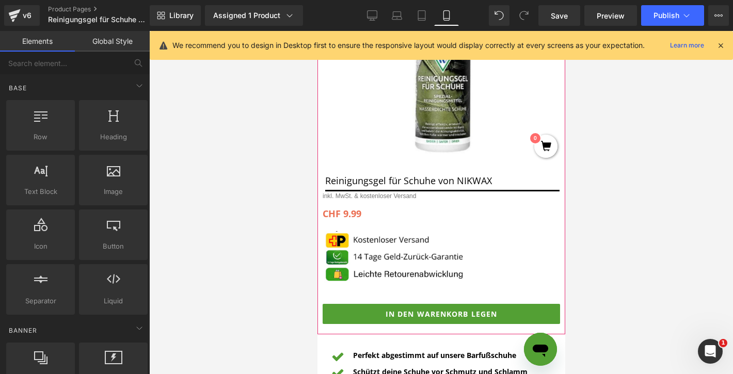
scroll to position [139, 0]
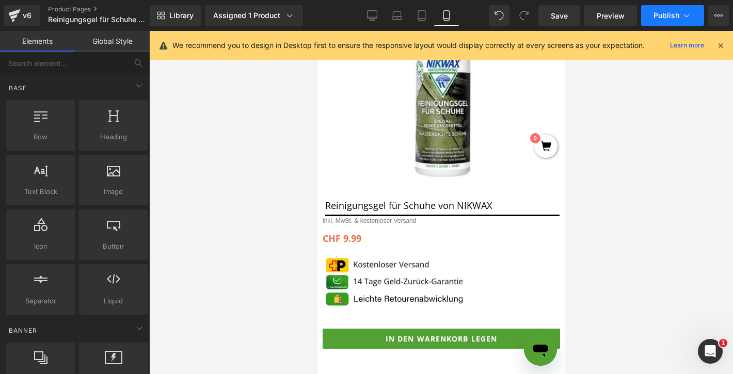
click at [676, 18] on span "Publish" at bounding box center [667, 15] width 26 height 8
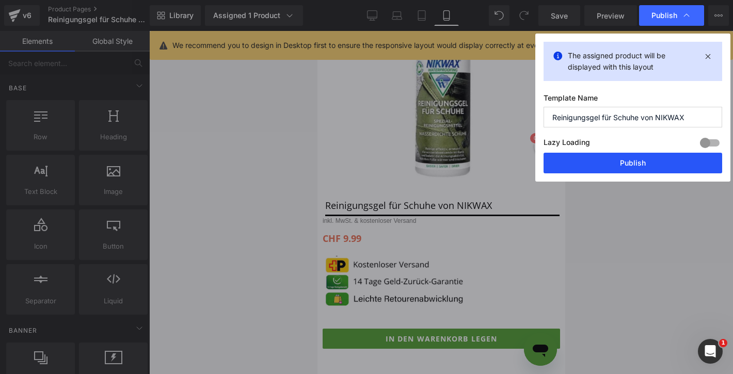
click at [603, 164] on button "Publish" at bounding box center [633, 163] width 179 height 21
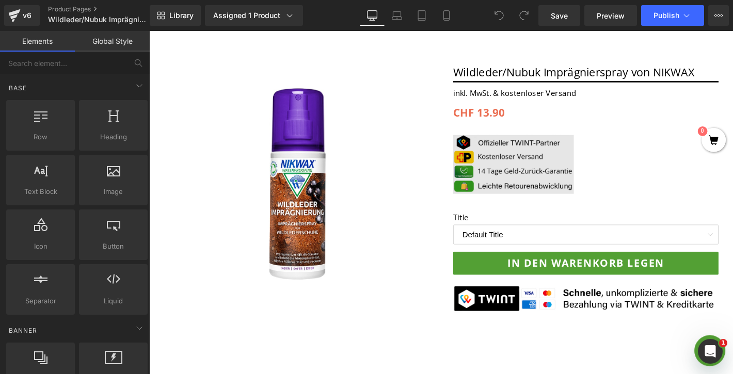
scroll to position [177, 0]
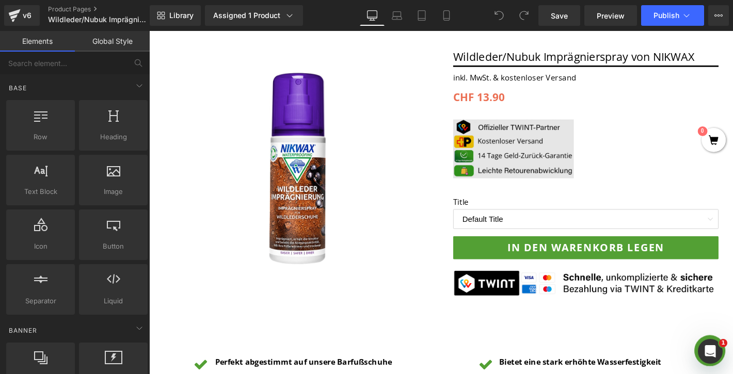
click at [550, 144] on img at bounding box center [539, 157] width 129 height 63
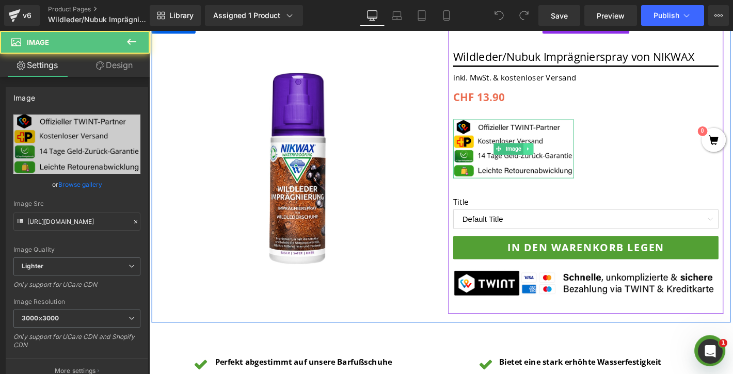
click at [553, 158] on icon at bounding box center [555, 157] width 6 height 6
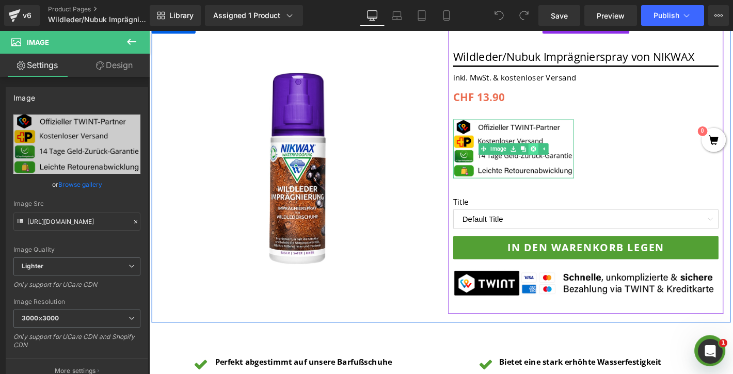
click at [561, 159] on icon at bounding box center [560, 157] width 6 height 6
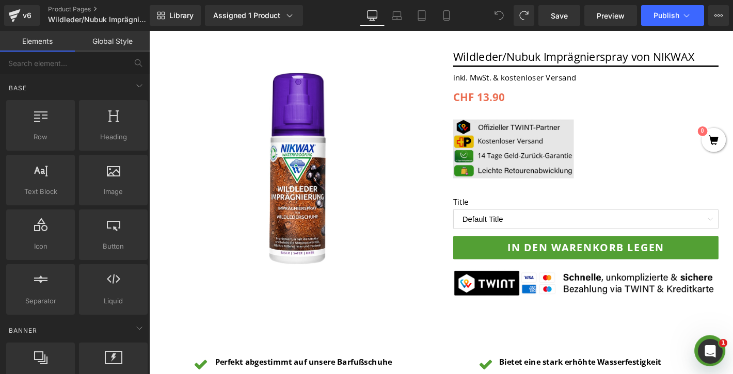
click at [503, 133] on img at bounding box center [539, 157] width 129 height 63
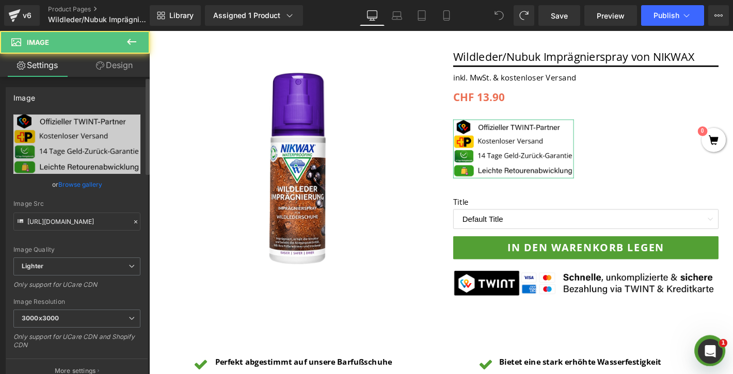
click at [79, 185] on link "Browse gallery" at bounding box center [80, 185] width 44 height 18
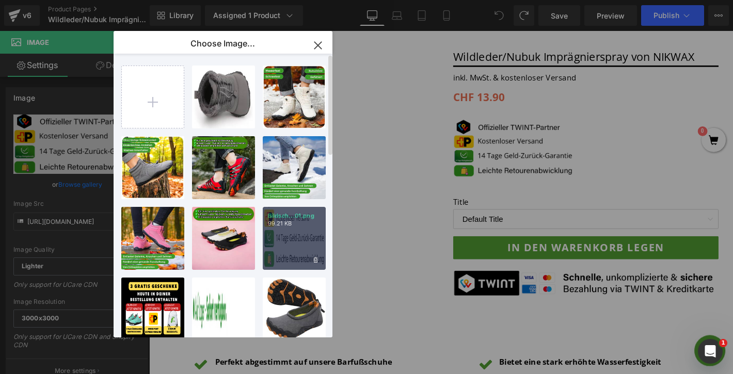
click at [285, 233] on div "Bildsch...01.png 99.21 KB" at bounding box center [294, 238] width 63 height 63
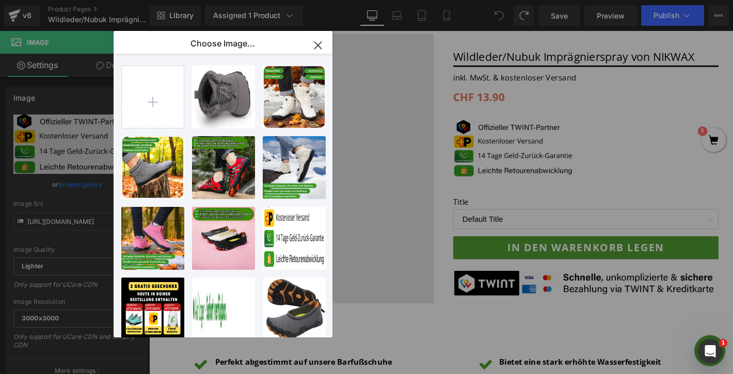
type input "https://ucarecdn.com/9fb69bac-d757-41a3-a5ec-e3898c6d8df3/-/format/auto/-/previ…"
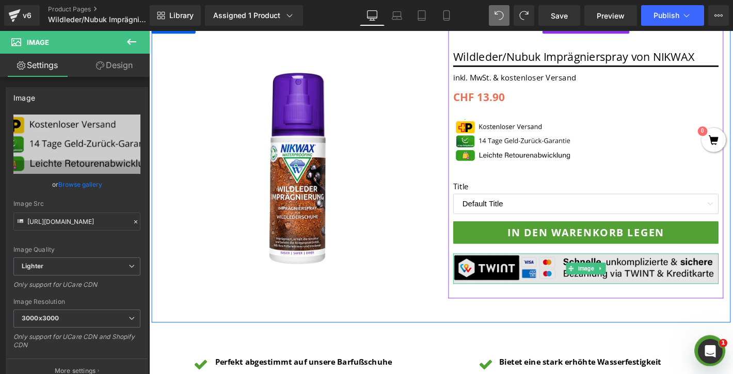
click at [532, 285] on img at bounding box center [617, 286] width 284 height 33
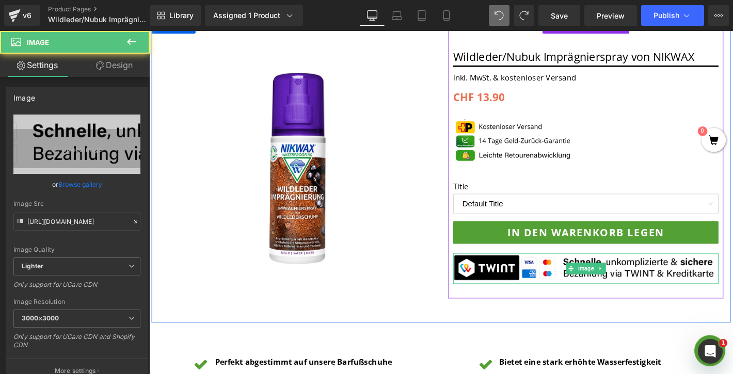
click at [631, 289] on icon at bounding box center [633, 286] width 6 height 6
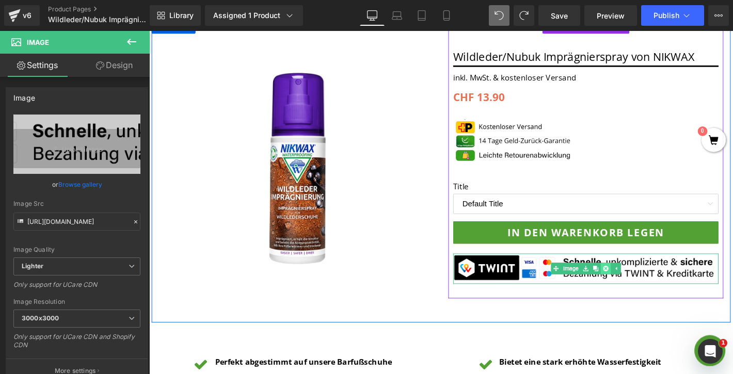
click at [637, 288] on icon at bounding box center [638, 286] width 6 height 6
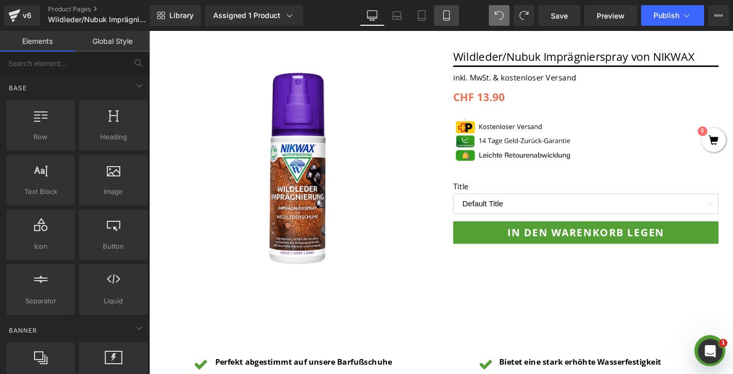
click at [444, 17] on icon at bounding box center [447, 16] width 6 height 10
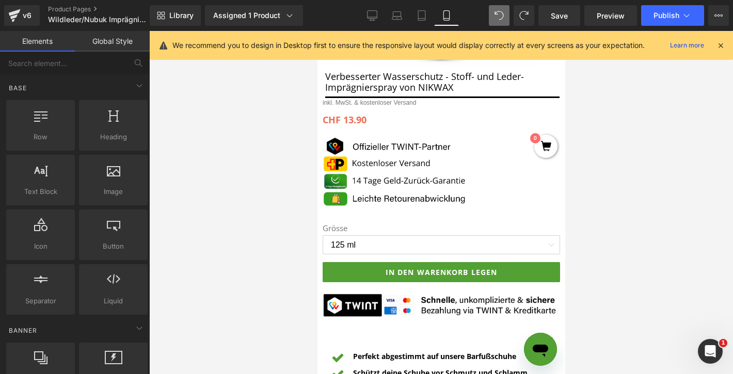
scroll to position [293, 0]
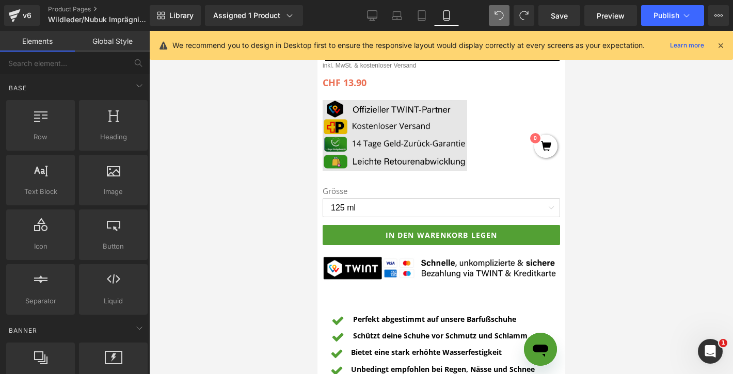
click at [407, 151] on img at bounding box center [394, 135] width 145 height 70
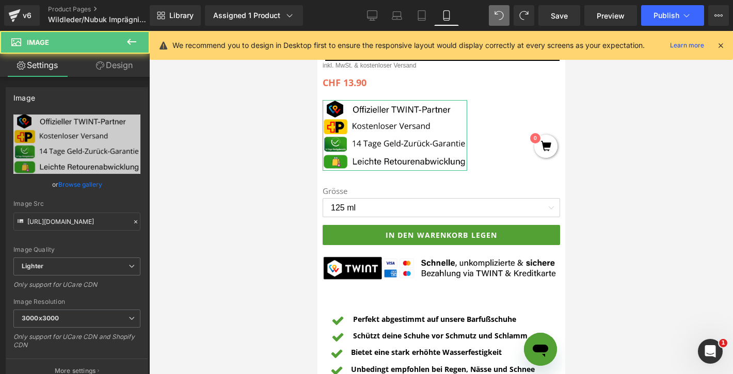
click at [81, 184] on link "Browse gallery" at bounding box center [80, 185] width 44 height 18
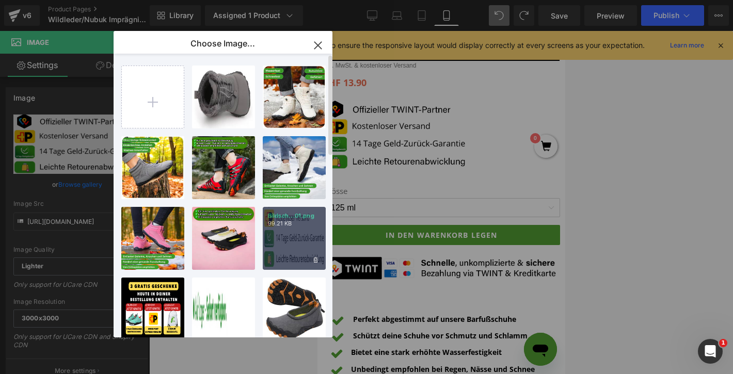
click at [284, 222] on p "99.21 KB" at bounding box center [294, 224] width 53 height 8
type input "https://ucarecdn.com/9fb69bac-d757-41a3-a5ec-e3898c6d8df3/-/format/auto/-/previ…"
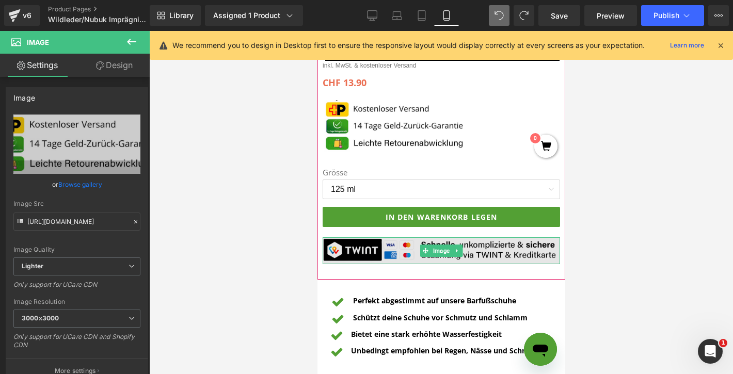
click at [473, 246] on img at bounding box center [441, 251] width 238 height 27
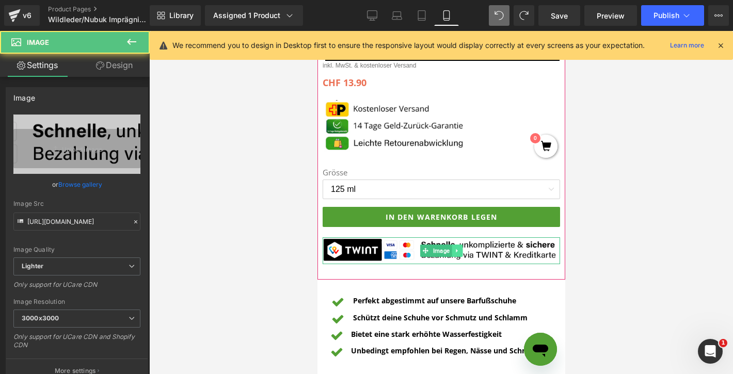
click at [457, 253] on icon at bounding box center [457, 251] width 6 height 6
click at [464, 253] on icon at bounding box center [462, 251] width 6 height 6
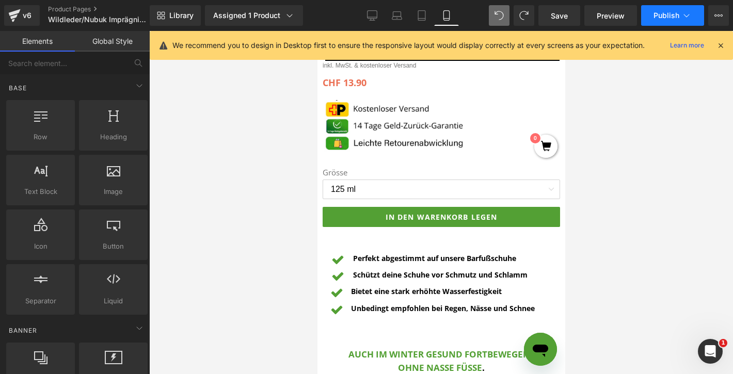
click at [672, 17] on span "Publish" at bounding box center [667, 15] width 26 height 8
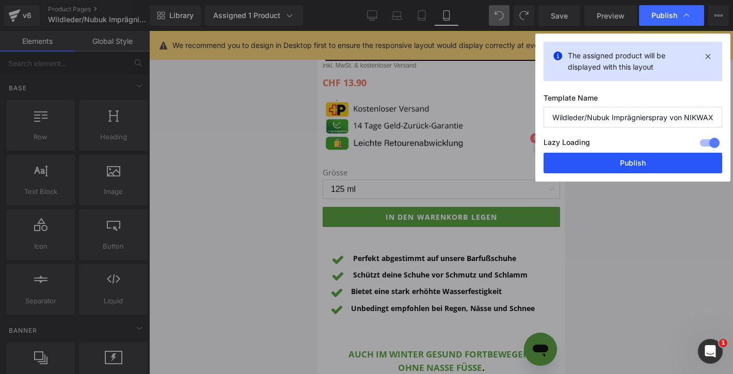
click at [605, 162] on button "Publish" at bounding box center [633, 163] width 179 height 21
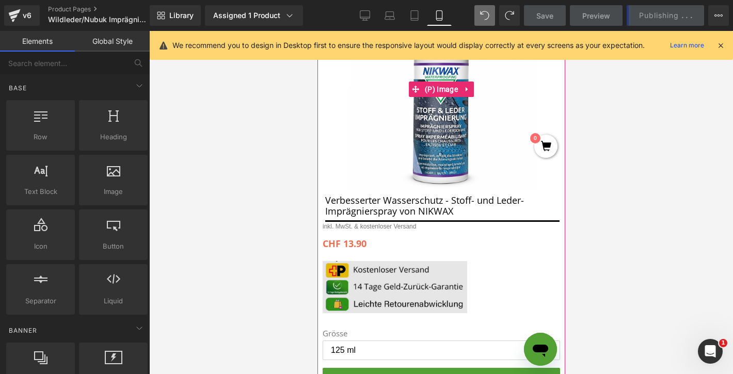
scroll to position [171, 0]
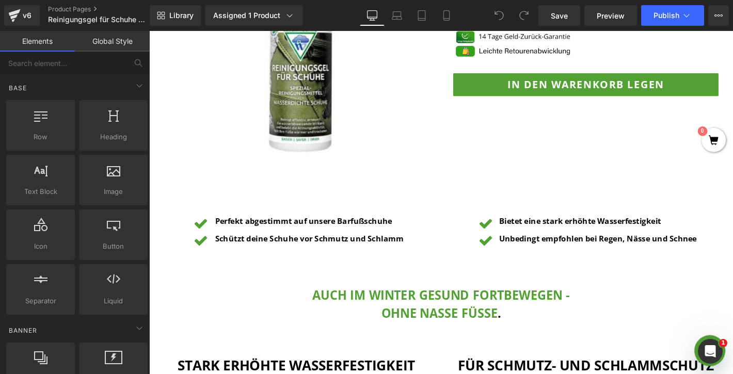
scroll to position [315, 0]
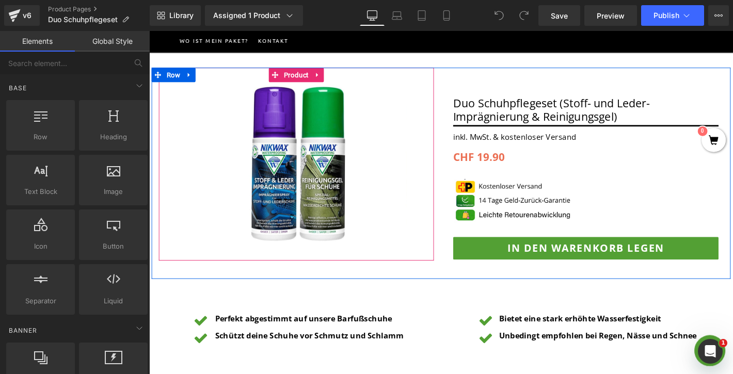
scroll to position [169, 0]
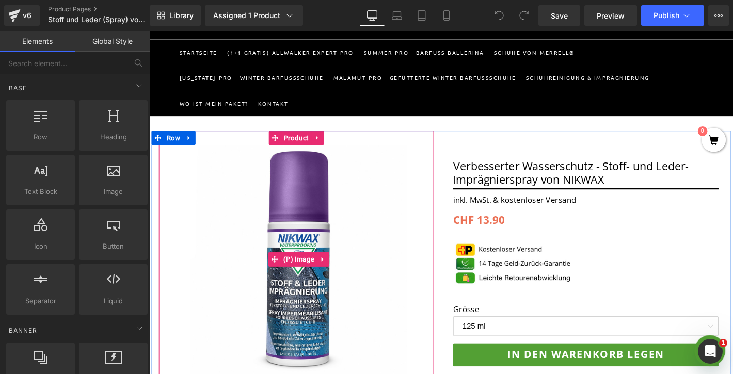
scroll to position [161, 0]
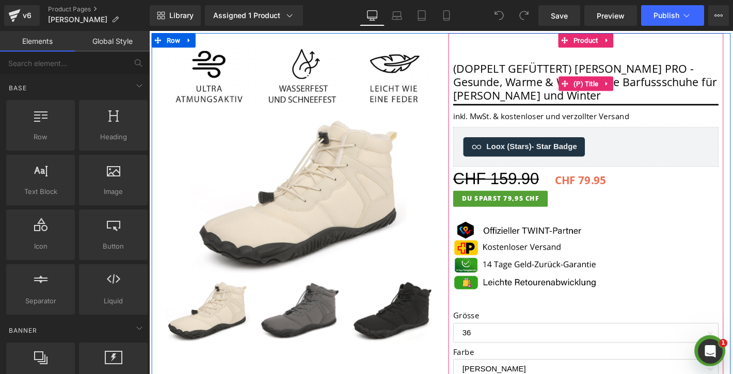
scroll to position [249, 0]
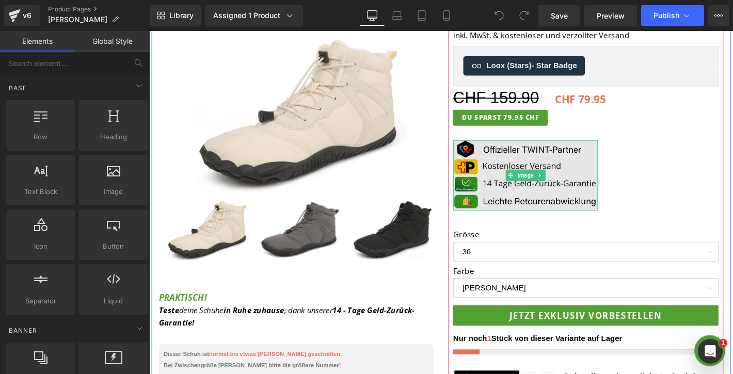
click at [536, 196] on img at bounding box center [552, 185] width 155 height 75
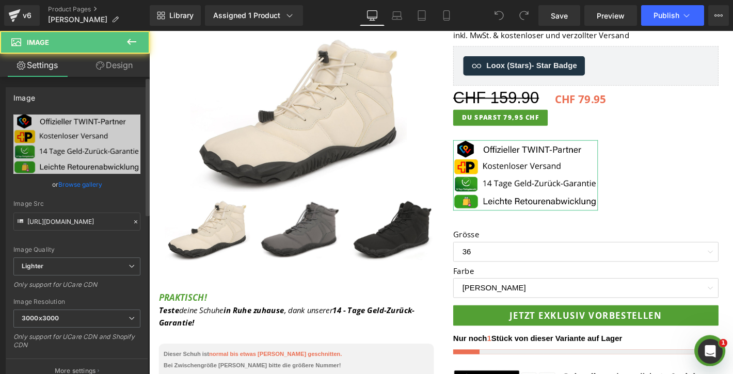
click at [81, 185] on link "Browse gallery" at bounding box center [80, 185] width 44 height 18
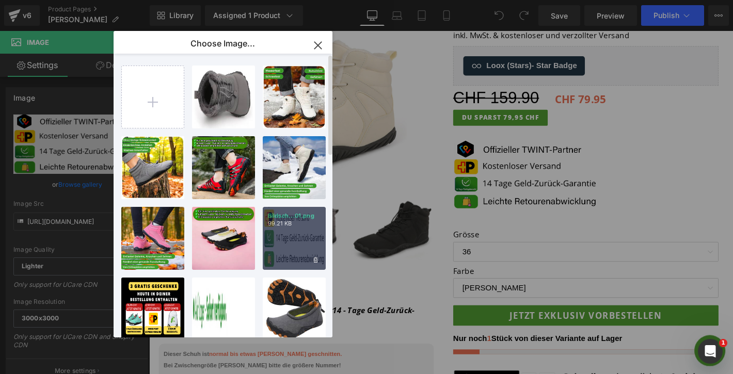
click at [291, 241] on div "Bildsch...01.png 99.21 KB" at bounding box center [294, 238] width 63 height 63
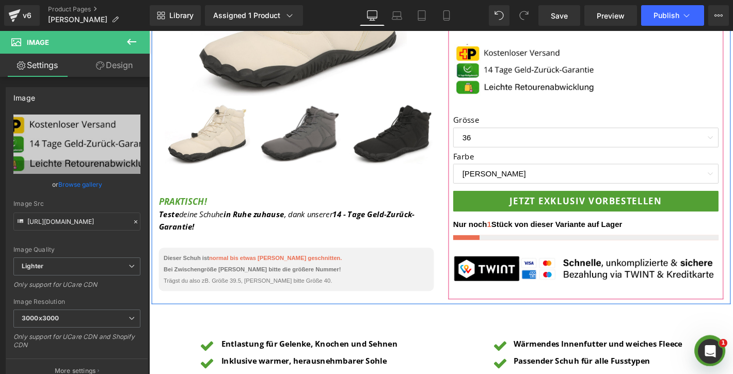
scroll to position [379, 0]
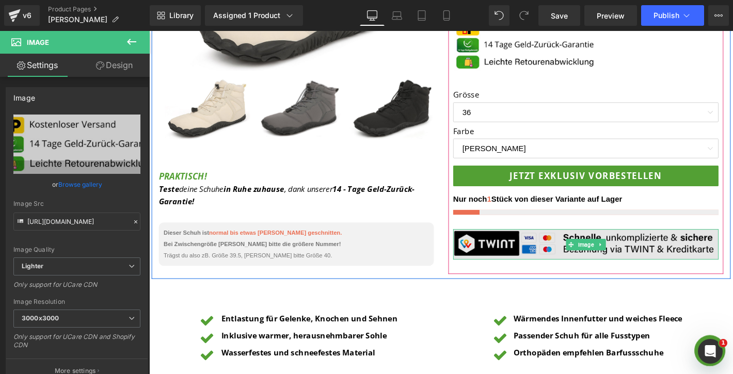
click at [561, 247] on img at bounding box center [617, 259] width 284 height 33
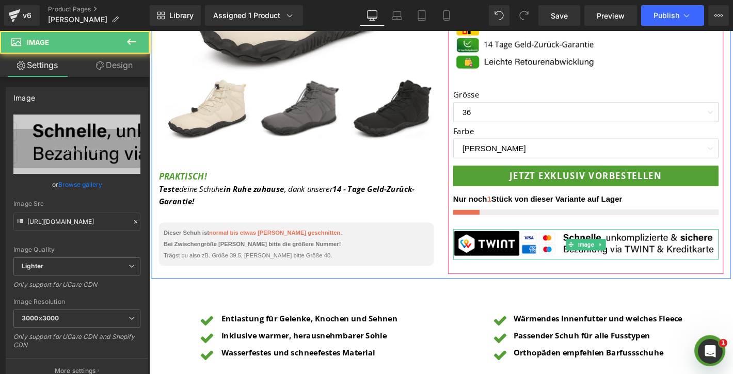
click at [634, 258] on icon at bounding box center [633, 260] width 6 height 6
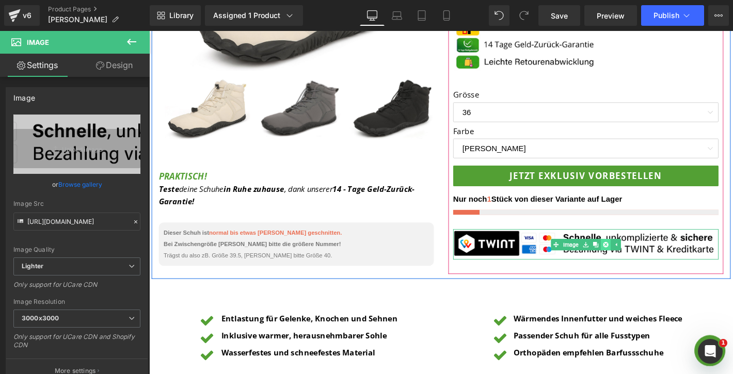
click at [637, 262] on icon at bounding box center [638, 260] width 6 height 6
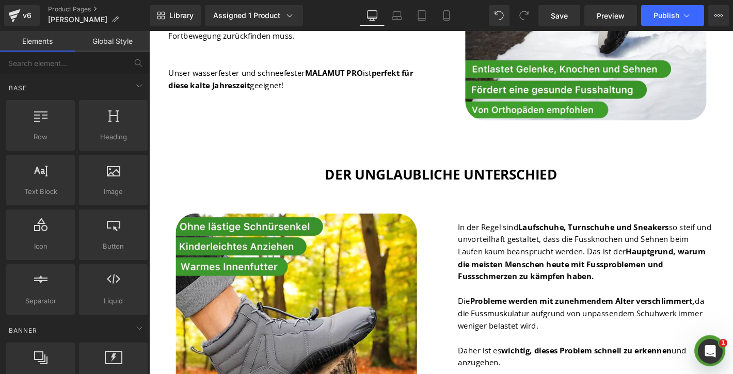
scroll to position [1421, 0]
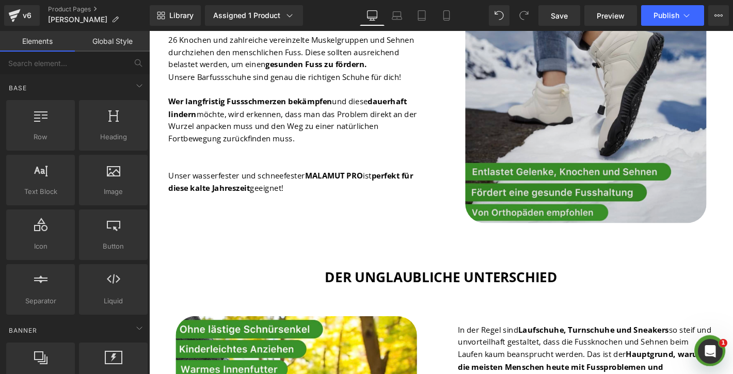
click at [586, 122] on img at bounding box center [617, 107] width 258 height 258
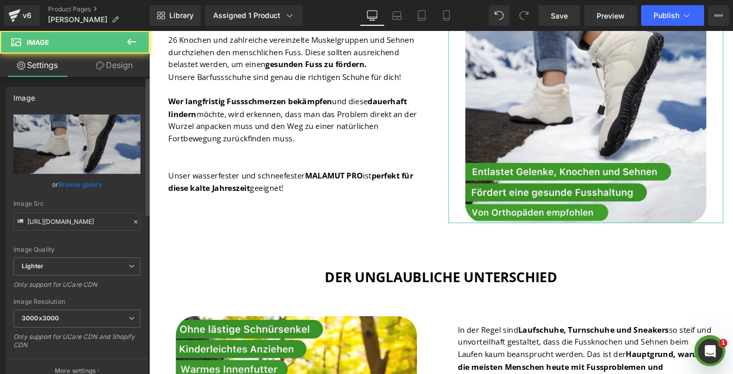
click at [87, 184] on link "Browse gallery" at bounding box center [80, 185] width 44 height 18
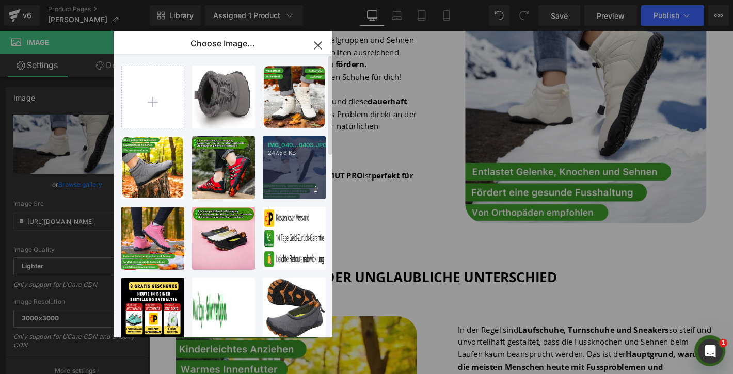
click at [285, 153] on p "247.56 KB" at bounding box center [294, 153] width 53 height 8
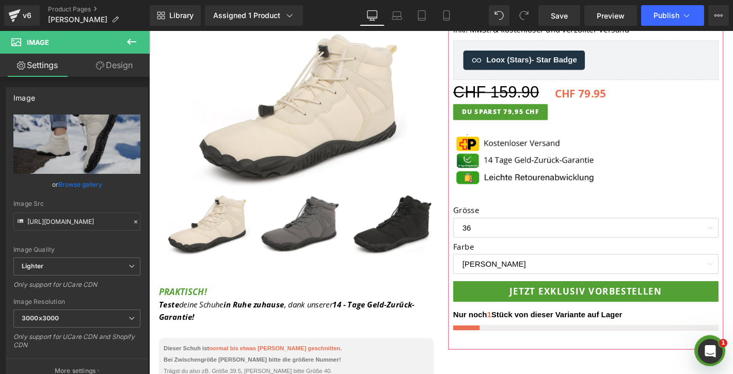
scroll to position [128, 0]
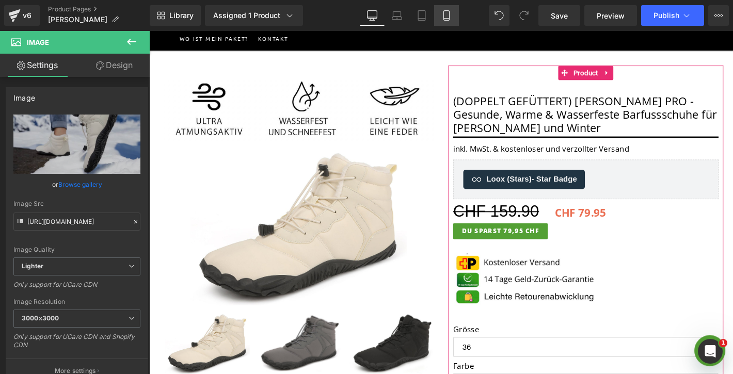
click at [454, 22] on link "Mobile" at bounding box center [446, 15] width 25 height 21
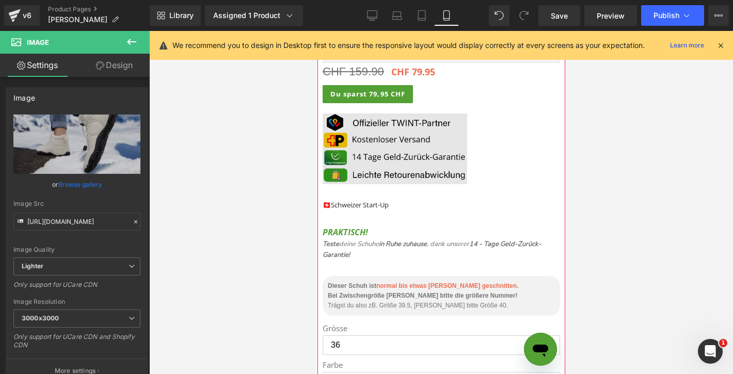
scroll to position [388, 0]
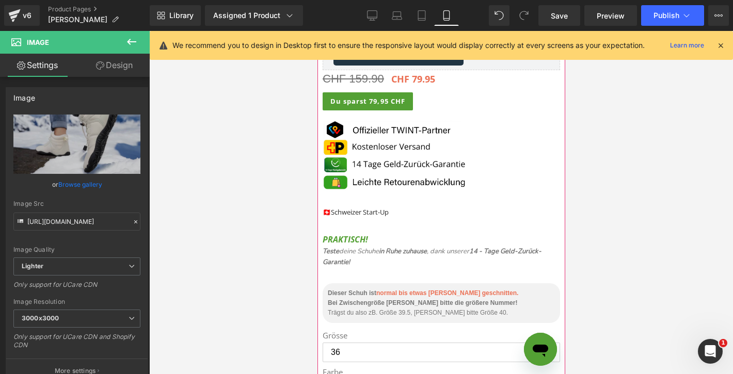
click at [407, 153] on div "Image" at bounding box center [394, 156] width 145 height 70
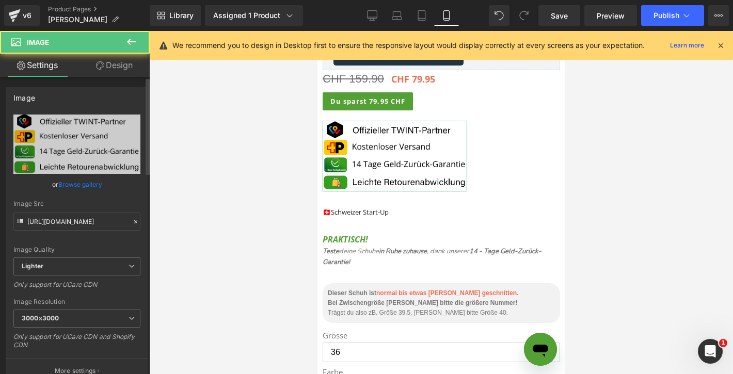
click at [98, 185] on link "Browse gallery" at bounding box center [80, 185] width 44 height 18
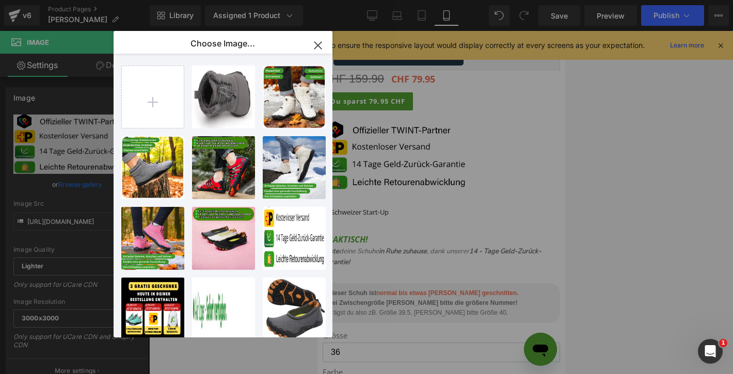
click at [0, 0] on div "Bildsch...01.png 99.21 KB" at bounding box center [0, 0] width 0 height 0
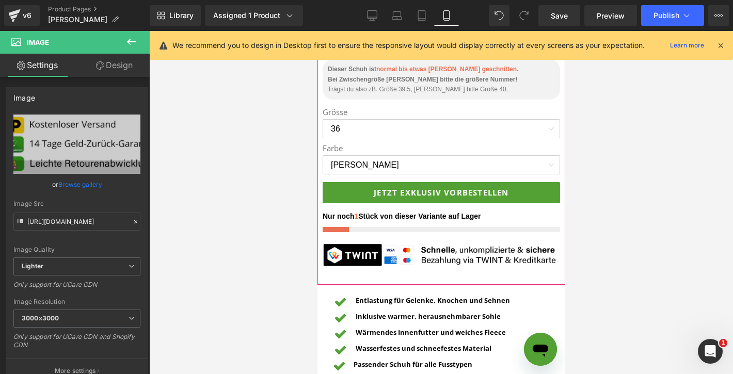
scroll to position [622, 0]
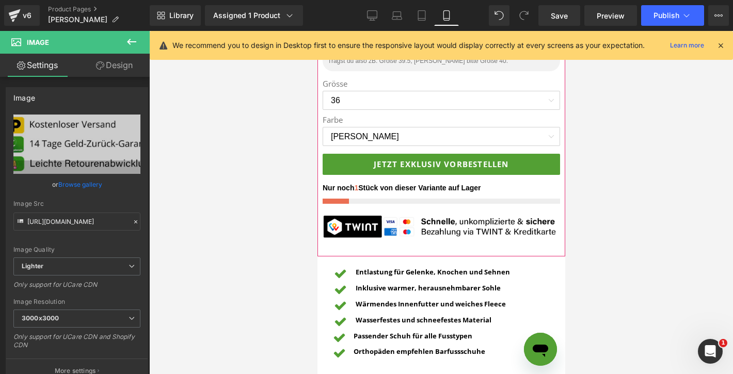
click at [430, 224] on span at bounding box center [425, 228] width 11 height 12
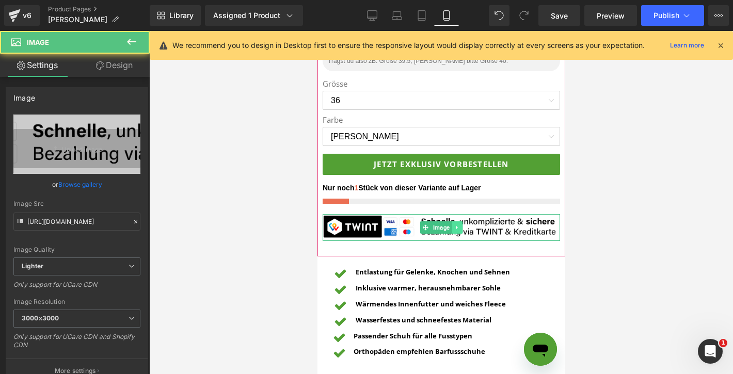
click at [457, 227] on icon at bounding box center [457, 228] width 6 height 6
click at [464, 230] on icon at bounding box center [462, 228] width 6 height 6
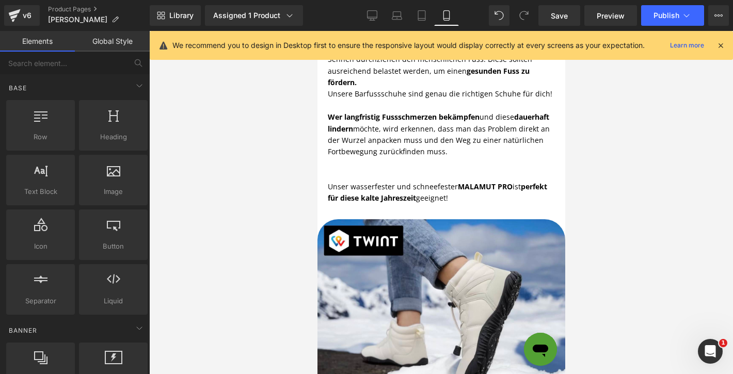
scroll to position [1746, 0]
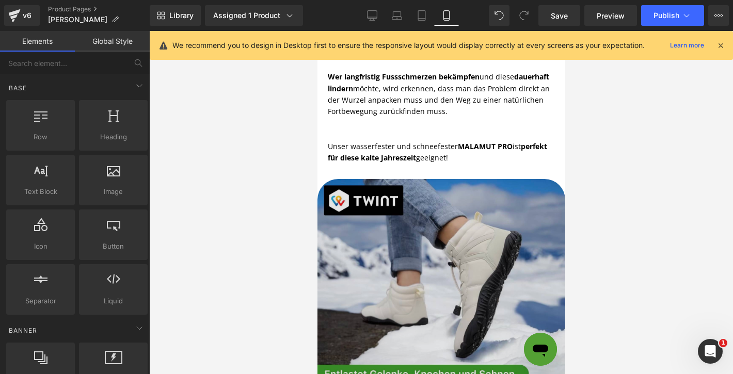
click at [460, 231] on img at bounding box center [441, 303] width 248 height 248
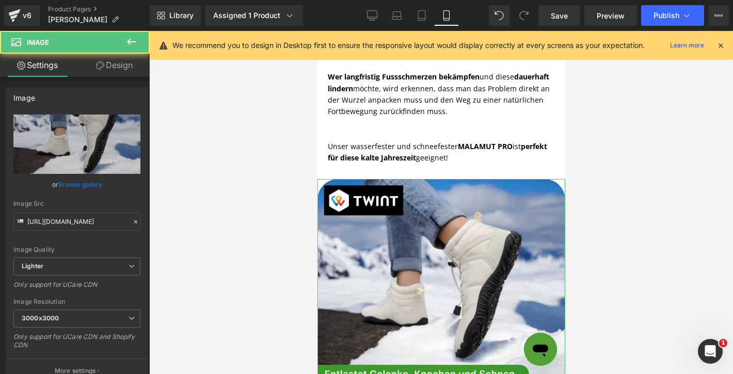
click at [90, 183] on link "Browse gallery" at bounding box center [80, 185] width 44 height 18
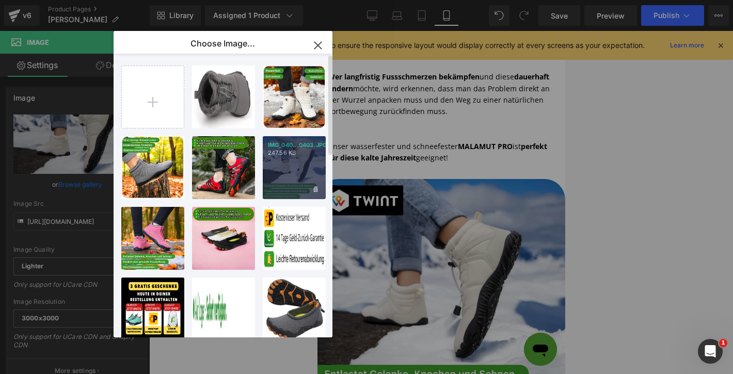
click at [280, 168] on div "IMG_040...0403.JPG 247.56 KB" at bounding box center [294, 167] width 63 height 63
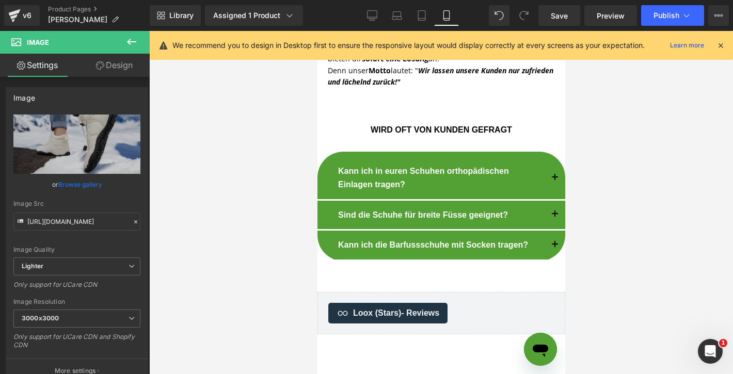
scroll to position [3841, 0]
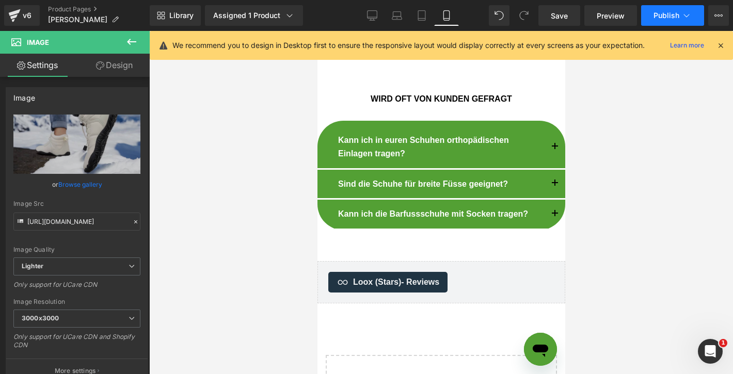
click at [690, 15] on icon at bounding box center [687, 15] width 10 height 10
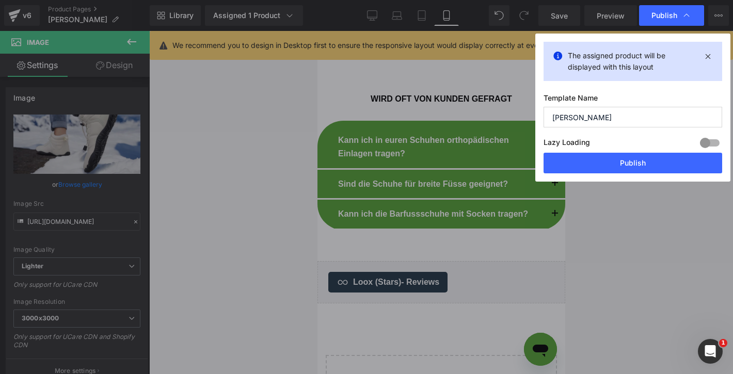
click at [585, 167] on button "Publish" at bounding box center [633, 163] width 179 height 21
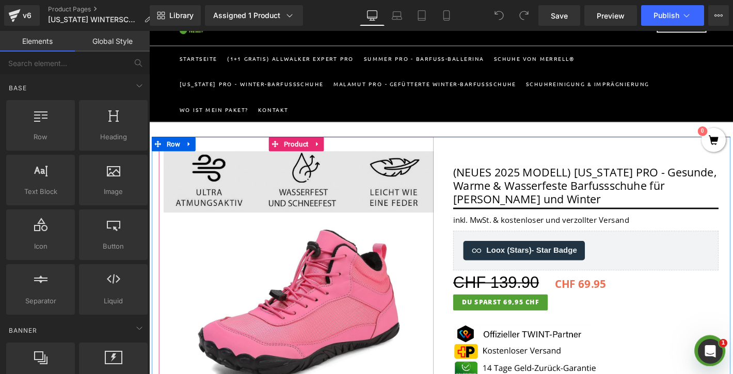
scroll to position [237, 0]
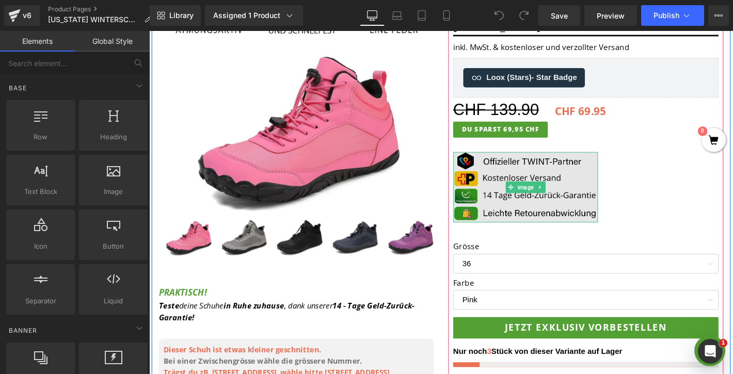
click at [523, 233] on img at bounding box center [552, 198] width 155 height 75
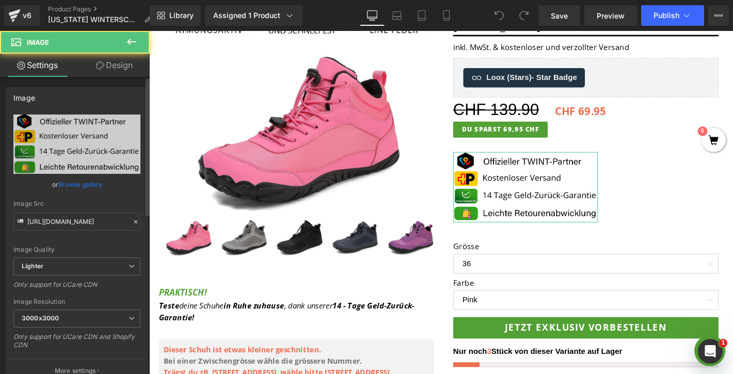
click at [83, 187] on link "Browse gallery" at bounding box center [80, 185] width 44 height 18
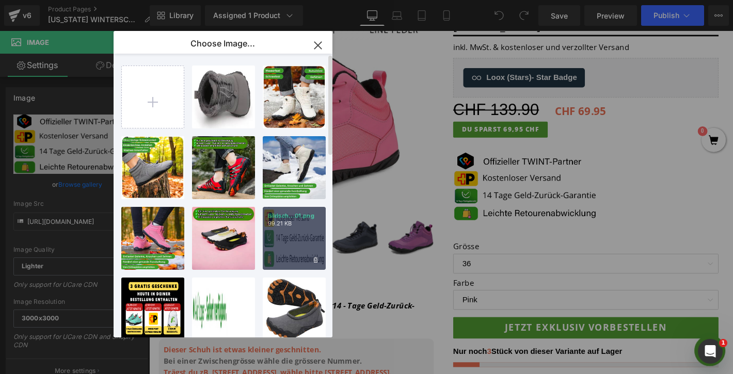
click at [0, 0] on div "Bildsch...01.png 99.21 KB" at bounding box center [0, 0] width 0 height 0
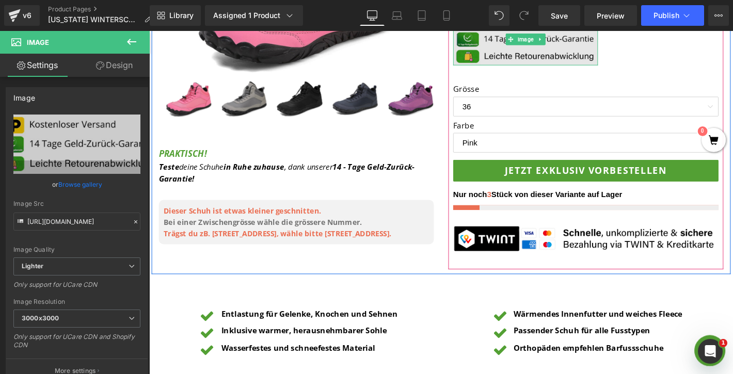
scroll to position [420, 0]
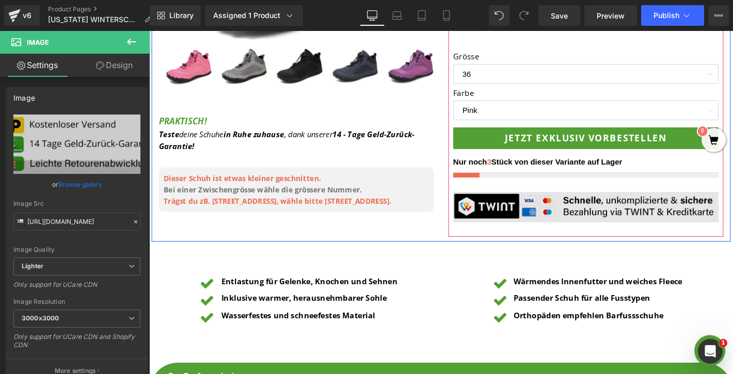
click at [626, 213] on img at bounding box center [617, 220] width 284 height 33
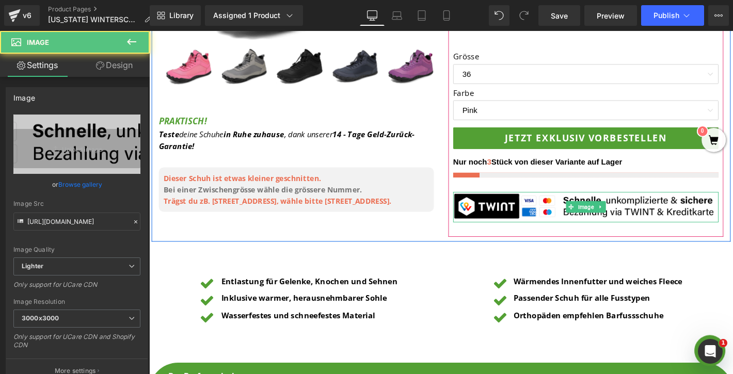
click at [631, 220] on icon at bounding box center [632, 220] width 2 height 4
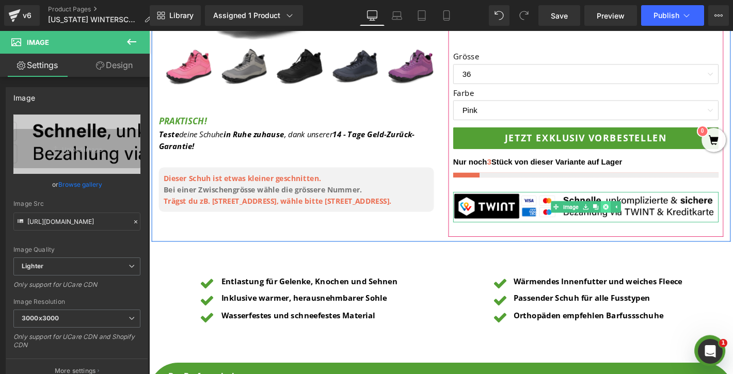
click at [640, 222] on icon at bounding box center [638, 219] width 6 height 6
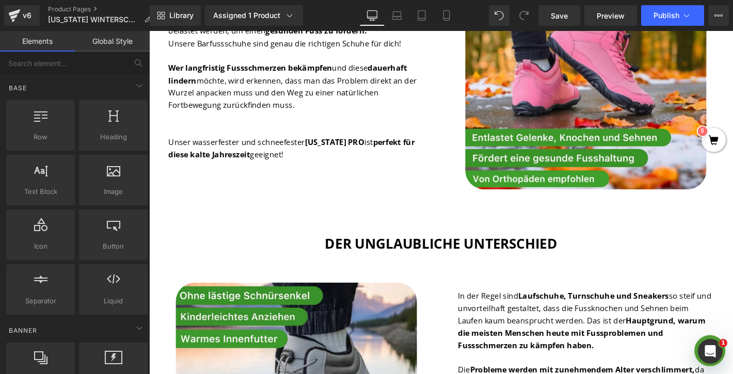
scroll to position [1335, 0]
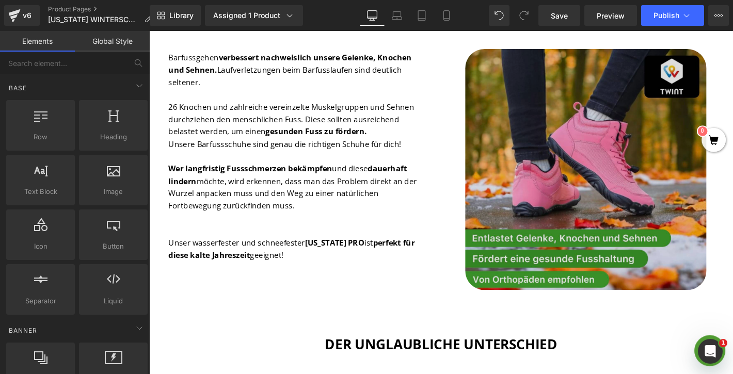
click at [631, 187] on img at bounding box center [617, 179] width 258 height 258
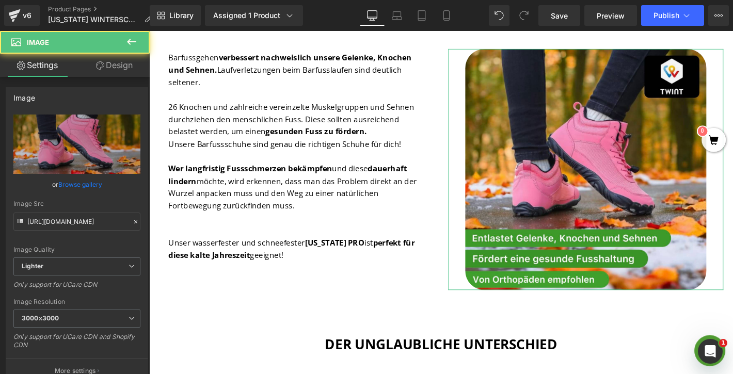
click at [88, 183] on link "Browse gallery" at bounding box center [80, 185] width 44 height 18
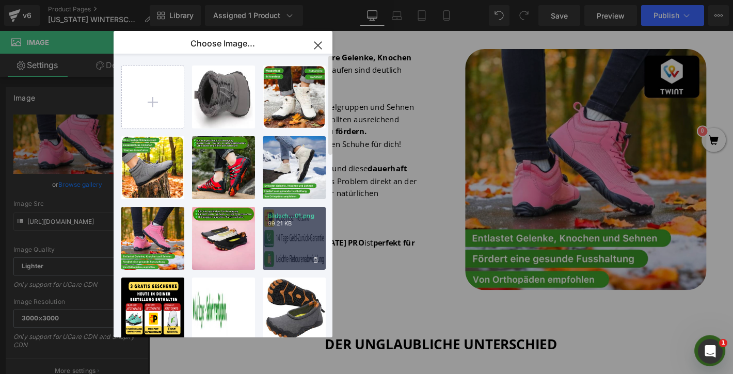
drag, startPoint x: 287, startPoint y: 238, endPoint x: 148, endPoint y: 221, distance: 140.4
click at [0, 0] on div "Bildsch...01.png 99.21 KB" at bounding box center [0, 0] width 0 height 0
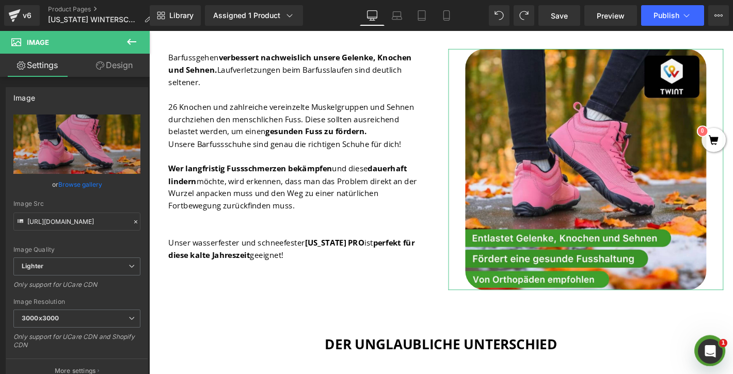
click at [88, 186] on link "Browse gallery" at bounding box center [80, 185] width 44 height 18
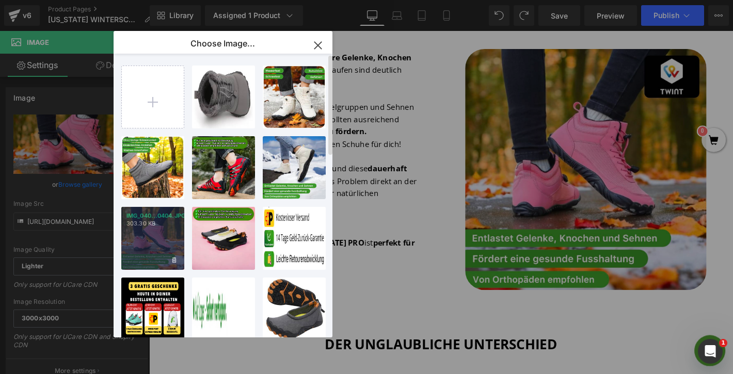
click at [163, 230] on div "IMG_040...0404.JPG 303.30 KB" at bounding box center [152, 238] width 63 height 63
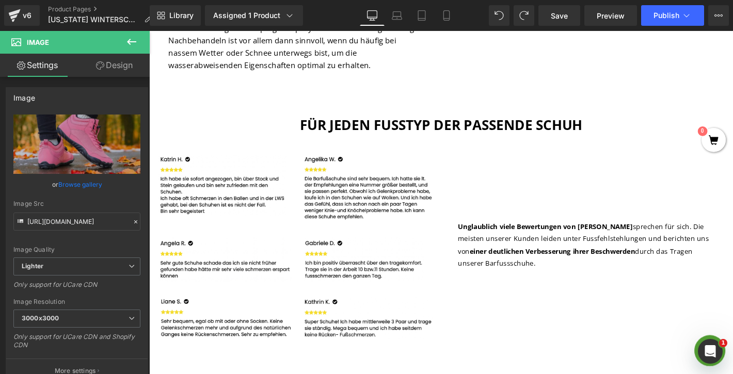
scroll to position [2539, 0]
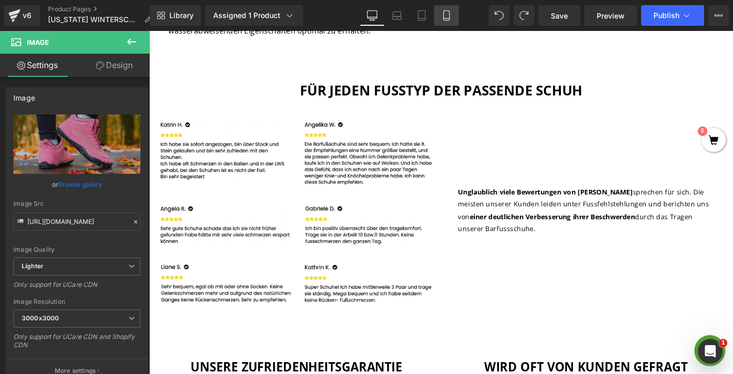
click at [448, 21] on link "Mobile" at bounding box center [446, 15] width 25 height 21
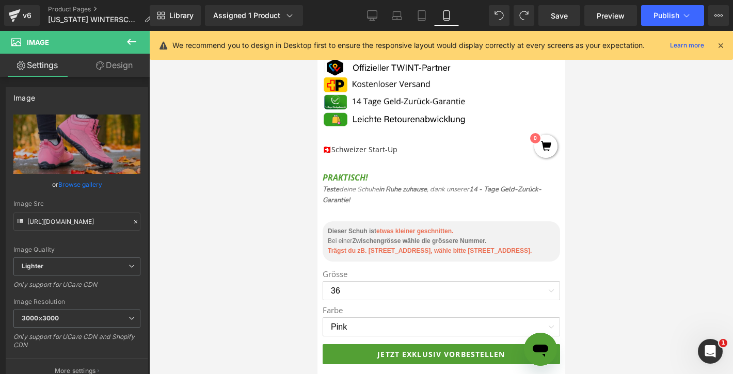
scroll to position [460, 0]
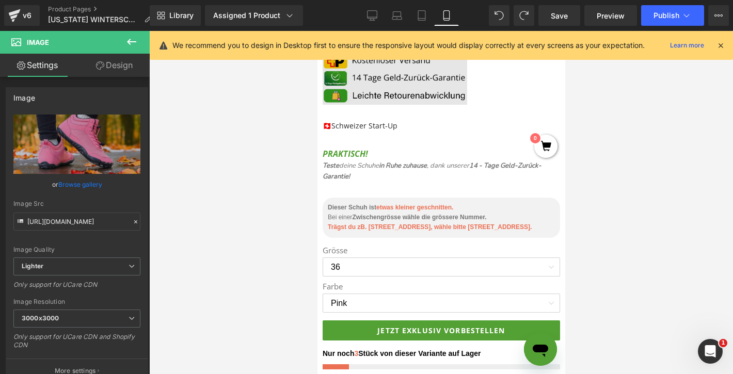
click at [381, 85] on img at bounding box center [394, 70] width 145 height 70
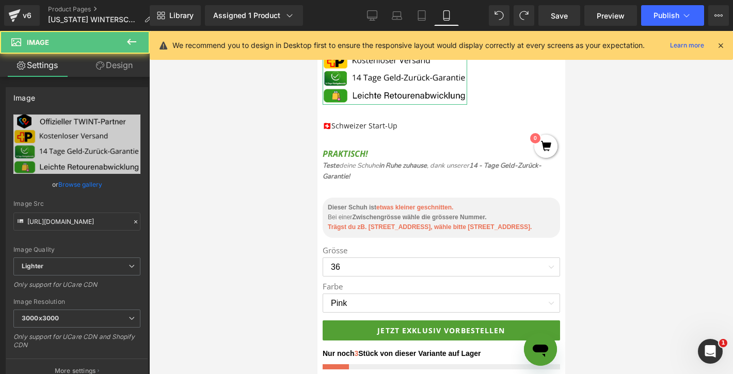
click at [94, 186] on link "Browse gallery" at bounding box center [80, 185] width 44 height 18
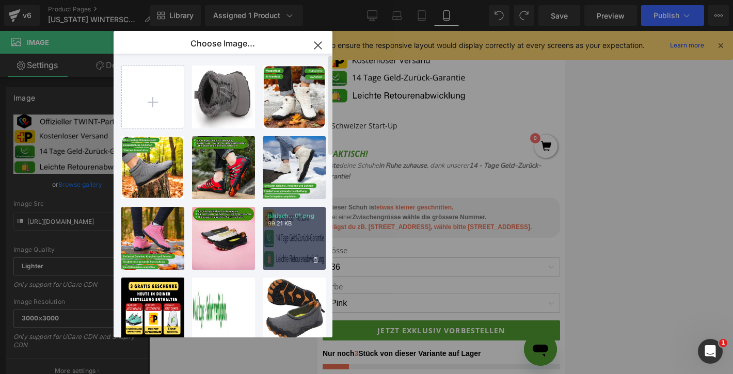
click at [161, 317] on p "99.21 KB" at bounding box center [155, 323] width 11 height 12
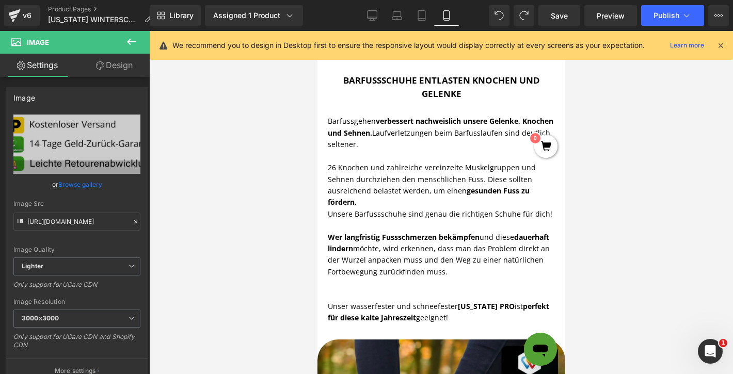
scroll to position [1722, 0]
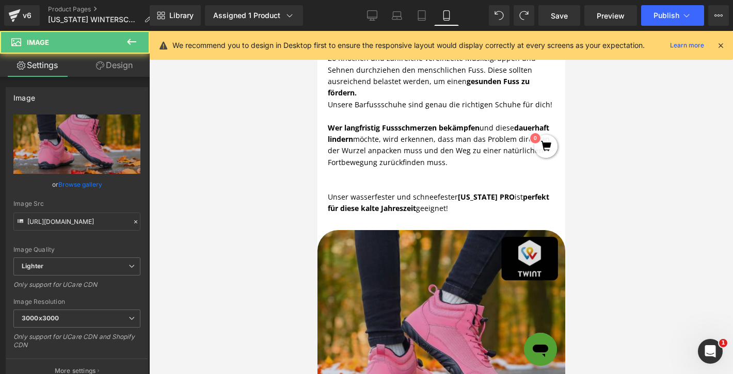
click at [402, 267] on img at bounding box center [441, 354] width 248 height 248
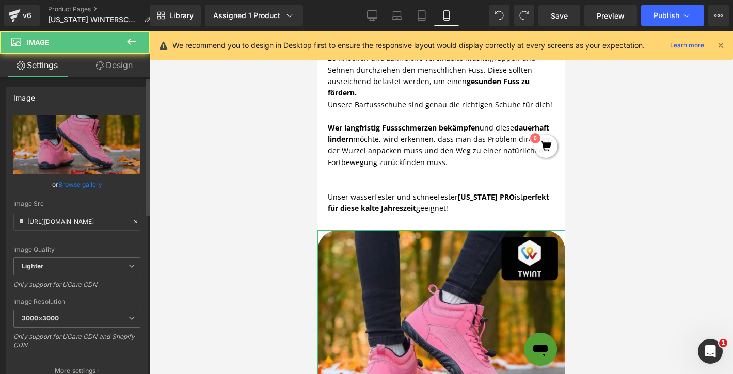
click at [72, 190] on link "Browse gallery" at bounding box center [80, 185] width 44 height 18
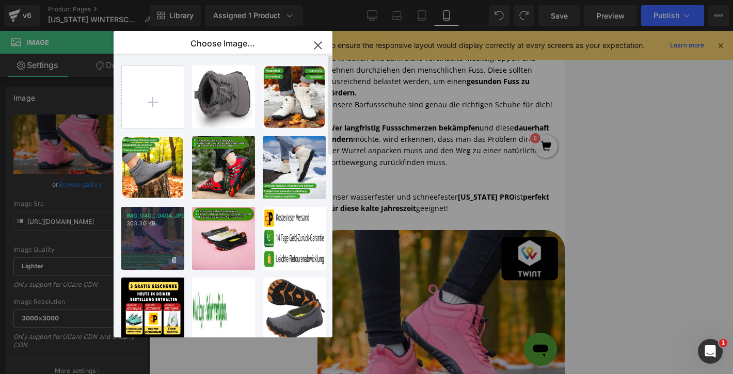
click at [162, 237] on div "IMG_040...0404.JPG 303.30 KB" at bounding box center [152, 238] width 63 height 63
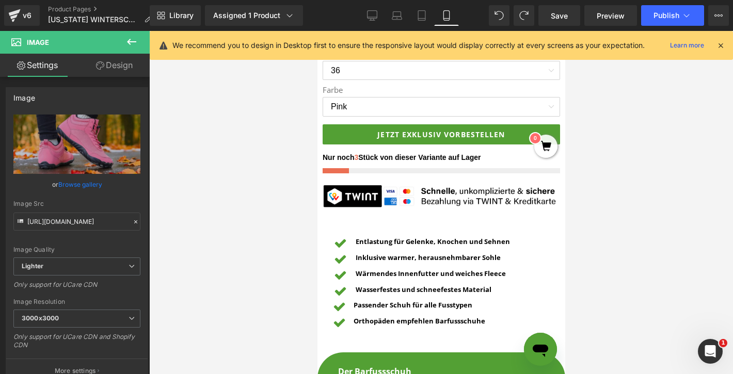
scroll to position [618, 0]
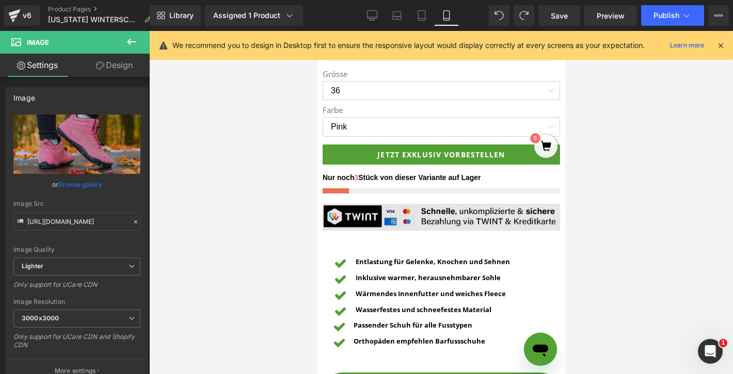
click at [397, 214] on img at bounding box center [441, 217] width 238 height 27
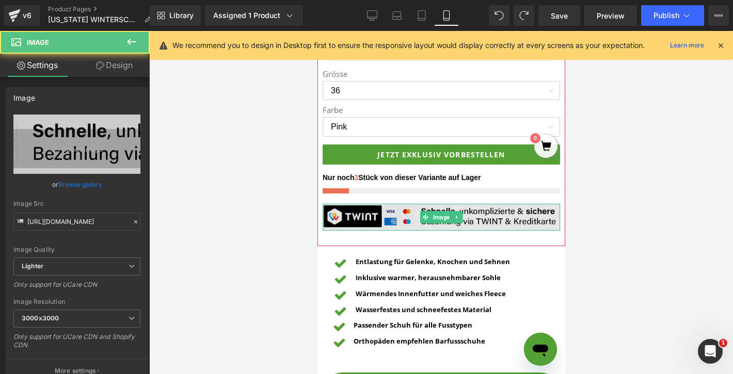
click at [462, 220] on img at bounding box center [441, 217] width 238 height 27
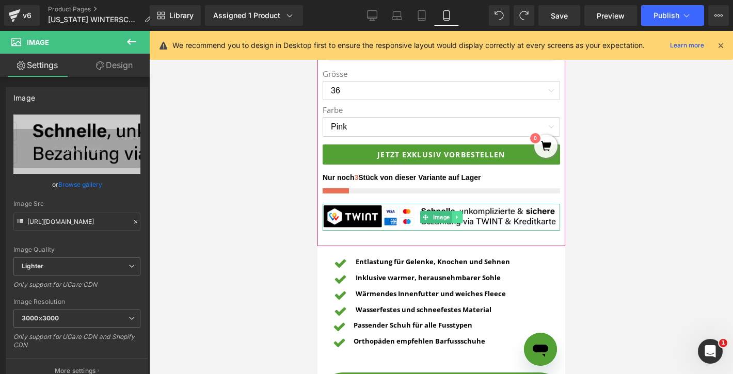
click at [460, 221] on link at bounding box center [456, 217] width 11 height 12
click at [465, 222] on link at bounding box center [462, 217] width 11 height 12
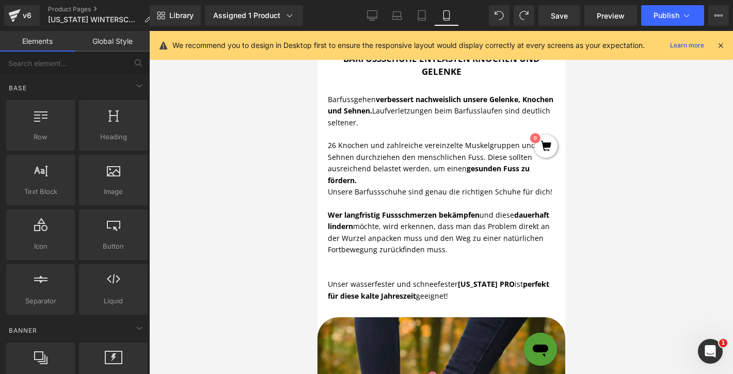
scroll to position [1851, 0]
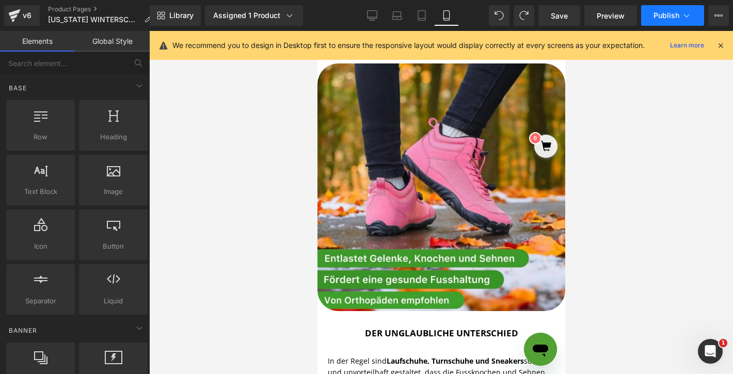
click at [684, 23] on button "Publish" at bounding box center [673, 15] width 63 height 21
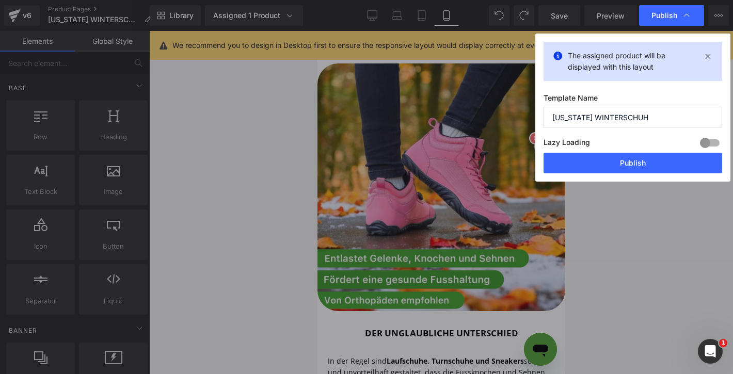
click at [0, 0] on button "Publish" at bounding box center [0, 0] width 0 height 0
